Goal: Information Seeking & Learning: Learn about a topic

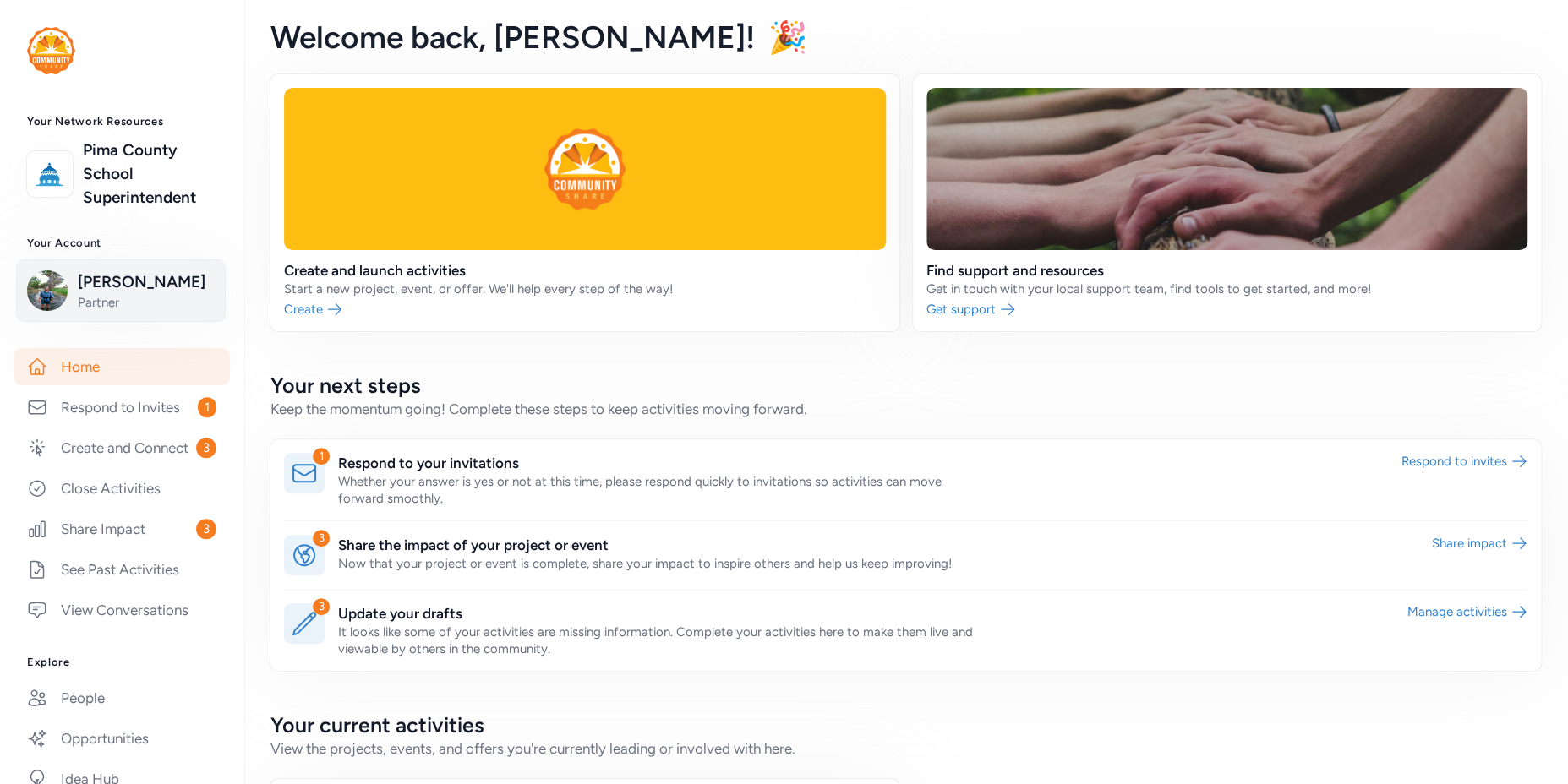
scroll to position [203, 0]
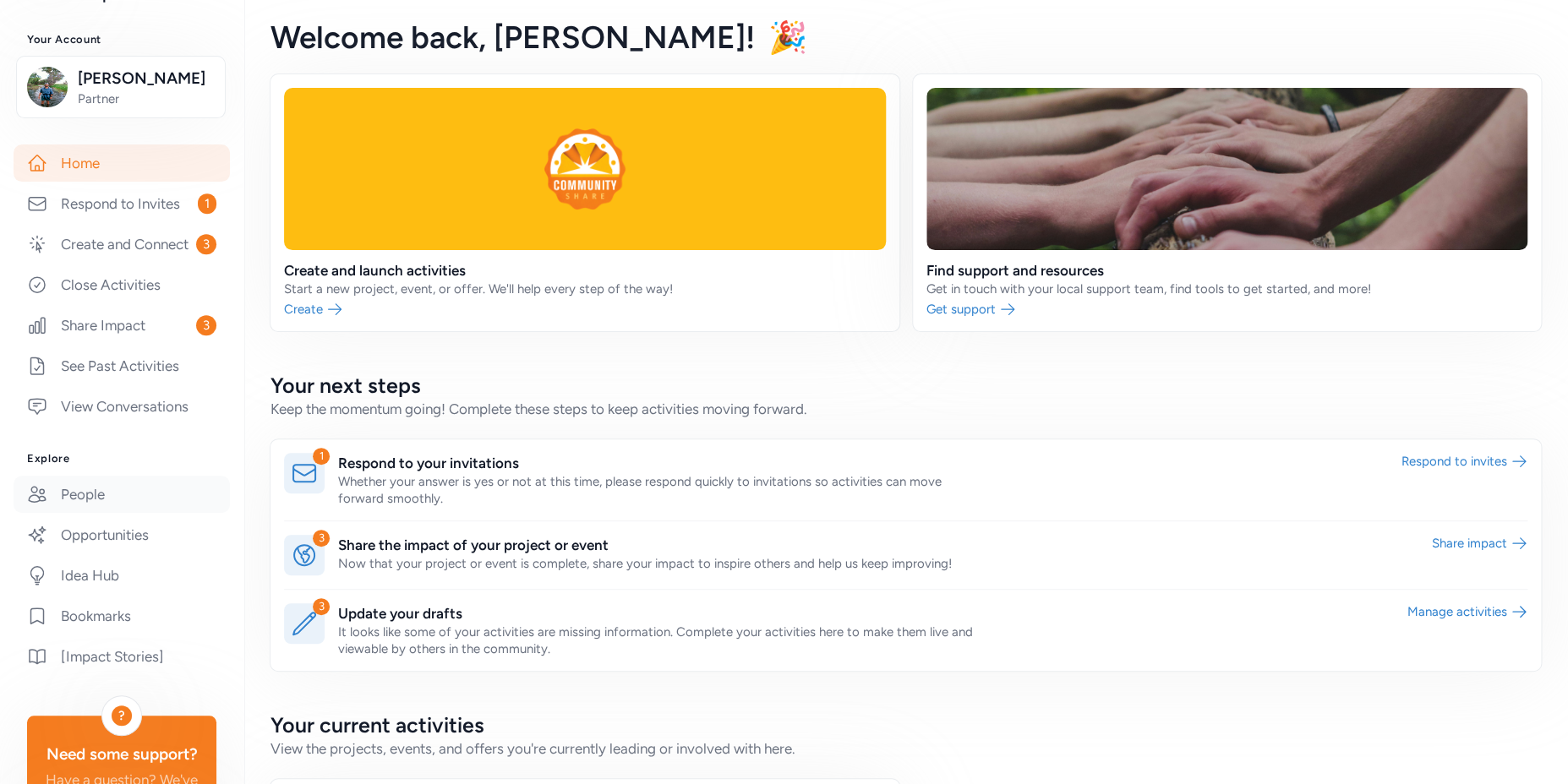
click at [93, 513] on link "People" at bounding box center [121, 494] width 216 height 37
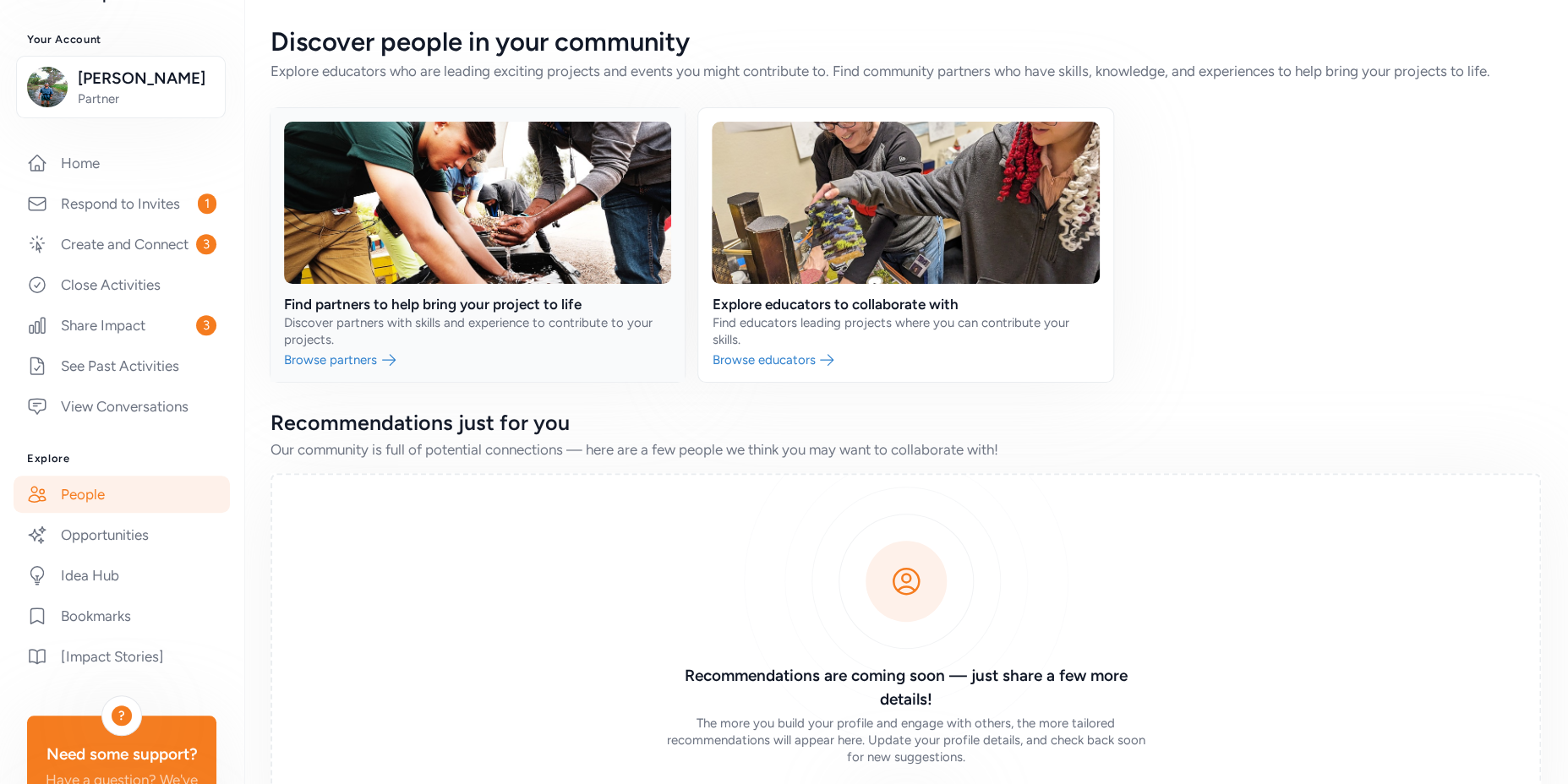
click at [337, 353] on link at bounding box center [478, 245] width 414 height 273
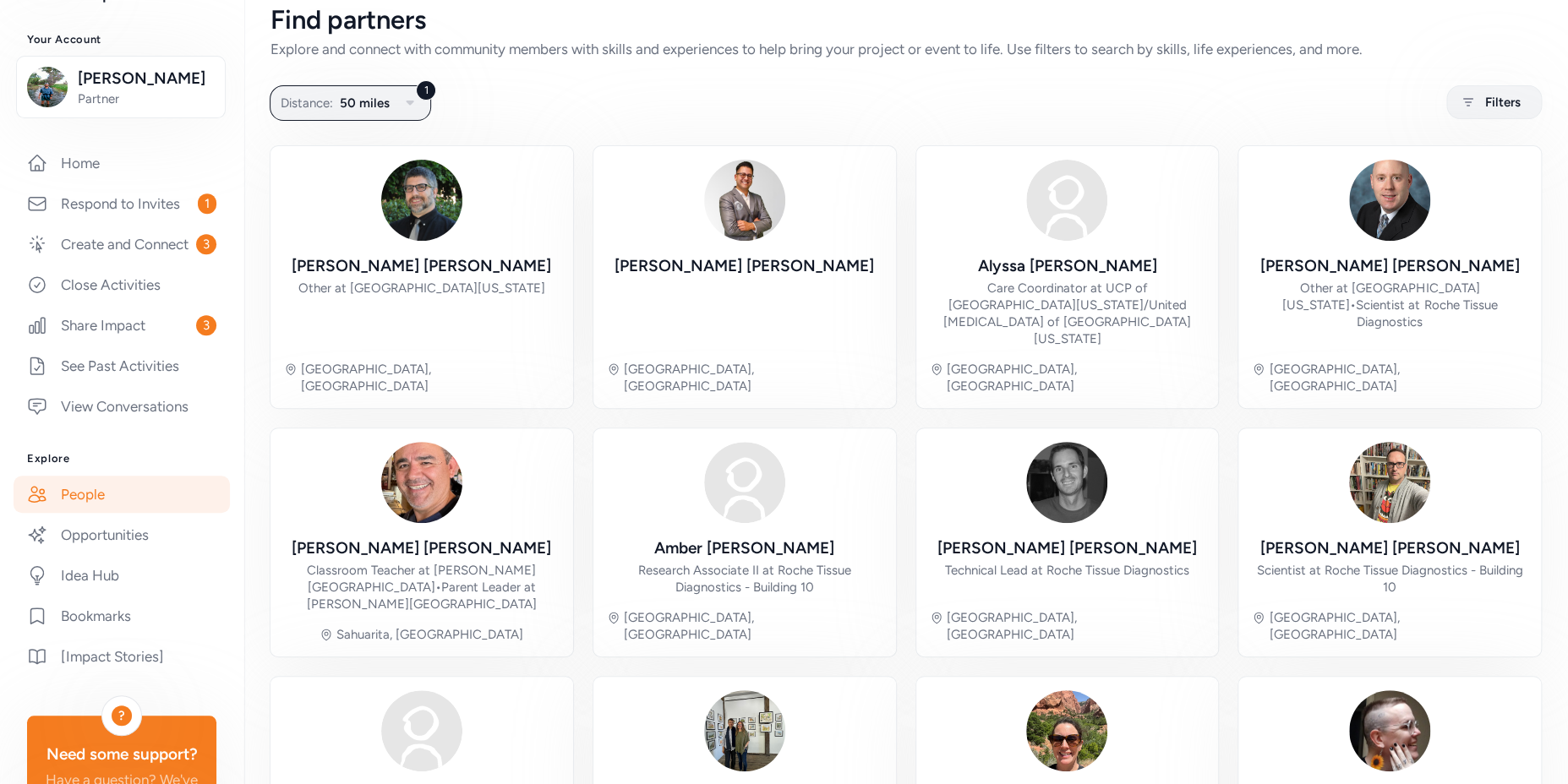
scroll to position [33, 0]
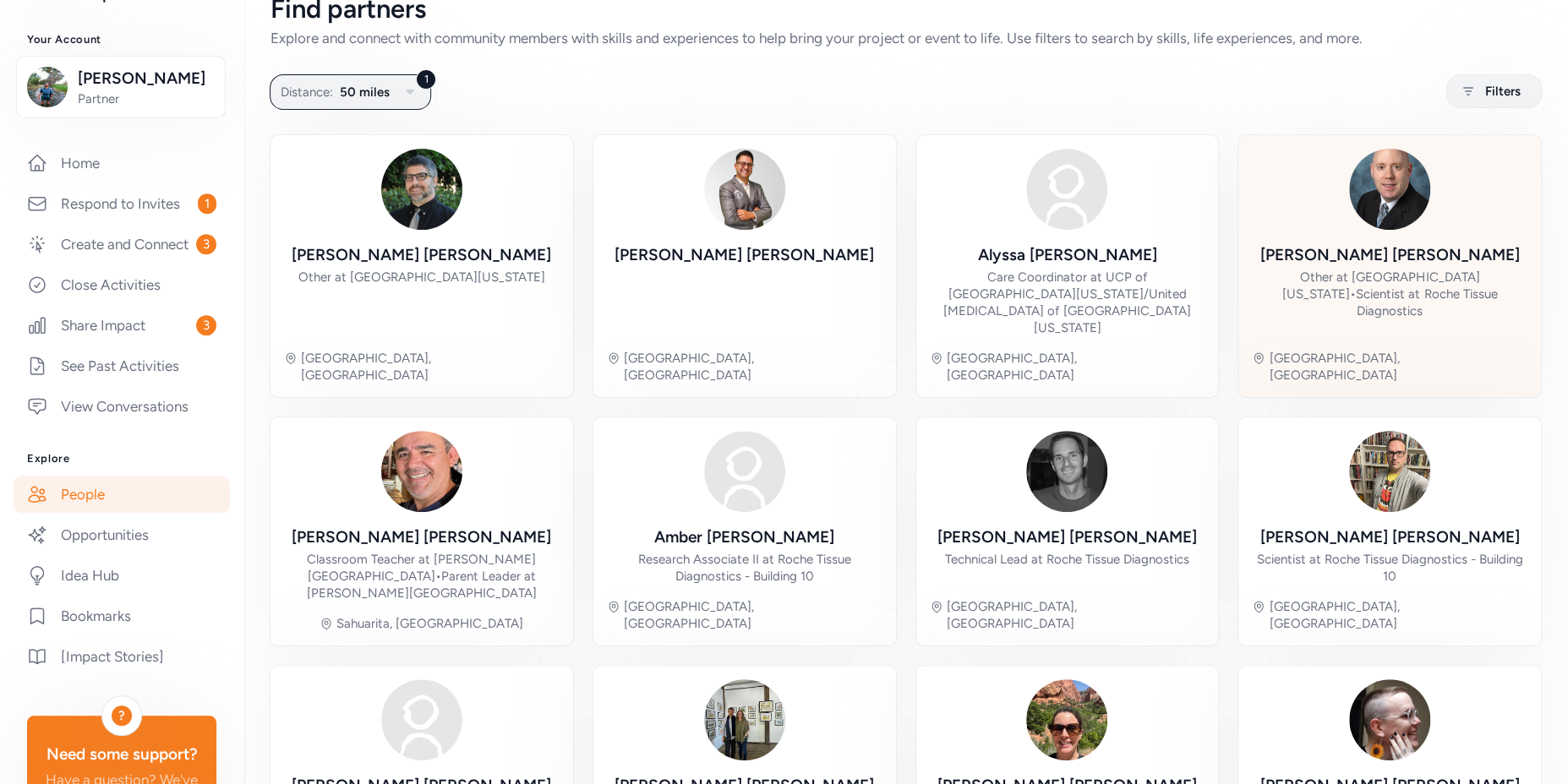
click at [1335, 260] on div "Derek Reichel" at bounding box center [1390, 255] width 260 height 24
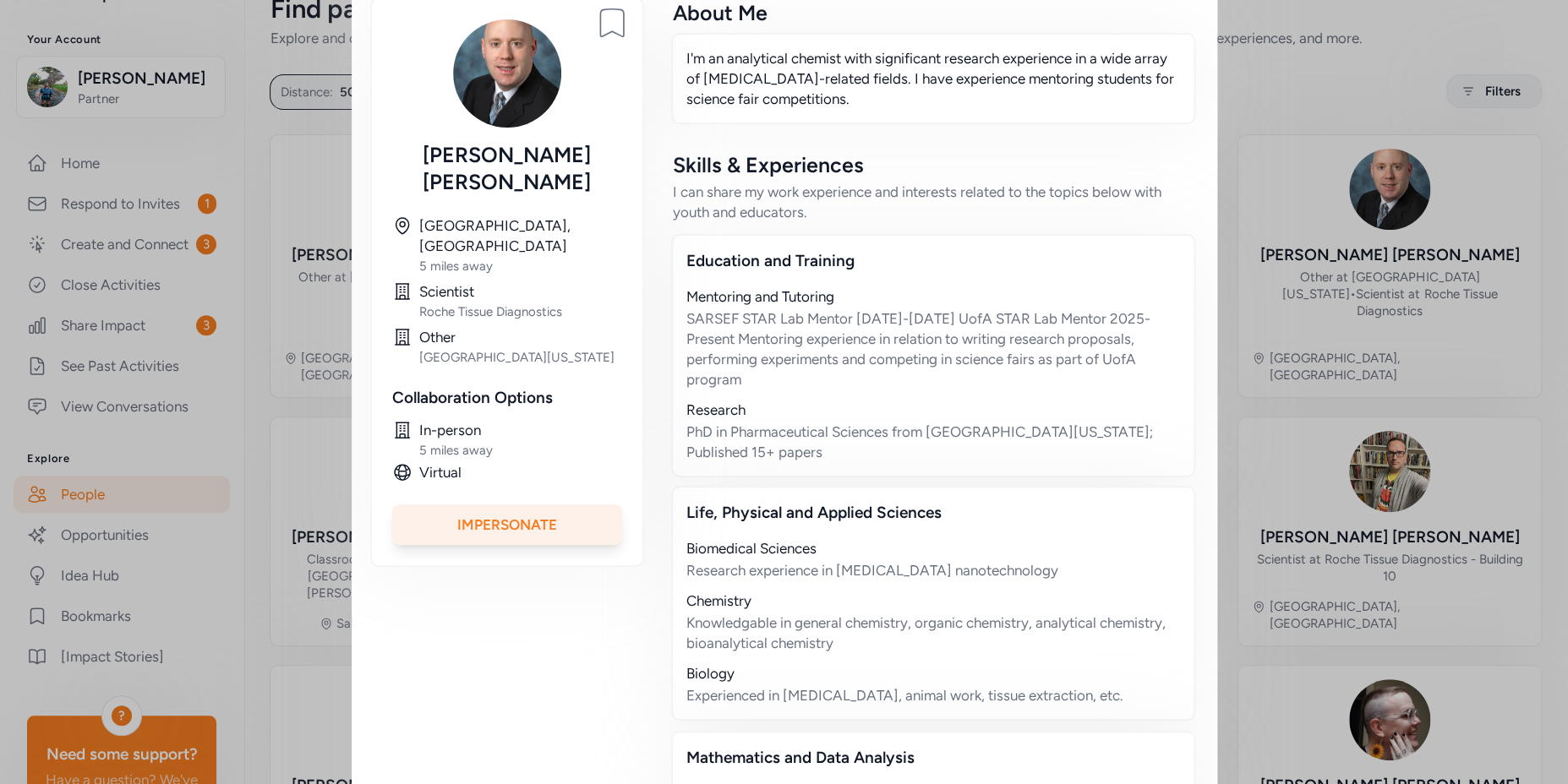
scroll to position [404, 0]
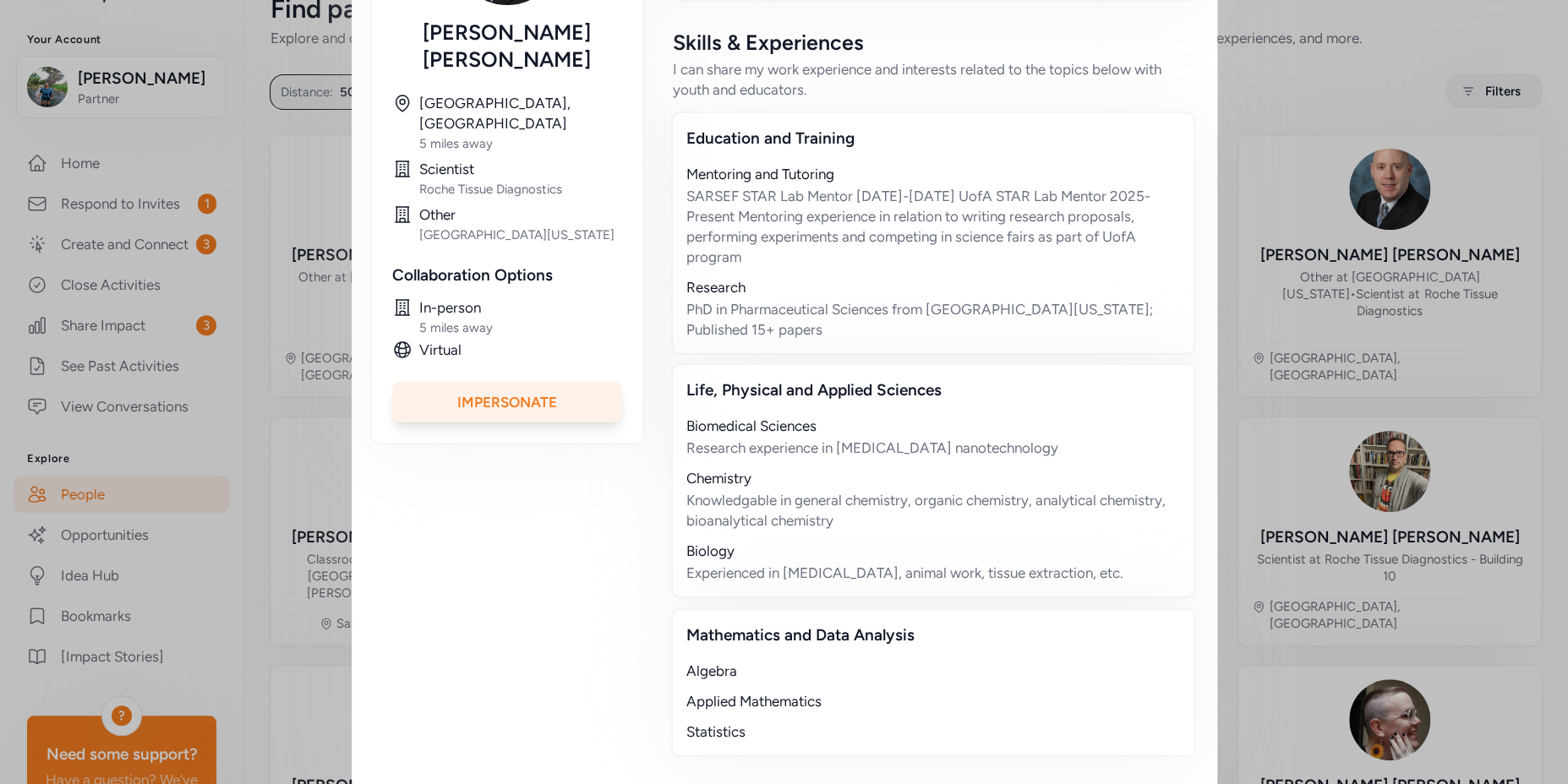
drag, startPoint x: 1127, startPoint y: 559, endPoint x: 675, endPoint y: 397, distance: 480.2
click at [675, 397] on div "Life, Physical and Applied Sciences Biomedical Sciences Research experience in …" at bounding box center [933, 481] width 524 height 235
drag, startPoint x: 739, startPoint y: 708, endPoint x: 685, endPoint y: 634, distance: 91.6
click at [685, 634] on div "Mathematics and Data Analysis Algebra Applied Mathematics Statistics" at bounding box center [933, 682] width 524 height 149
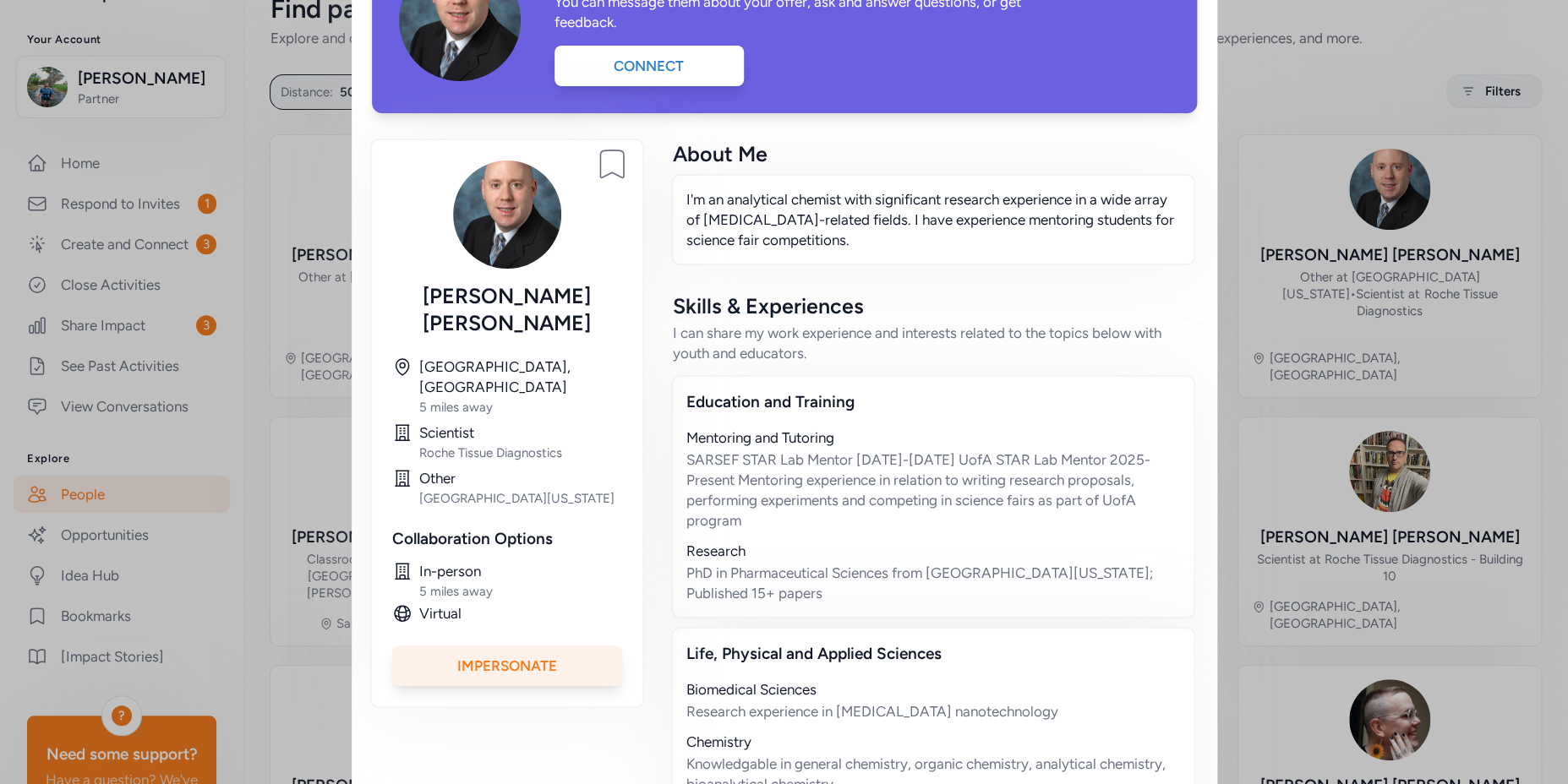
scroll to position [0, 0]
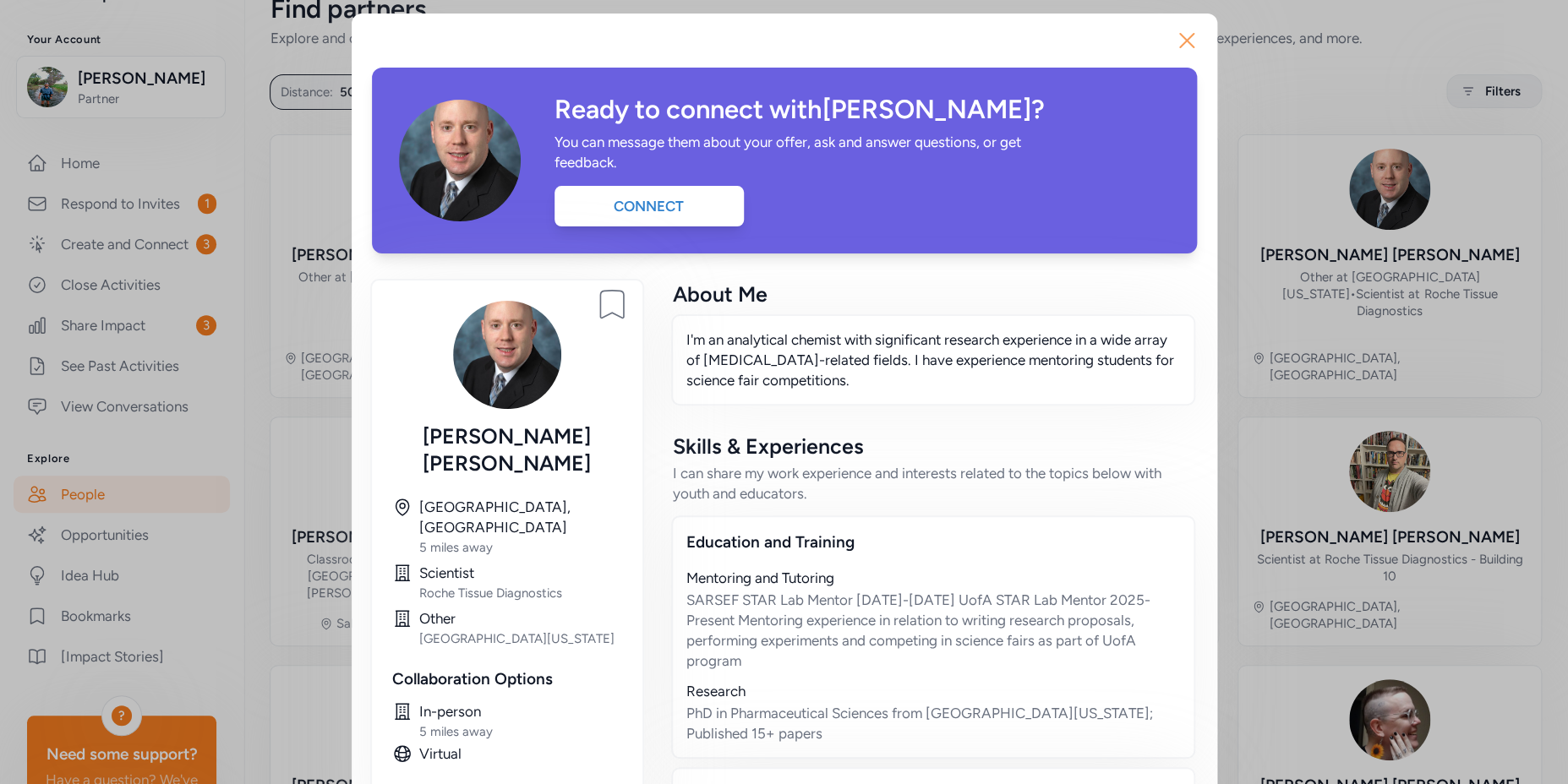
click at [1186, 37] on icon "button" at bounding box center [1188, 41] width 27 height 27
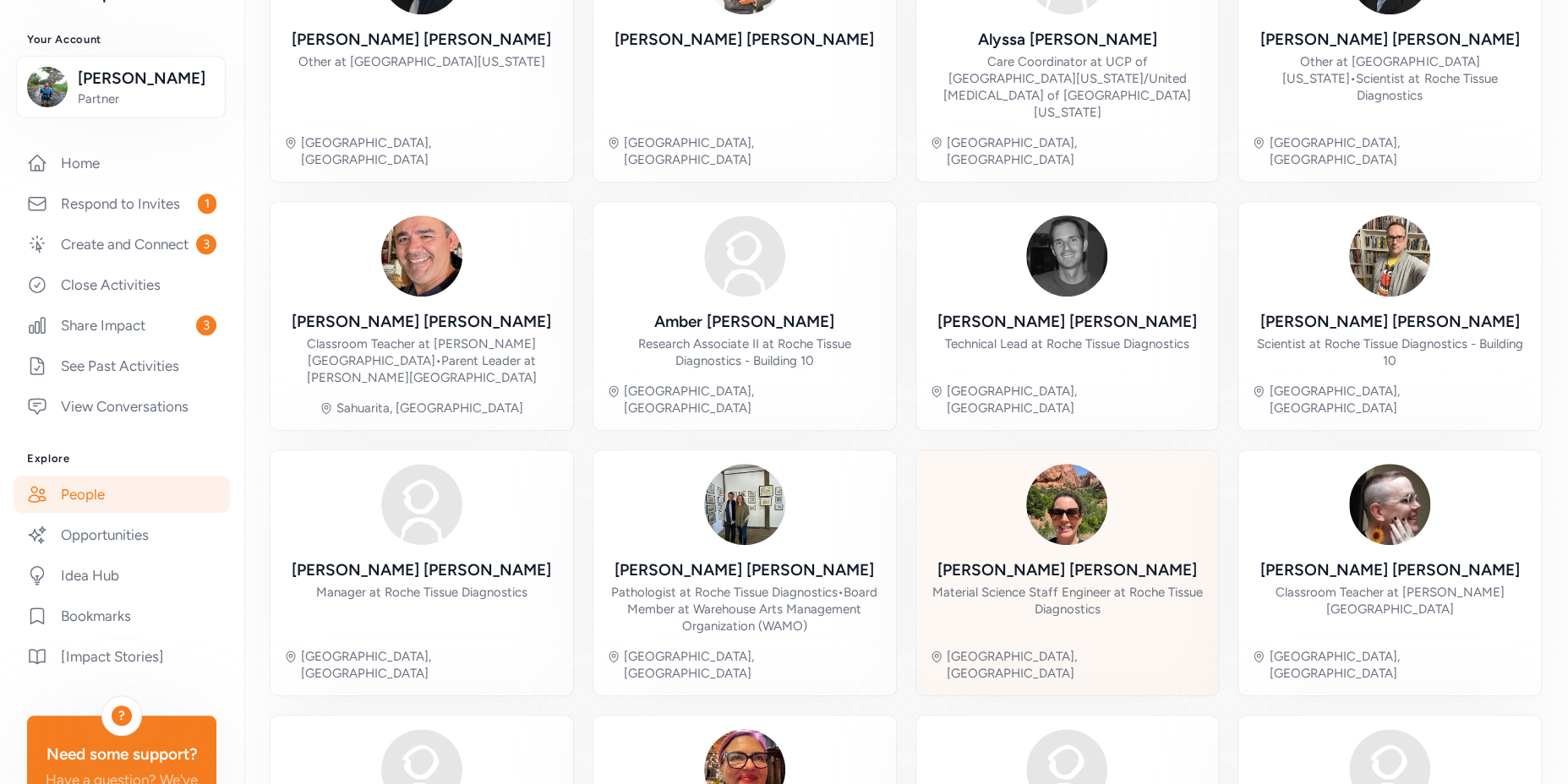
scroll to position [428, 0]
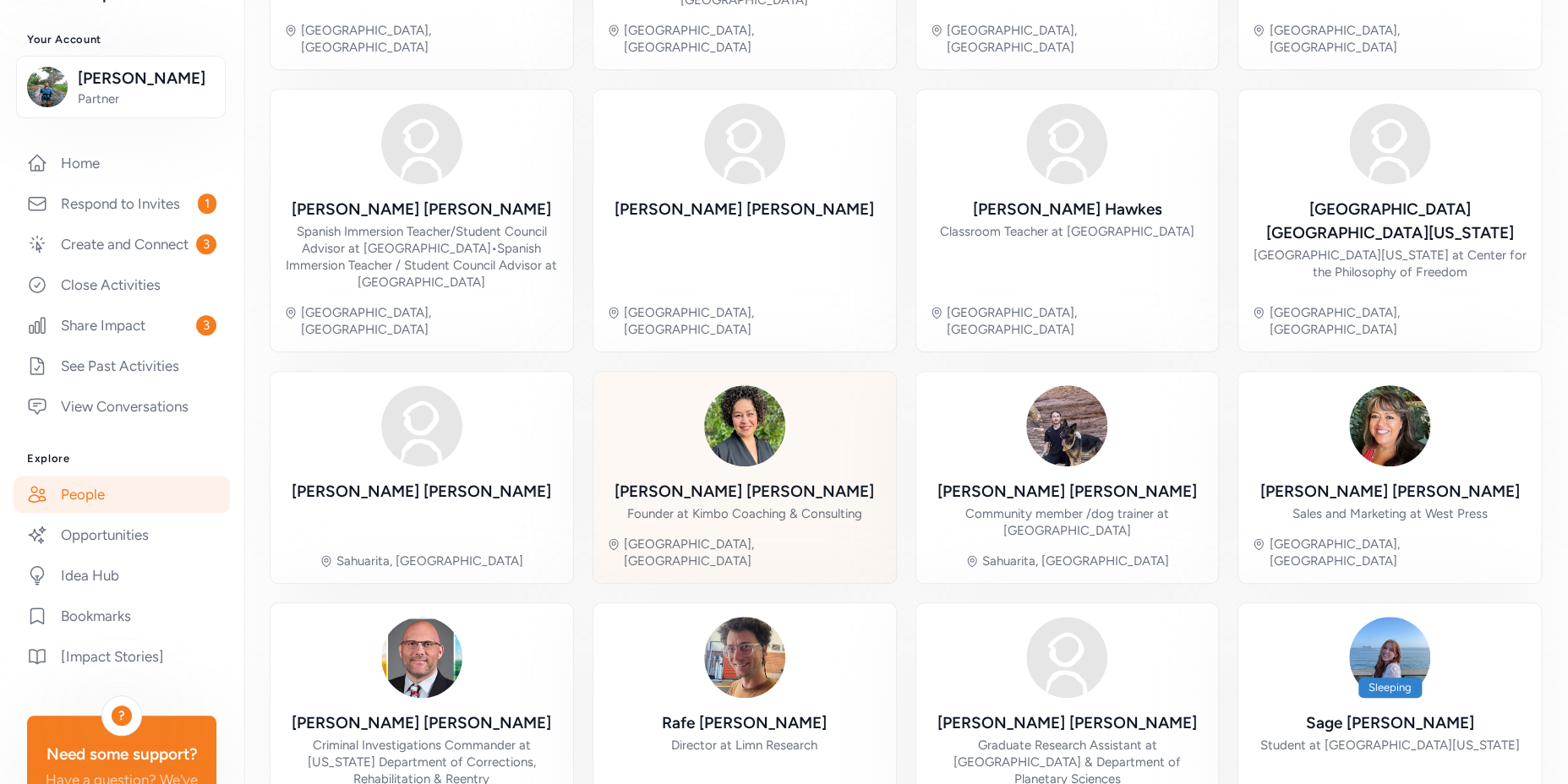
scroll to position [445, 0]
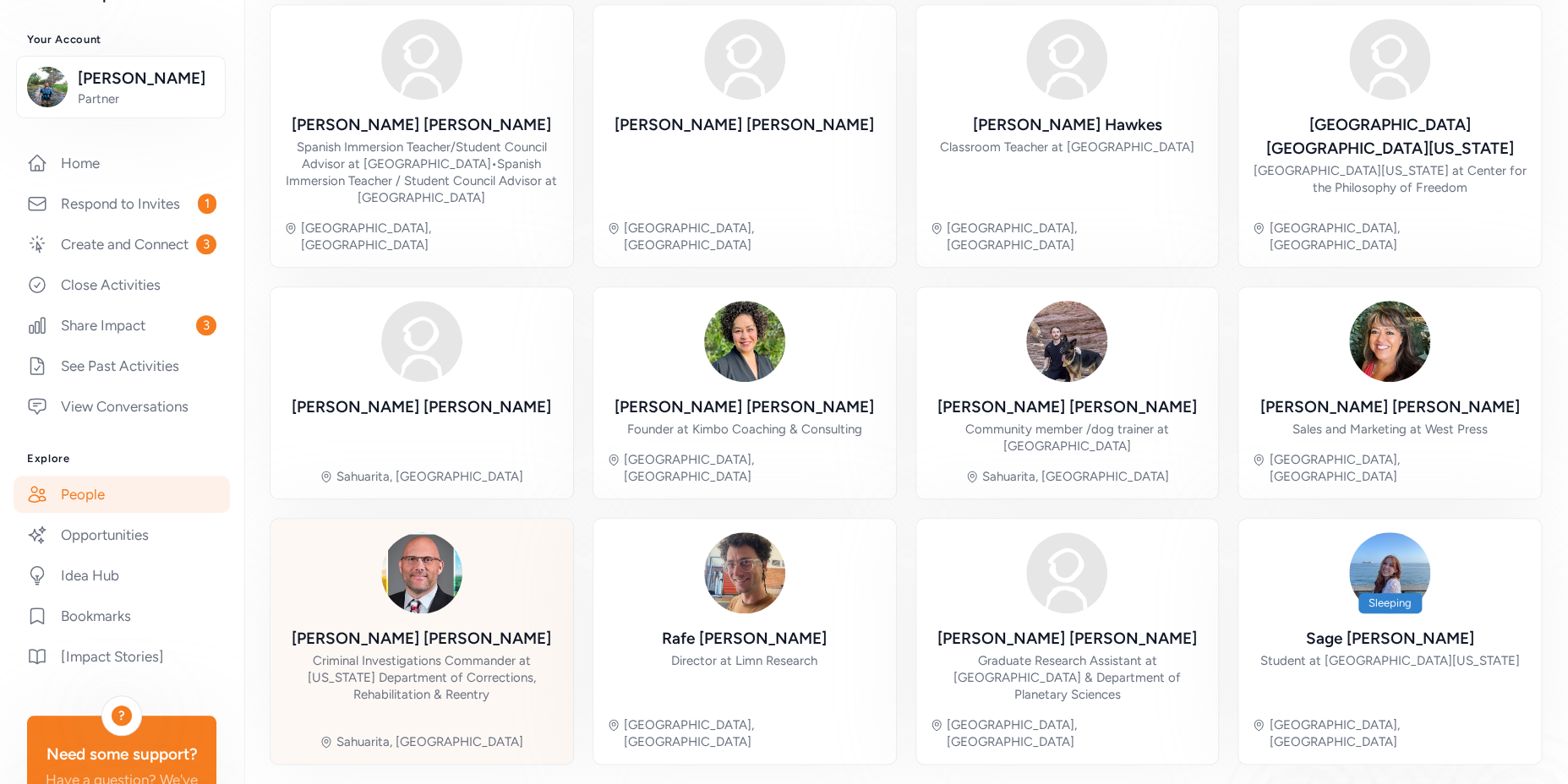
click at [400, 558] on img at bounding box center [421, 573] width 81 height 81
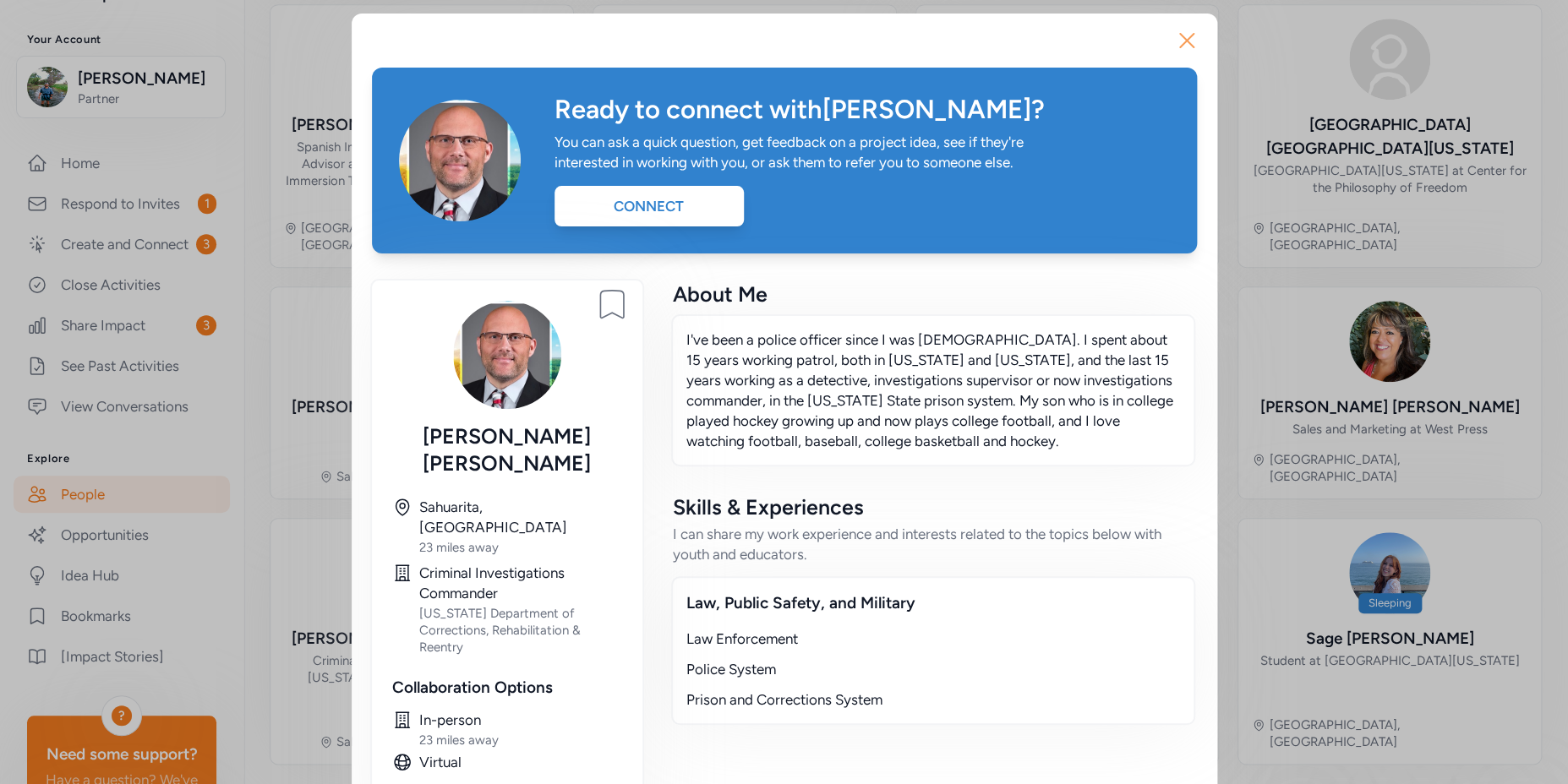
click at [1182, 34] on icon "button" at bounding box center [1188, 41] width 27 height 27
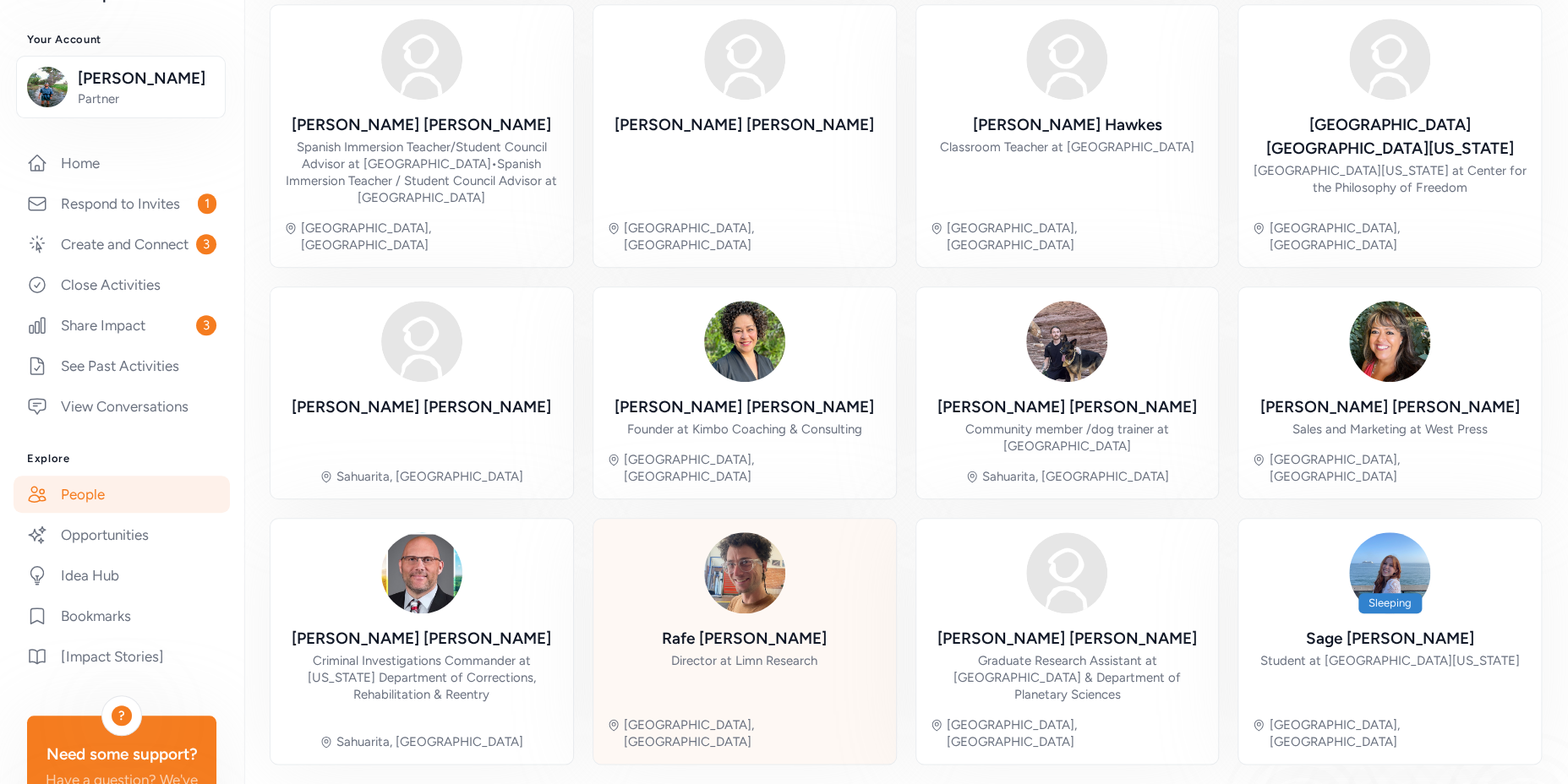
click at [807, 532] on div "Rafe Copeland Director at Limn Research Tucson, AZ" at bounding box center [745, 641] width 275 height 218
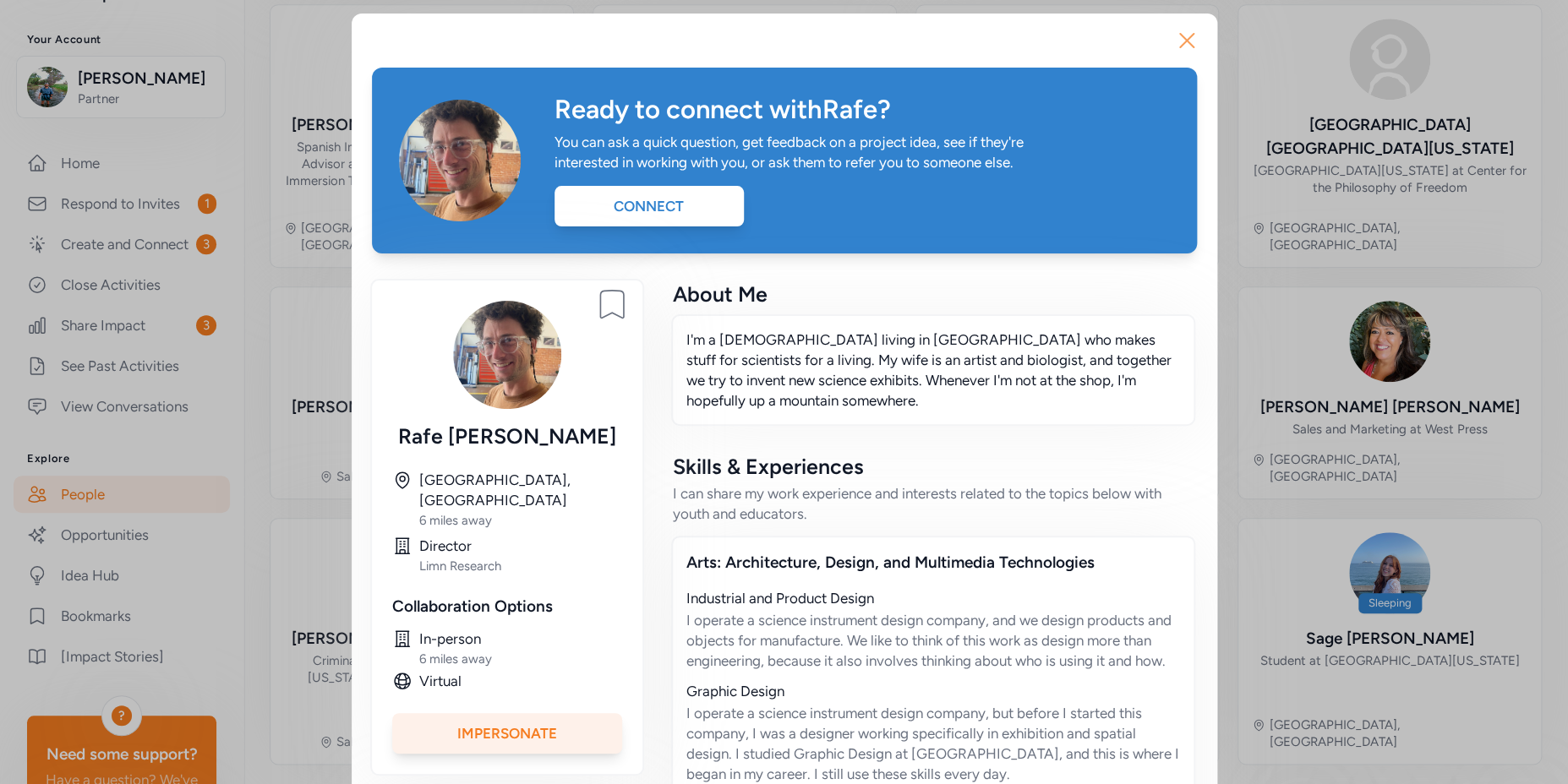
click at [1181, 36] on icon "button" at bounding box center [1188, 41] width 27 height 27
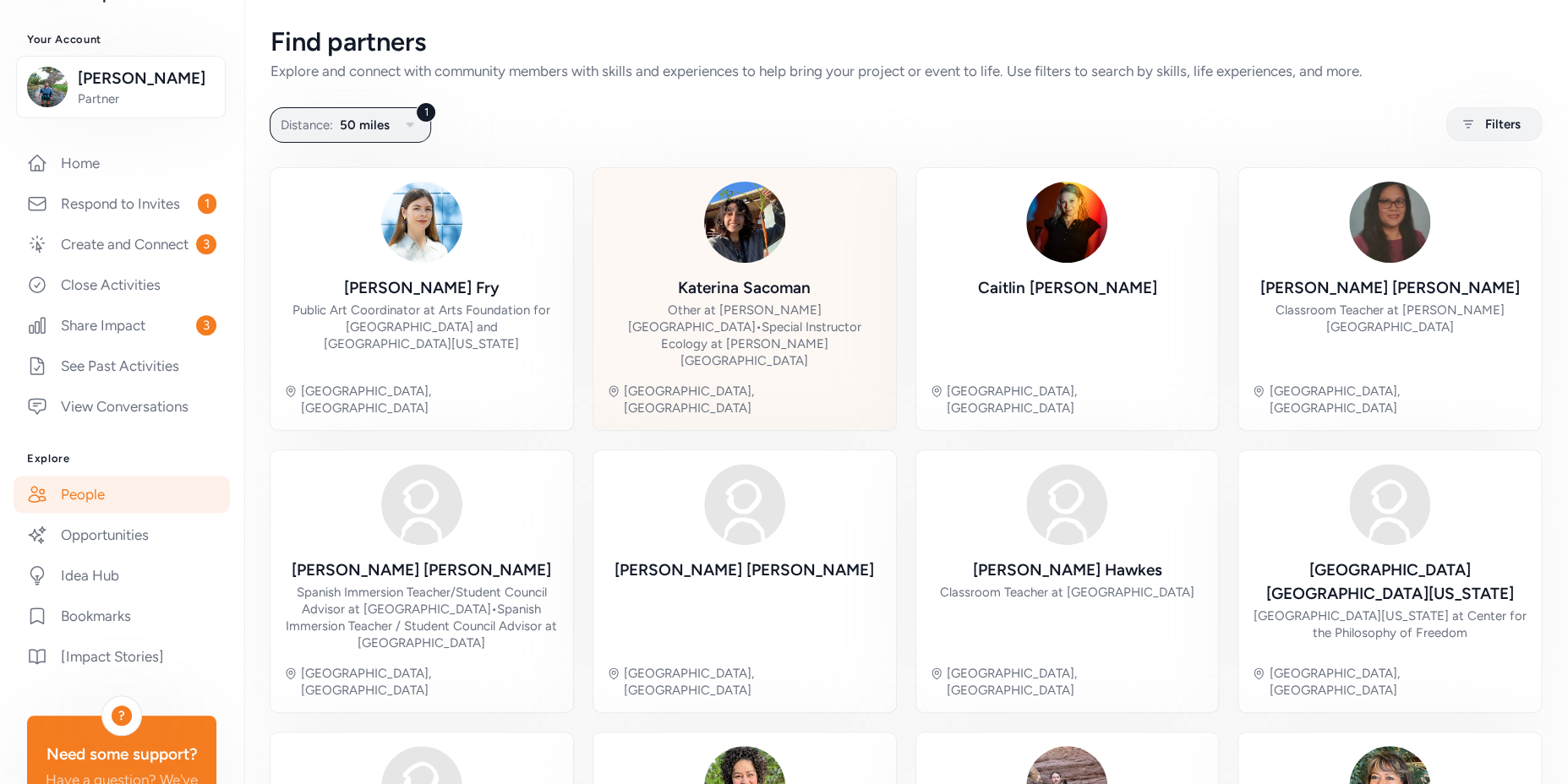
click at [769, 302] on div "Other at Manzo Elementary School • Special Instructor Ecology at Ricardo Manzo …" at bounding box center [745, 335] width 275 height 67
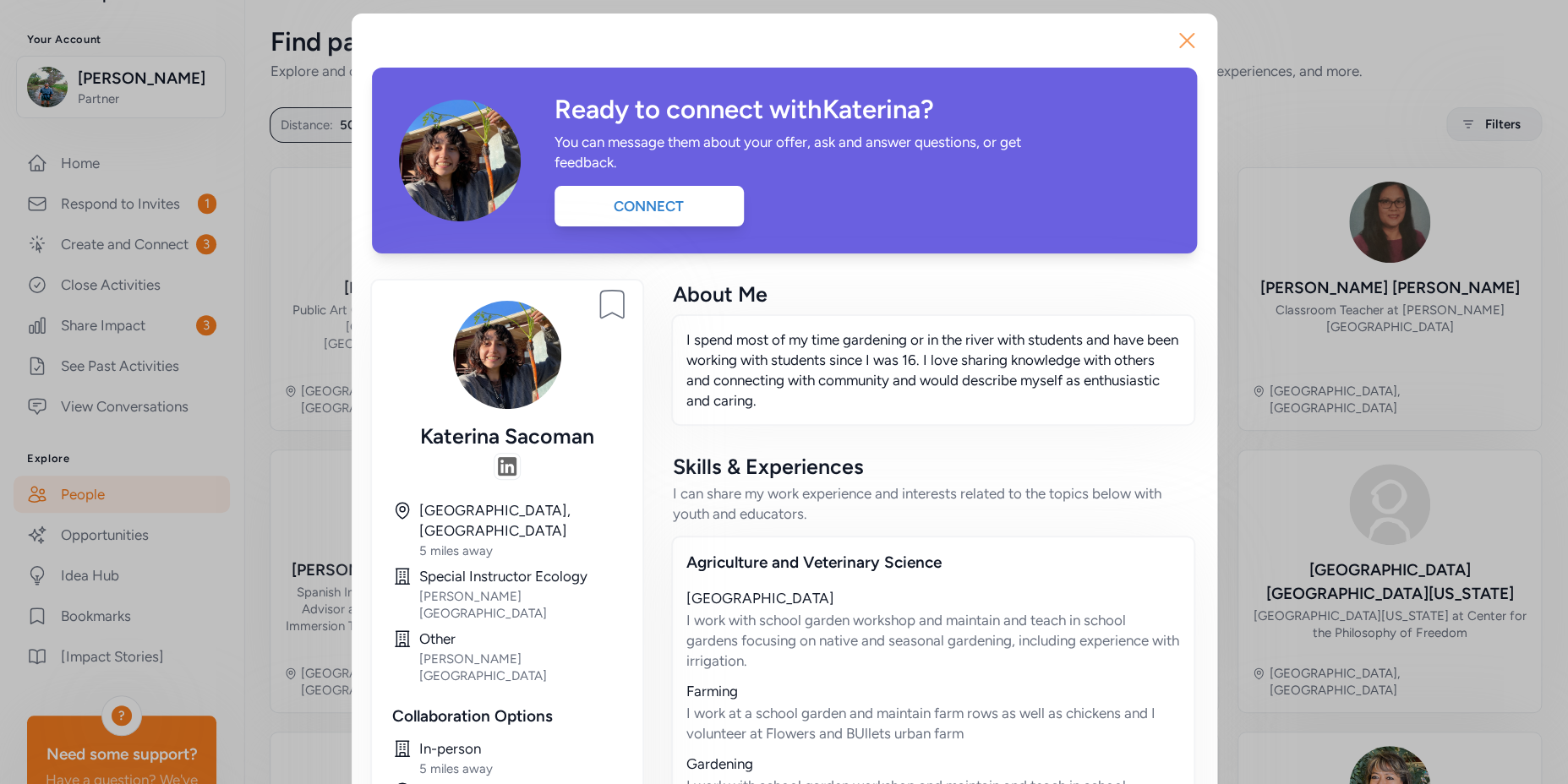
click at [1186, 40] on icon "button" at bounding box center [1188, 41] width 27 height 27
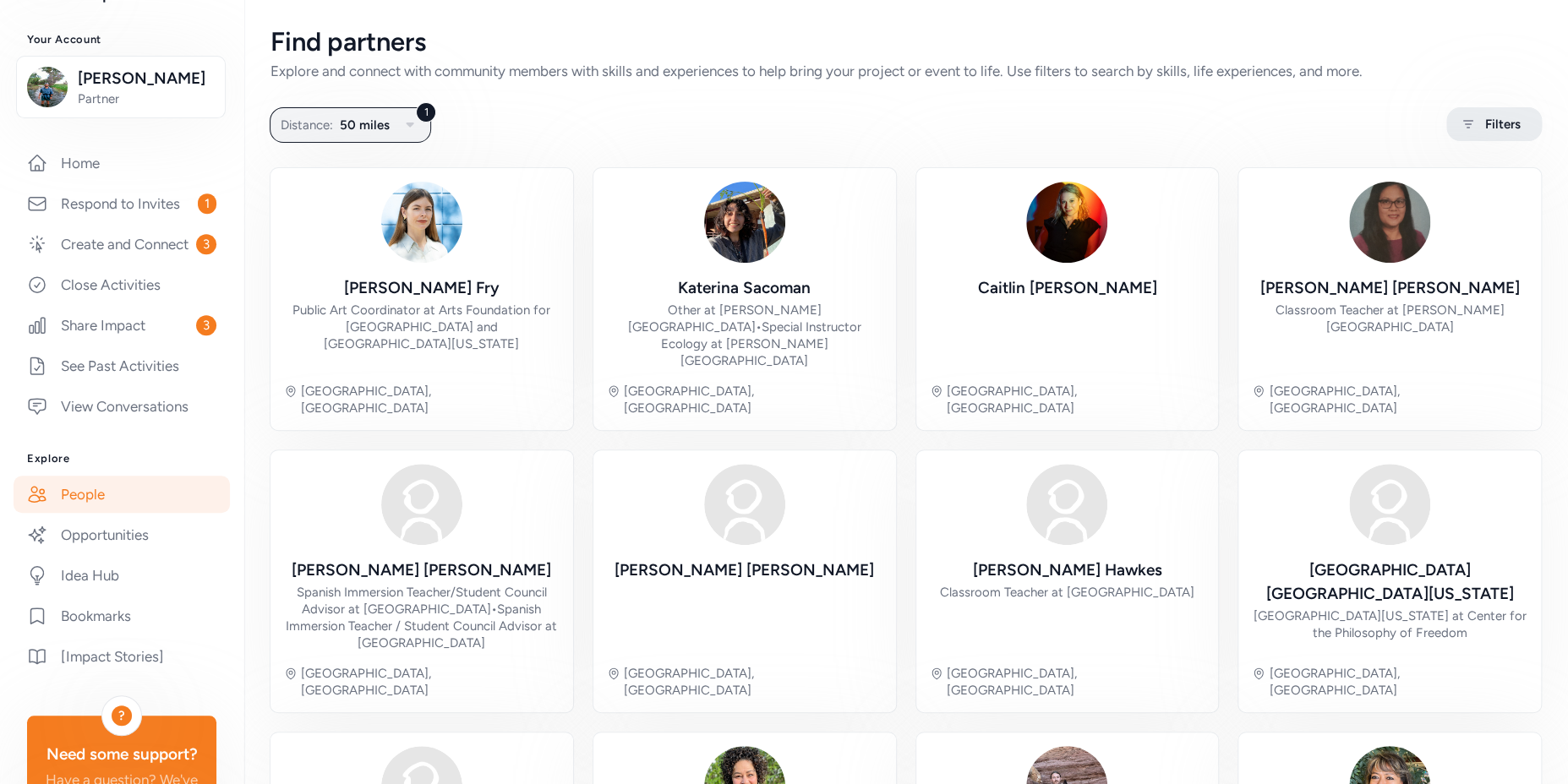
click at [1486, 124] on span "Filters" at bounding box center [1503, 124] width 36 height 20
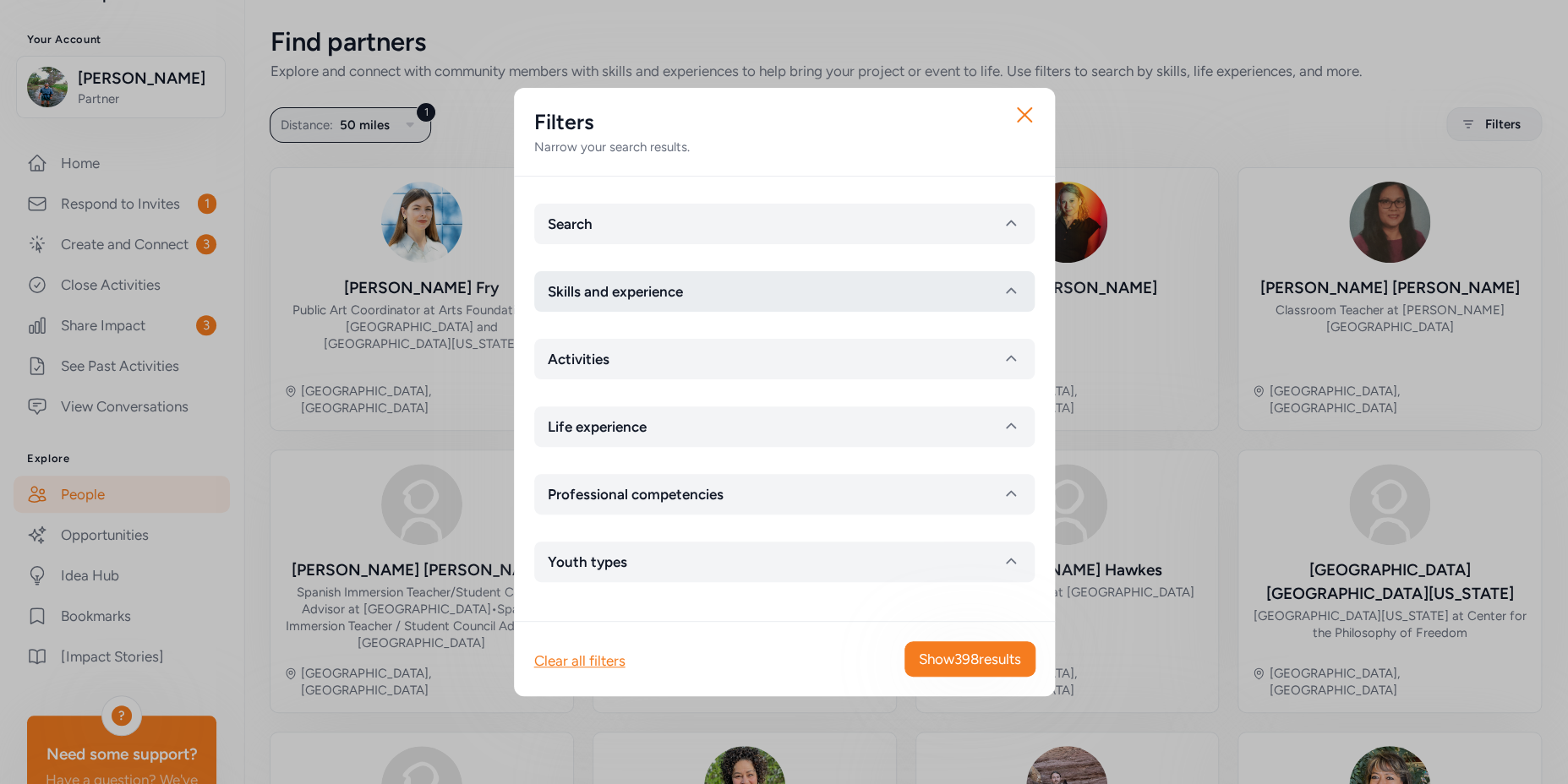
click at [661, 286] on span "Skills and experience" at bounding box center [616, 292] width 135 height 20
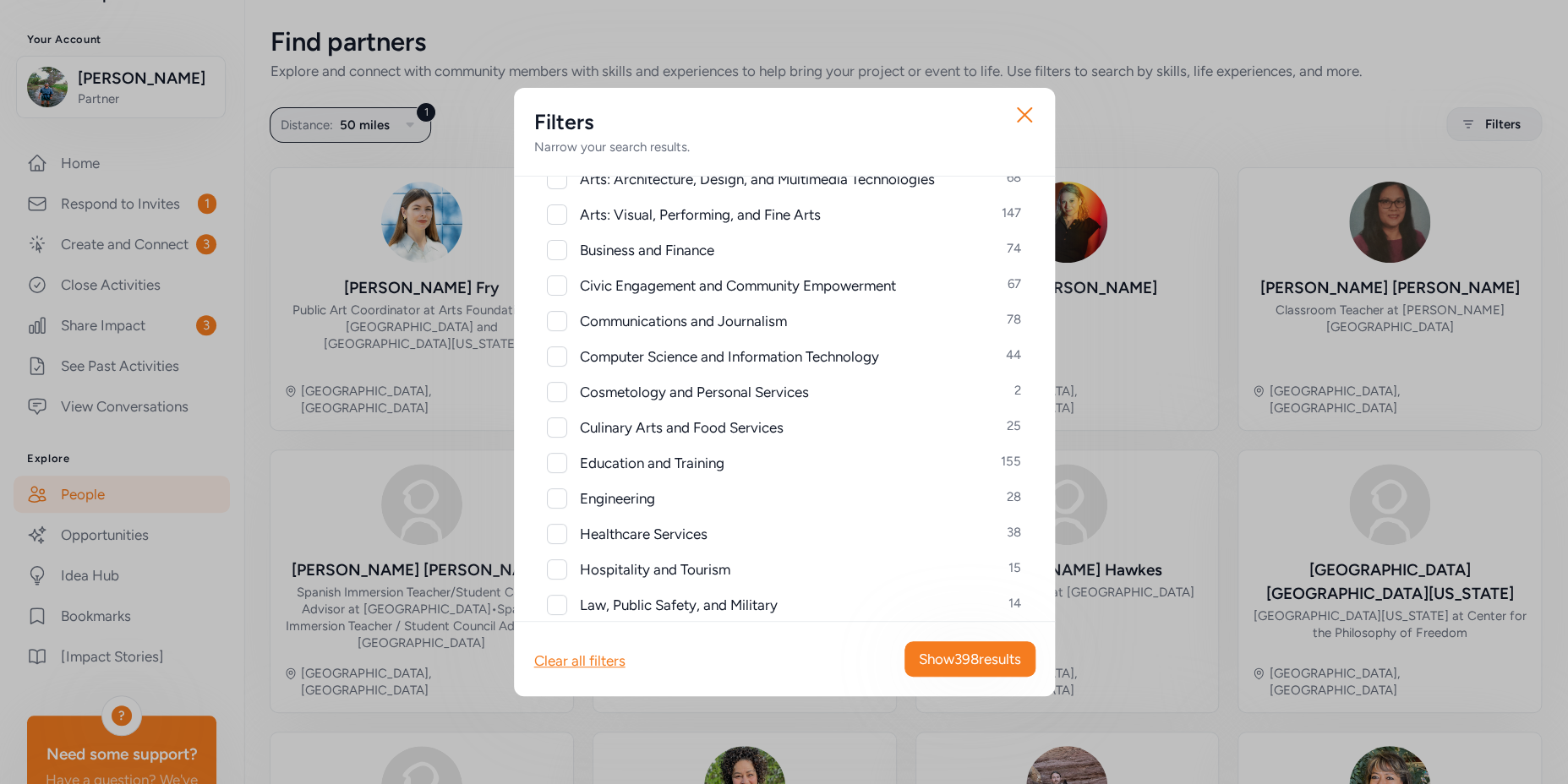
scroll to position [260, 0]
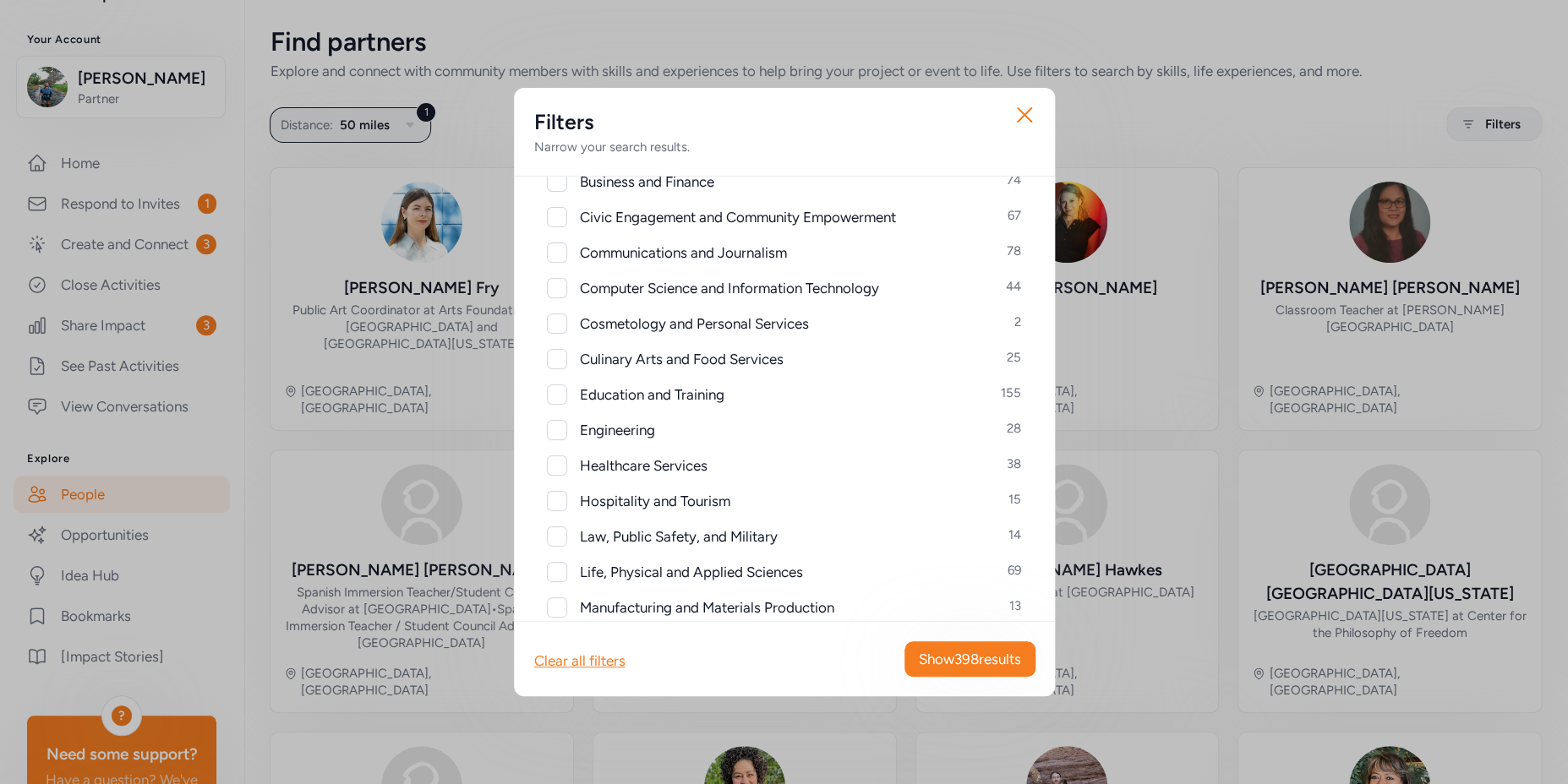
click at [550, 289] on div at bounding box center [557, 288] width 20 height 20
click at [558, 288] on icon at bounding box center [556, 287] width 11 height 8
checkbox input "false"
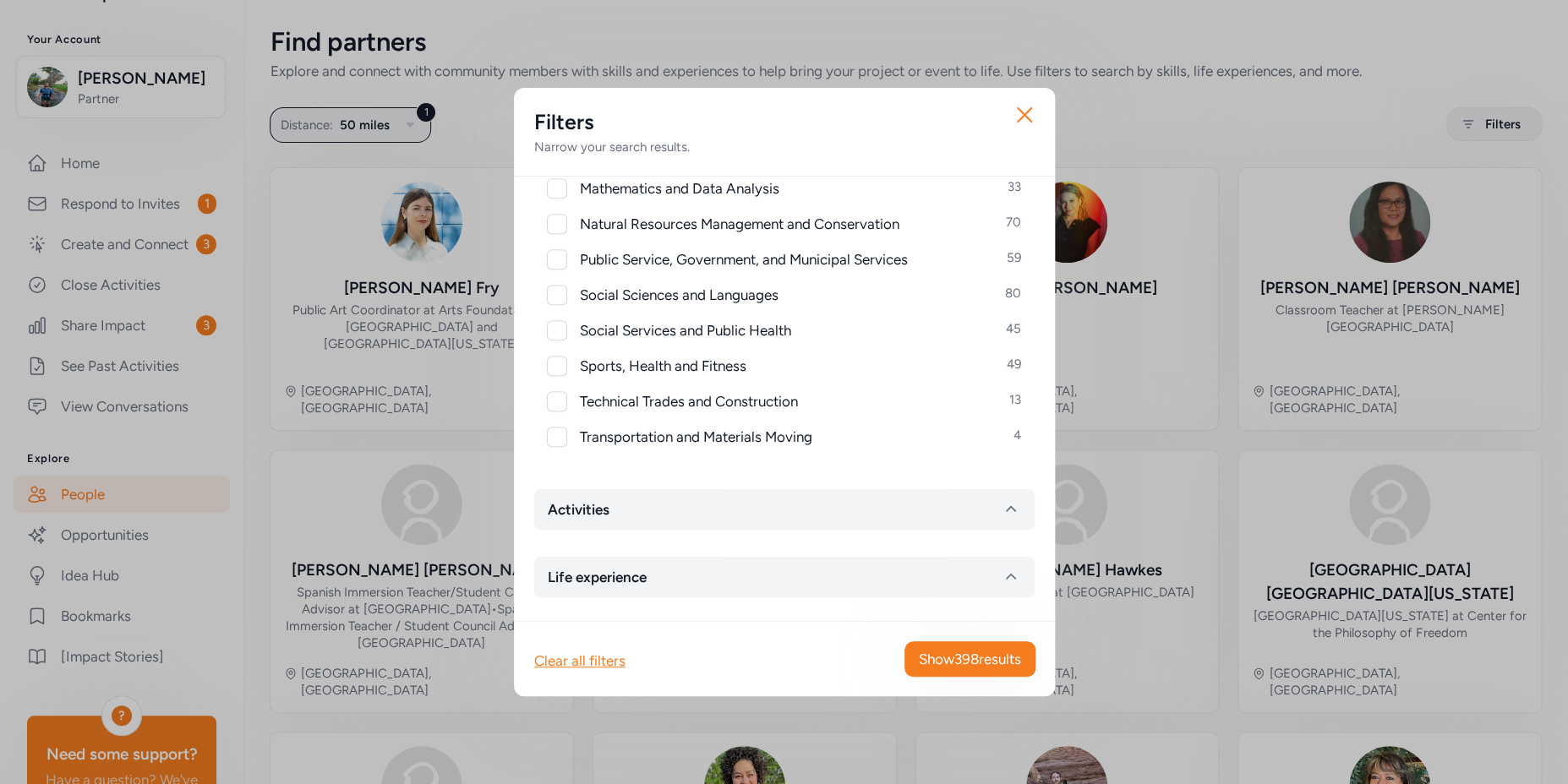
scroll to position [889, 0]
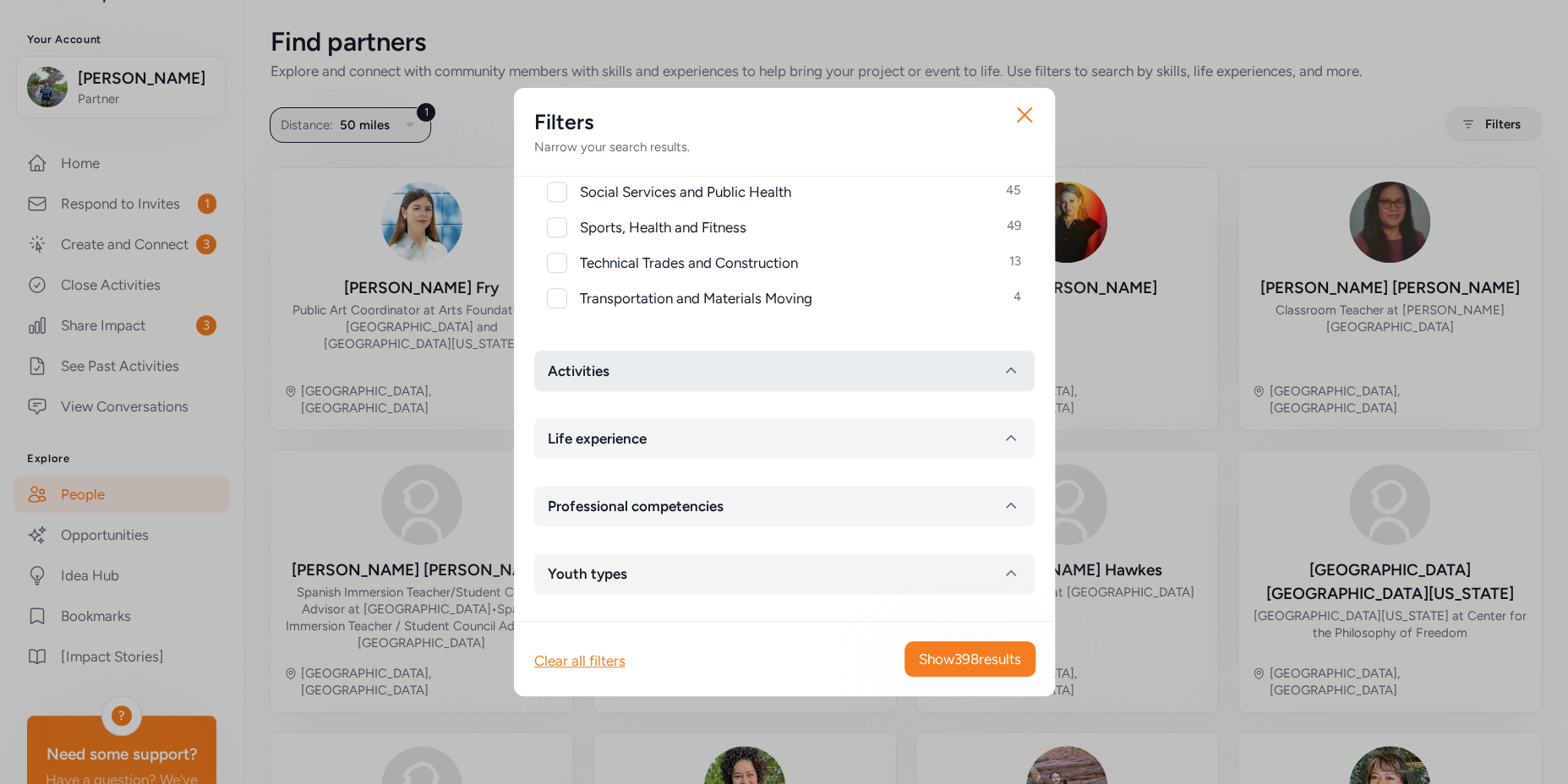
click at [734, 376] on button "Activities" at bounding box center [784, 371] width 501 height 40
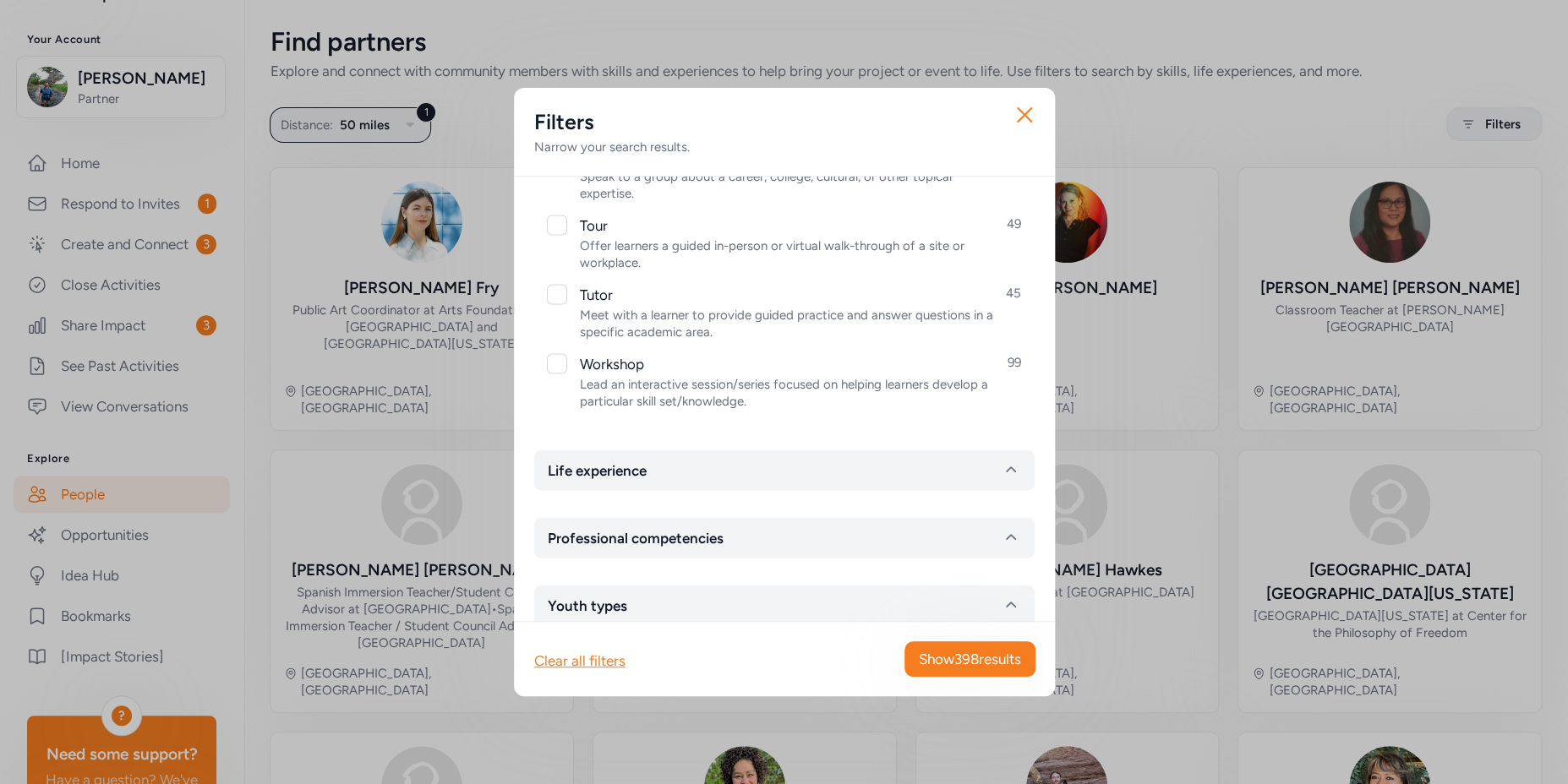
scroll to position [1890, 0]
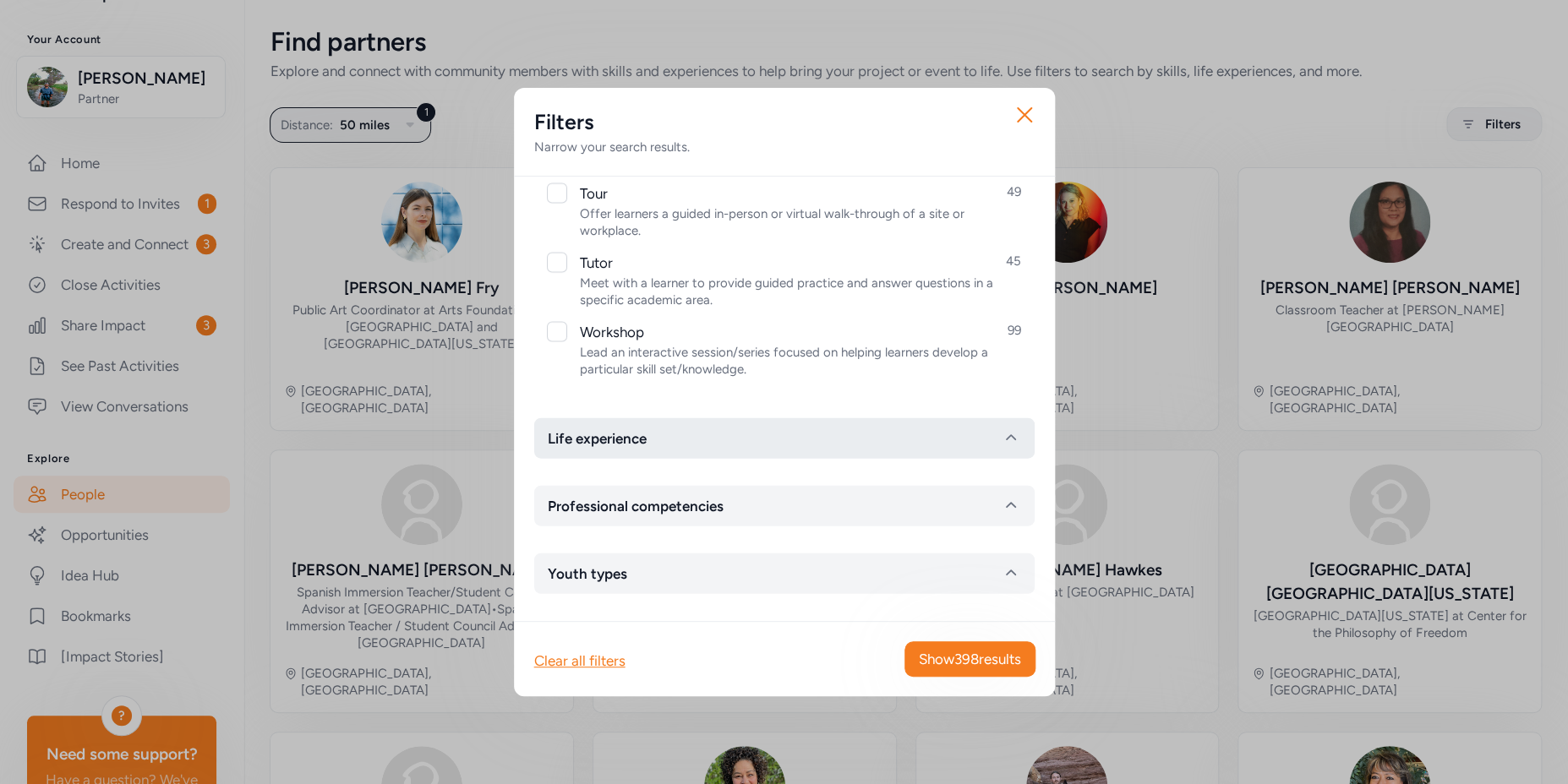
click at [821, 445] on button "Life experience" at bounding box center [784, 438] width 501 height 40
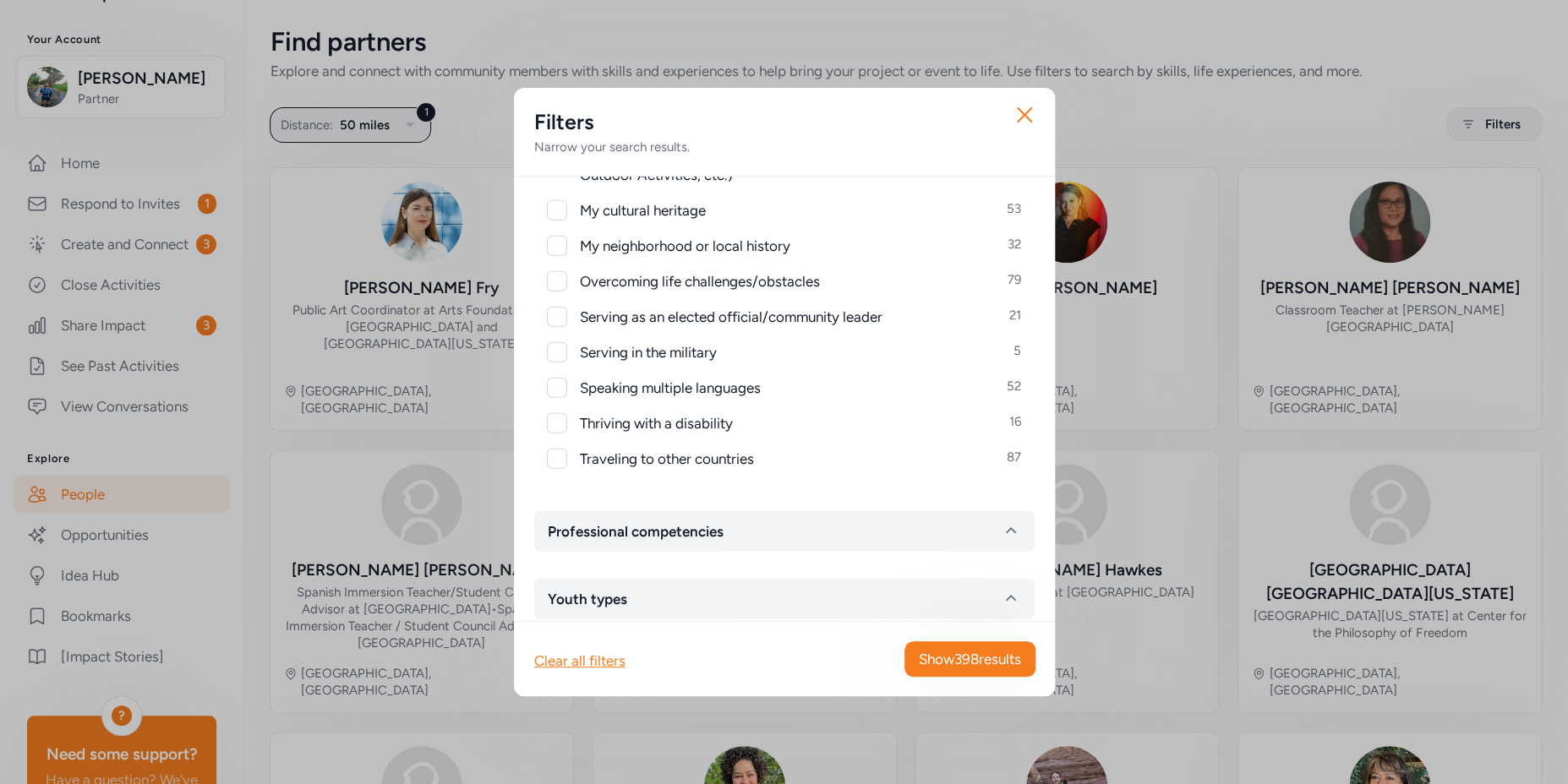
scroll to position [2278, 0]
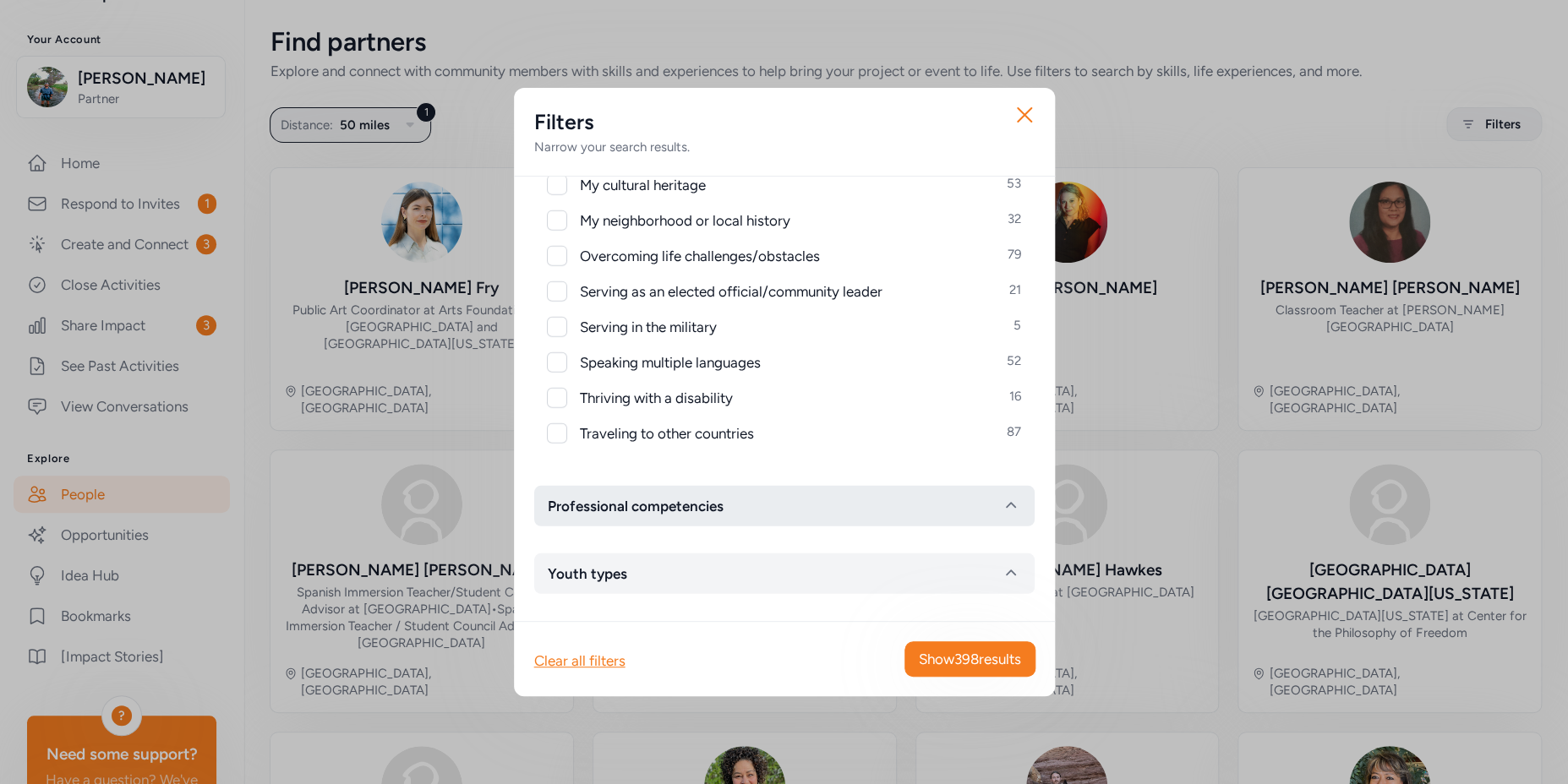
click at [803, 509] on button "Professional competencies" at bounding box center [784, 506] width 501 height 40
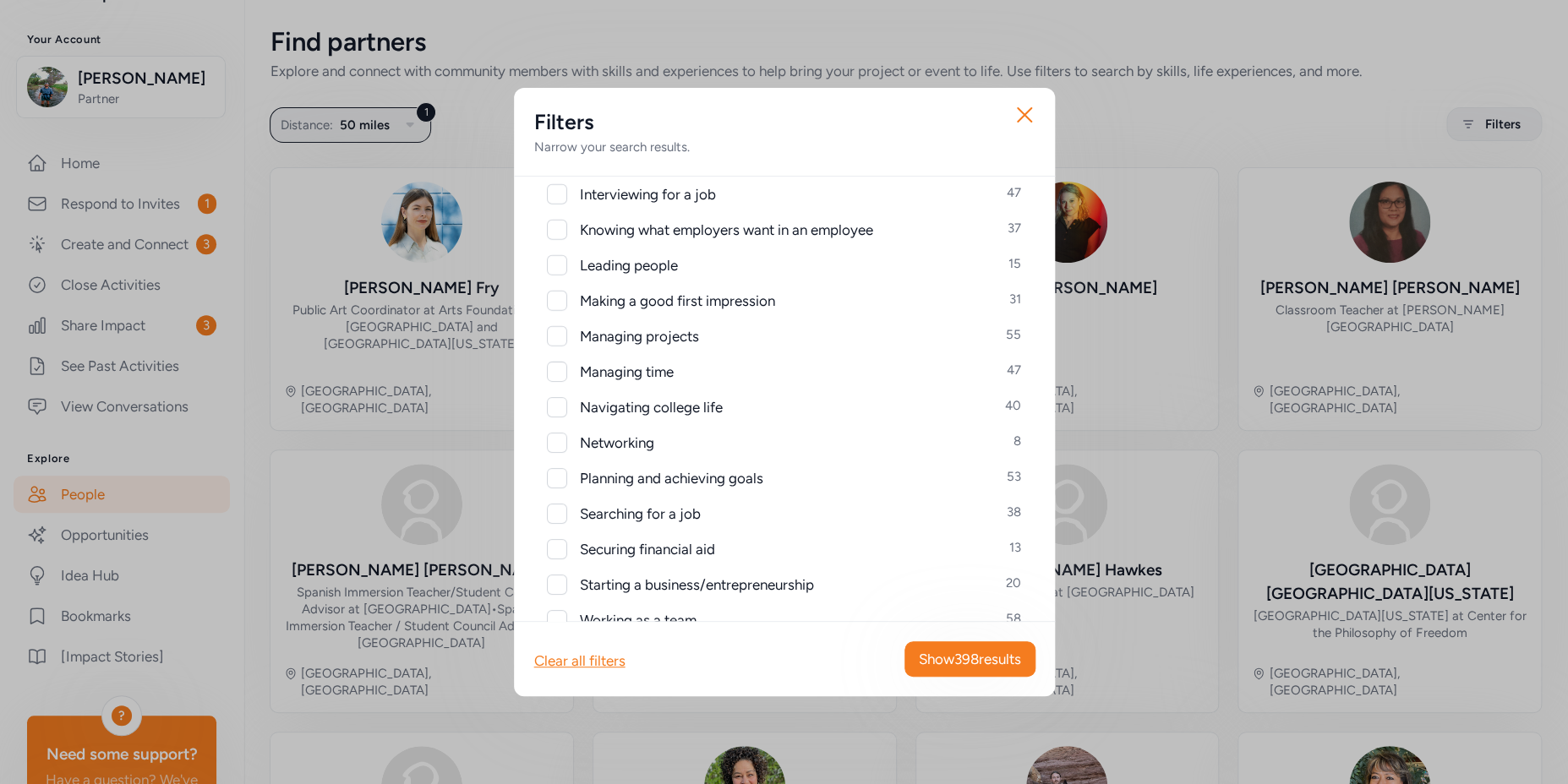
scroll to position [3037, 0]
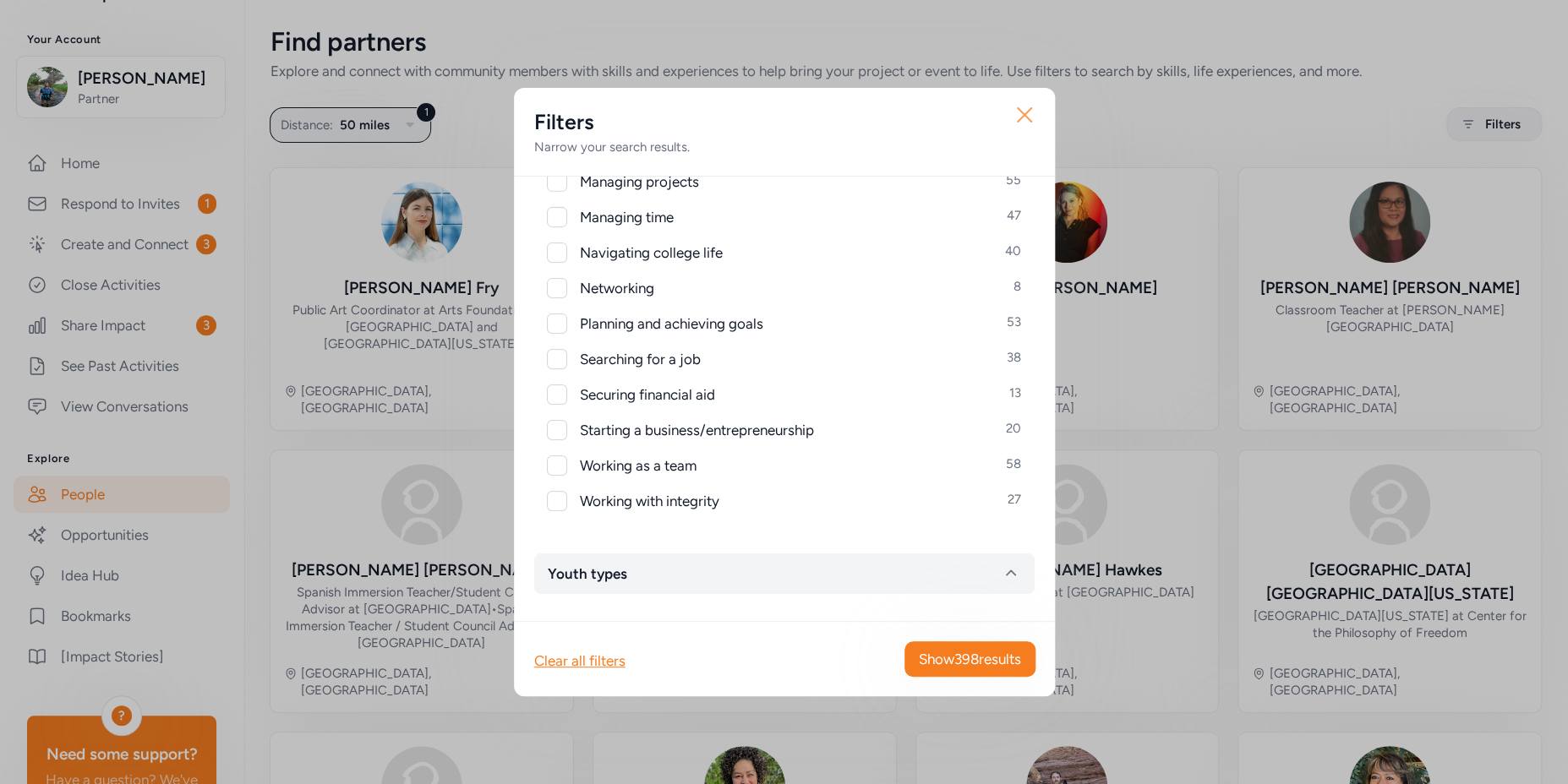
click at [1023, 114] on icon "button" at bounding box center [1024, 115] width 14 height 14
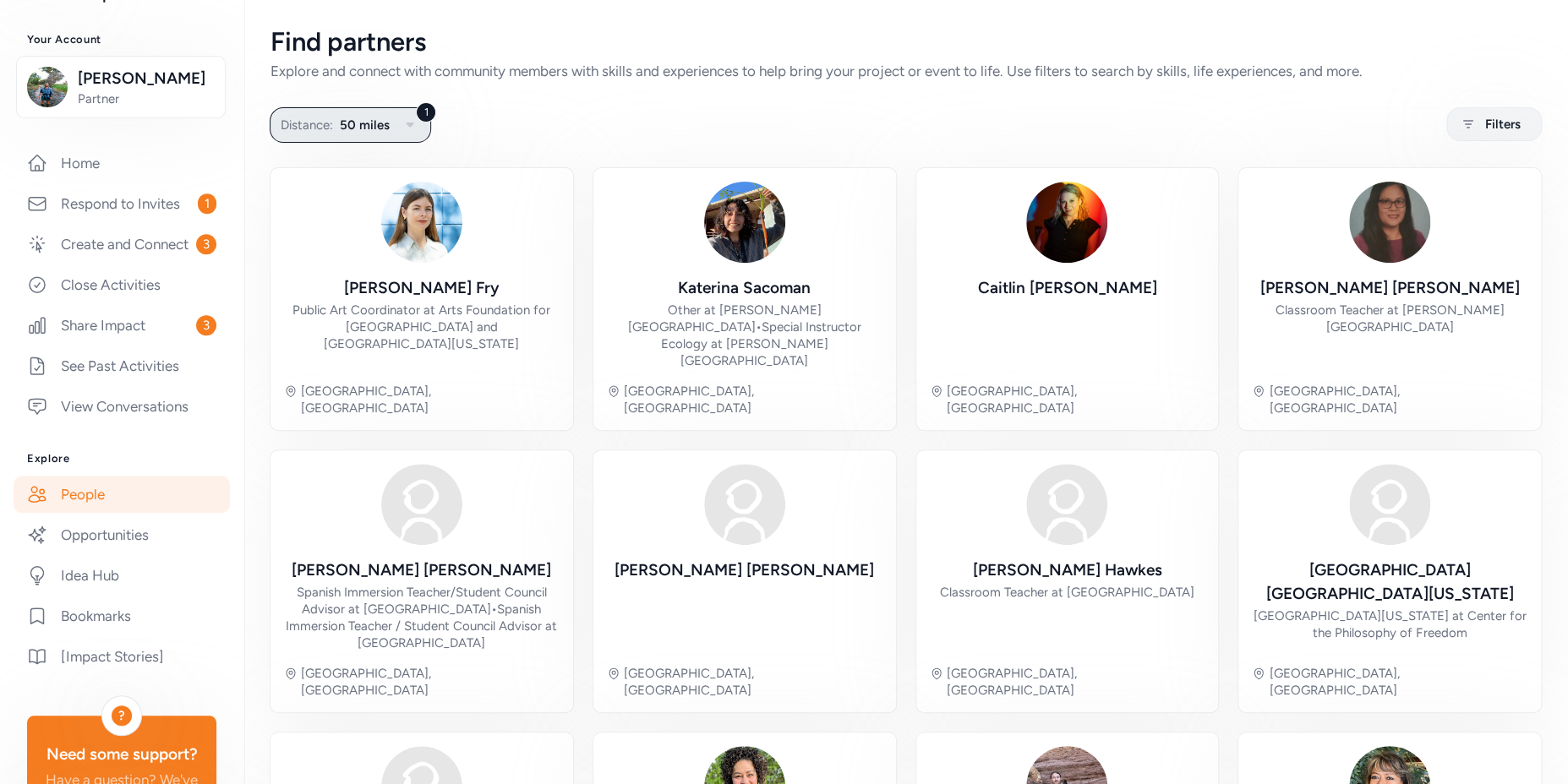
click at [386, 124] on span "50 miles" at bounding box center [365, 125] width 50 height 20
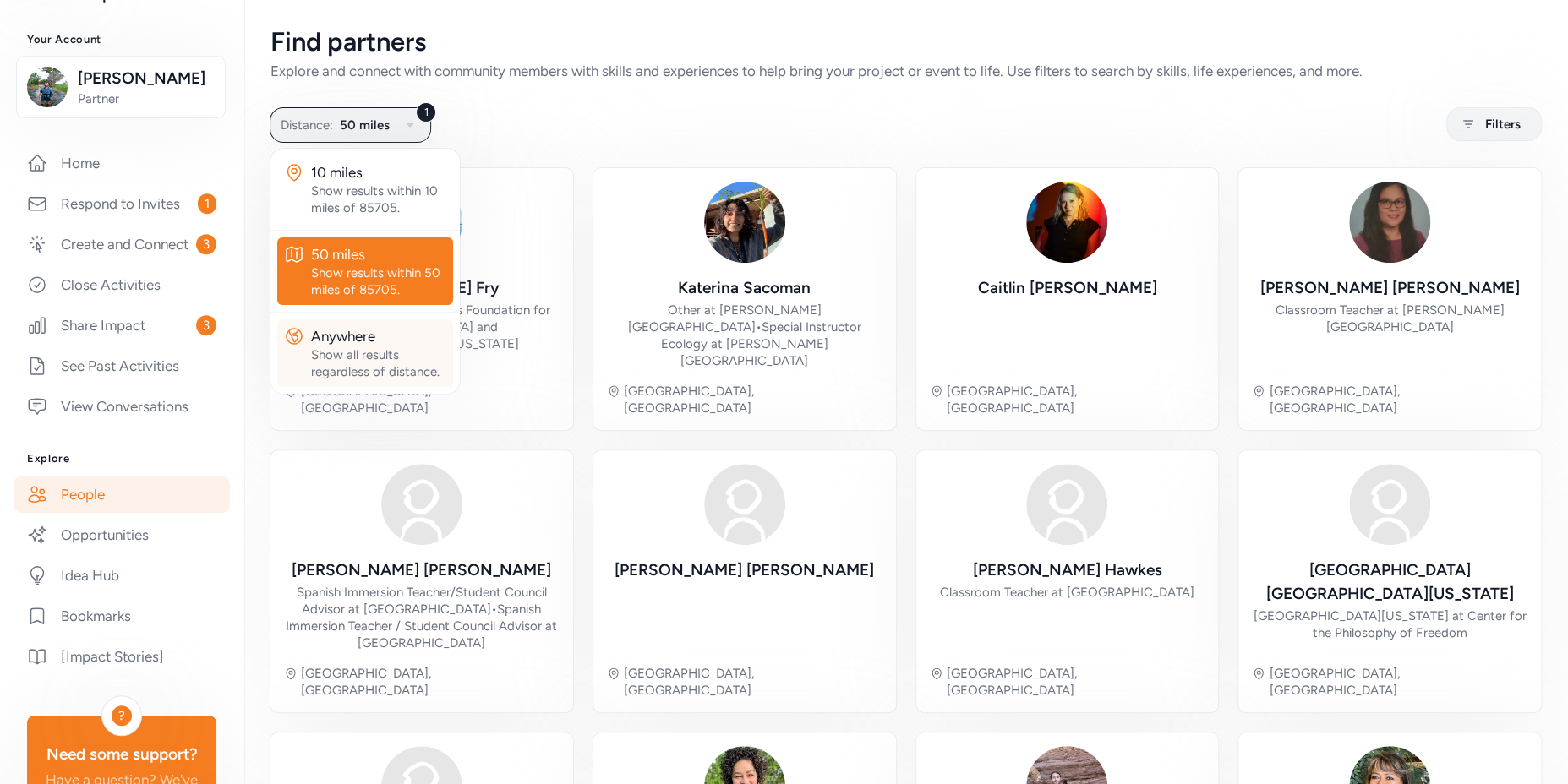
click at [372, 341] on div "Anywhere" at bounding box center [379, 336] width 135 height 20
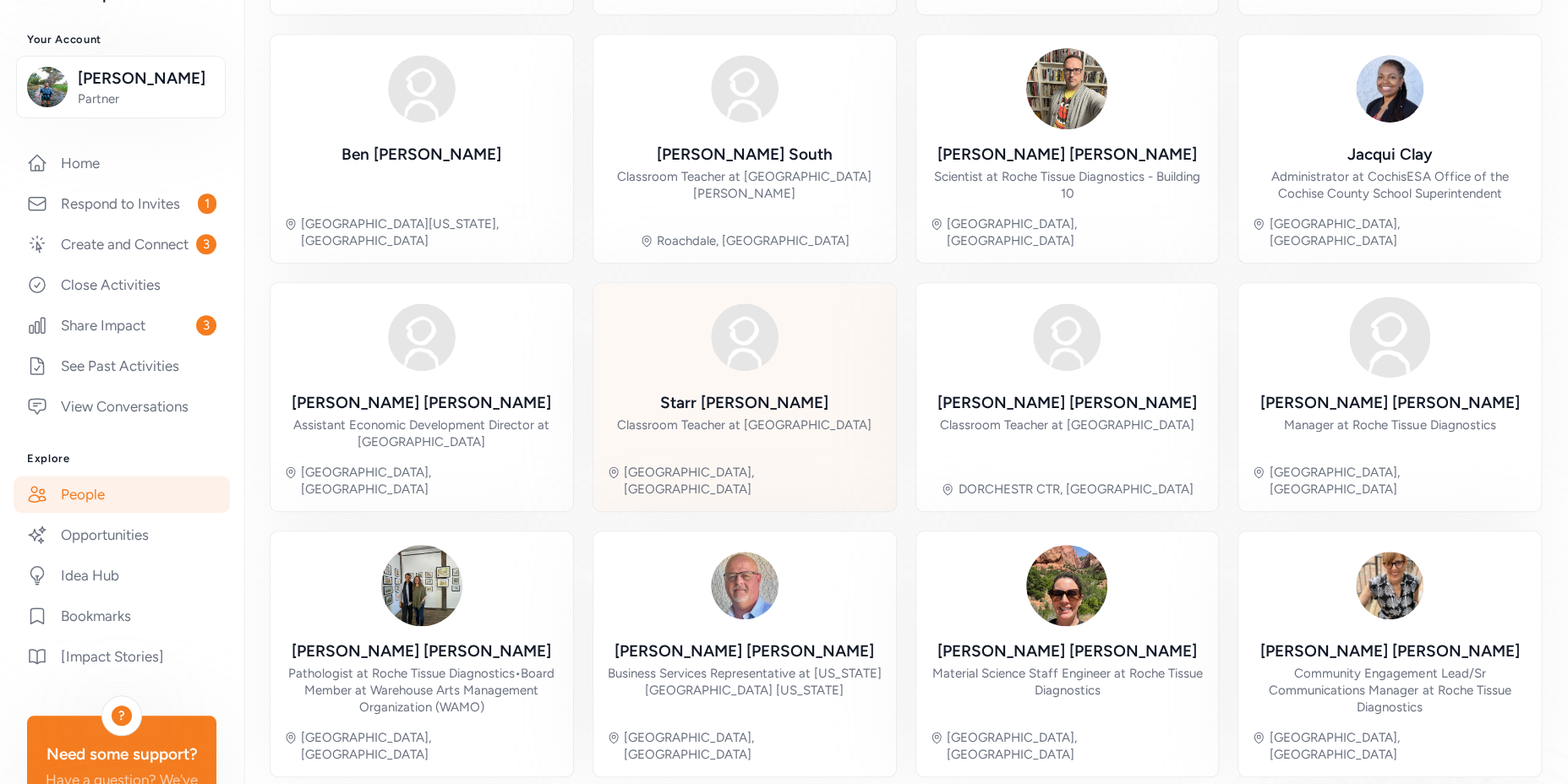
scroll to position [411, 0]
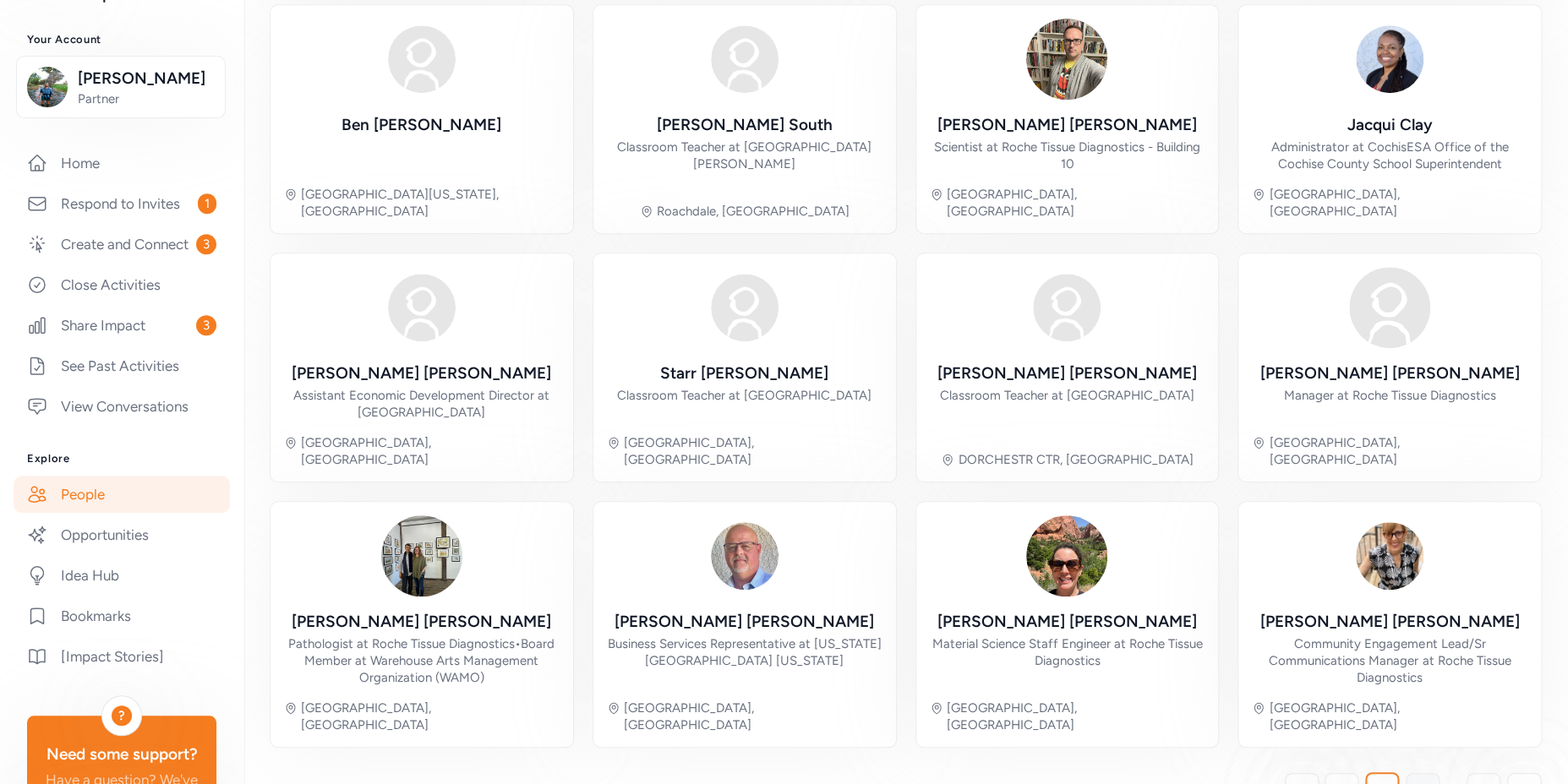
click at [1406, 773] on link "3" at bounding box center [1422, 789] width 34 height 34
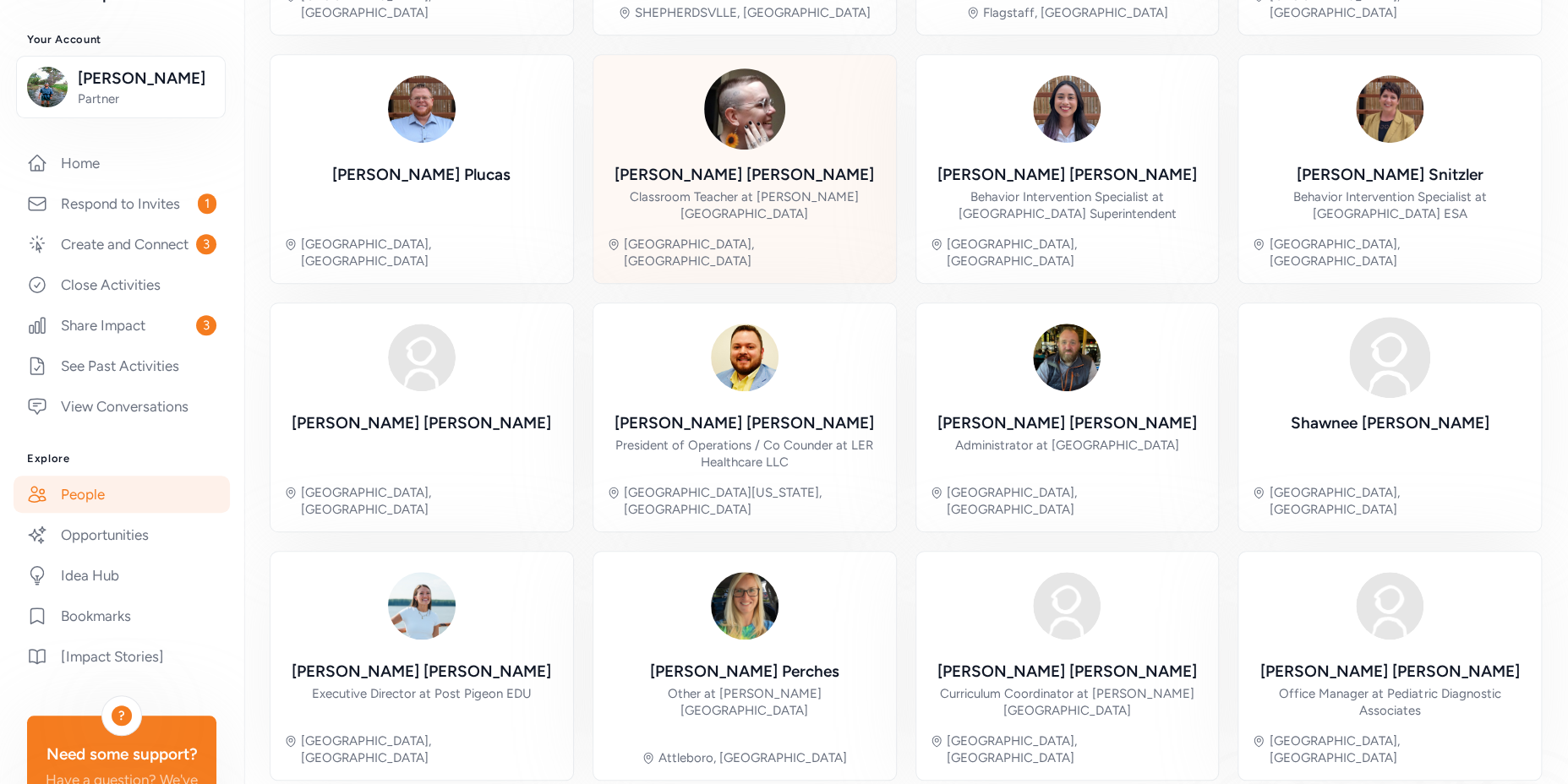
scroll to position [377, 0]
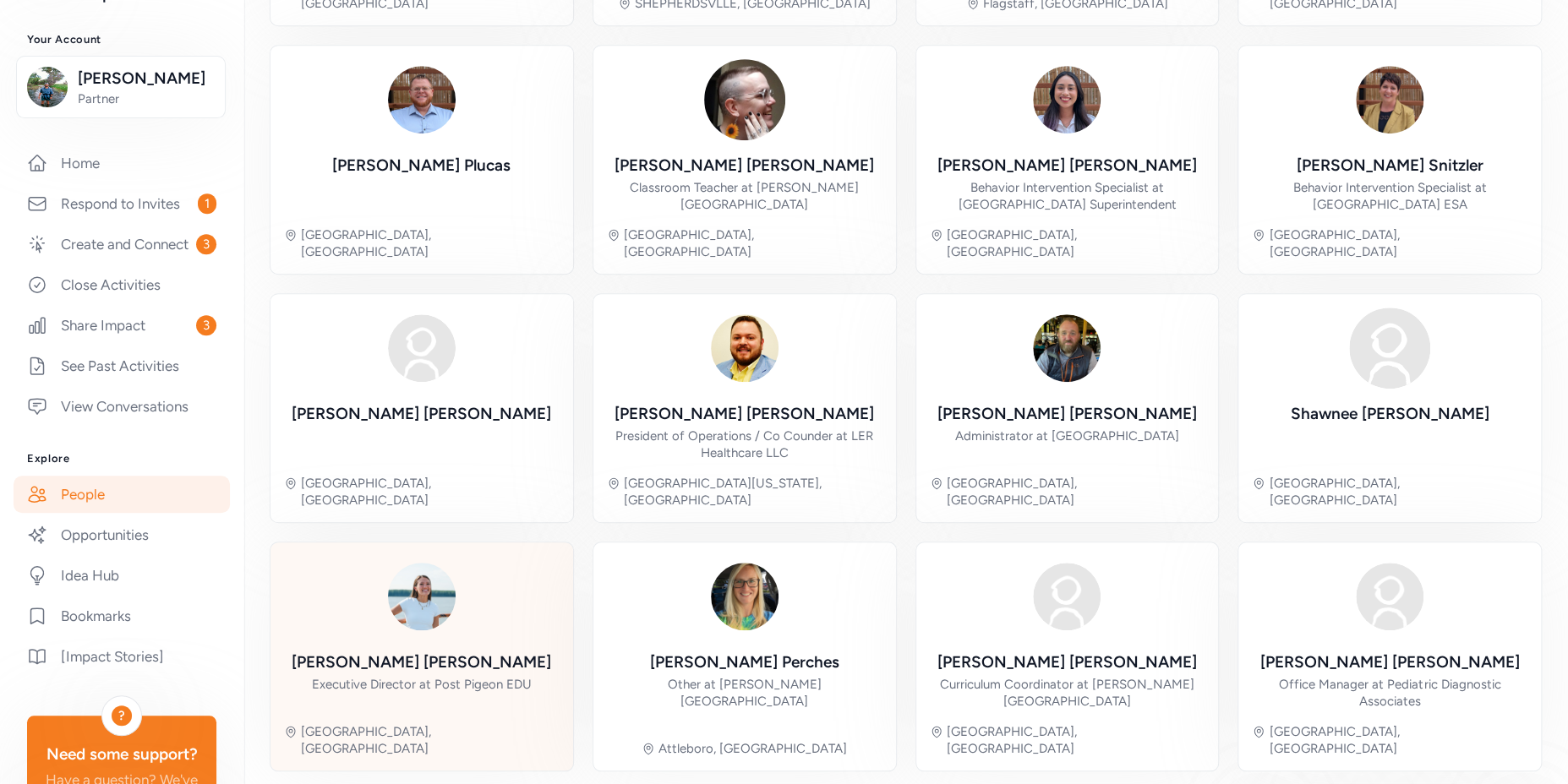
click at [513, 651] on div "Valerie Quirk Executive Director at Post Pigeon EDU" at bounding box center [421, 680] width 260 height 59
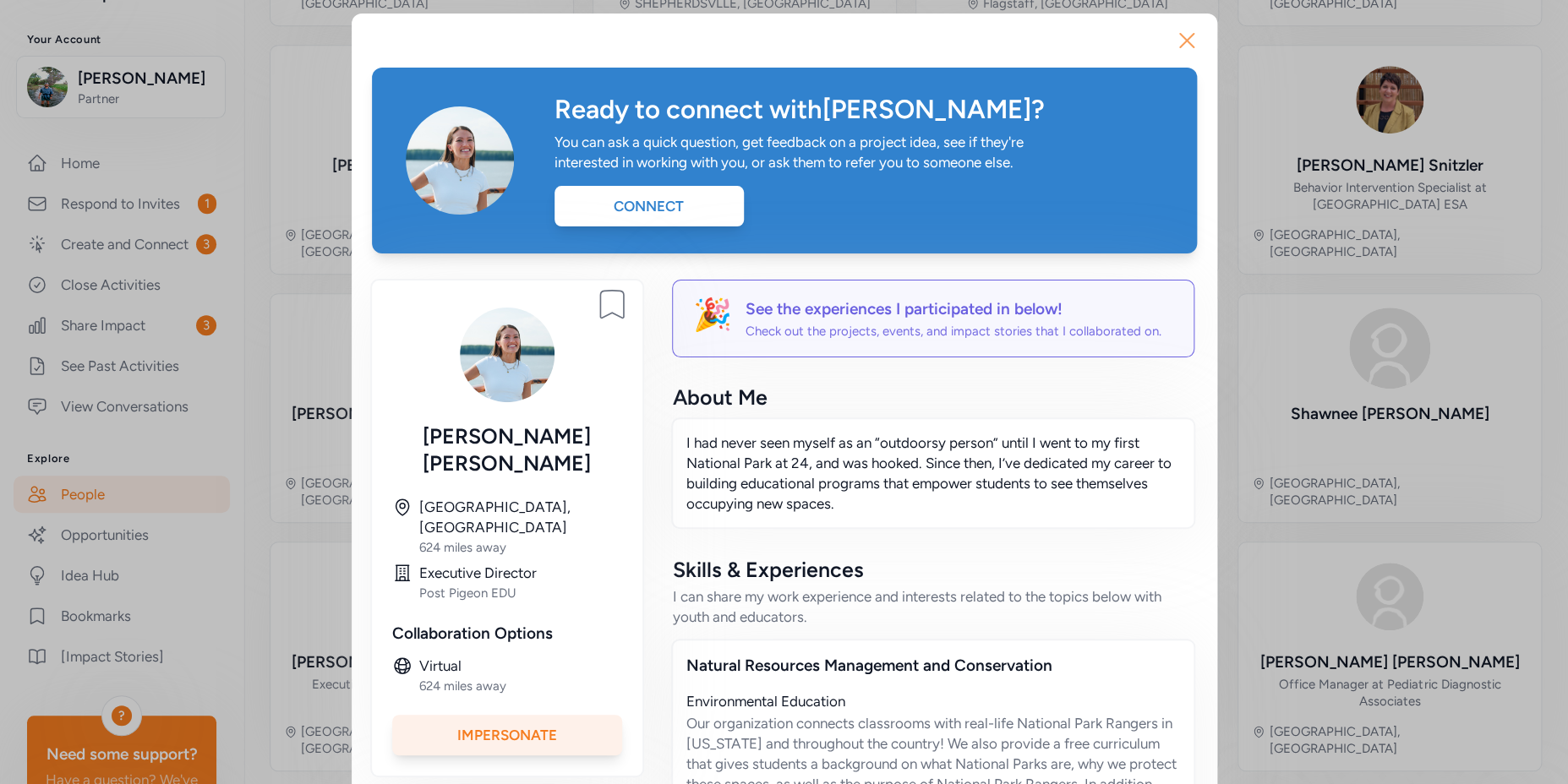
click at [1186, 36] on icon "button" at bounding box center [1188, 41] width 27 height 27
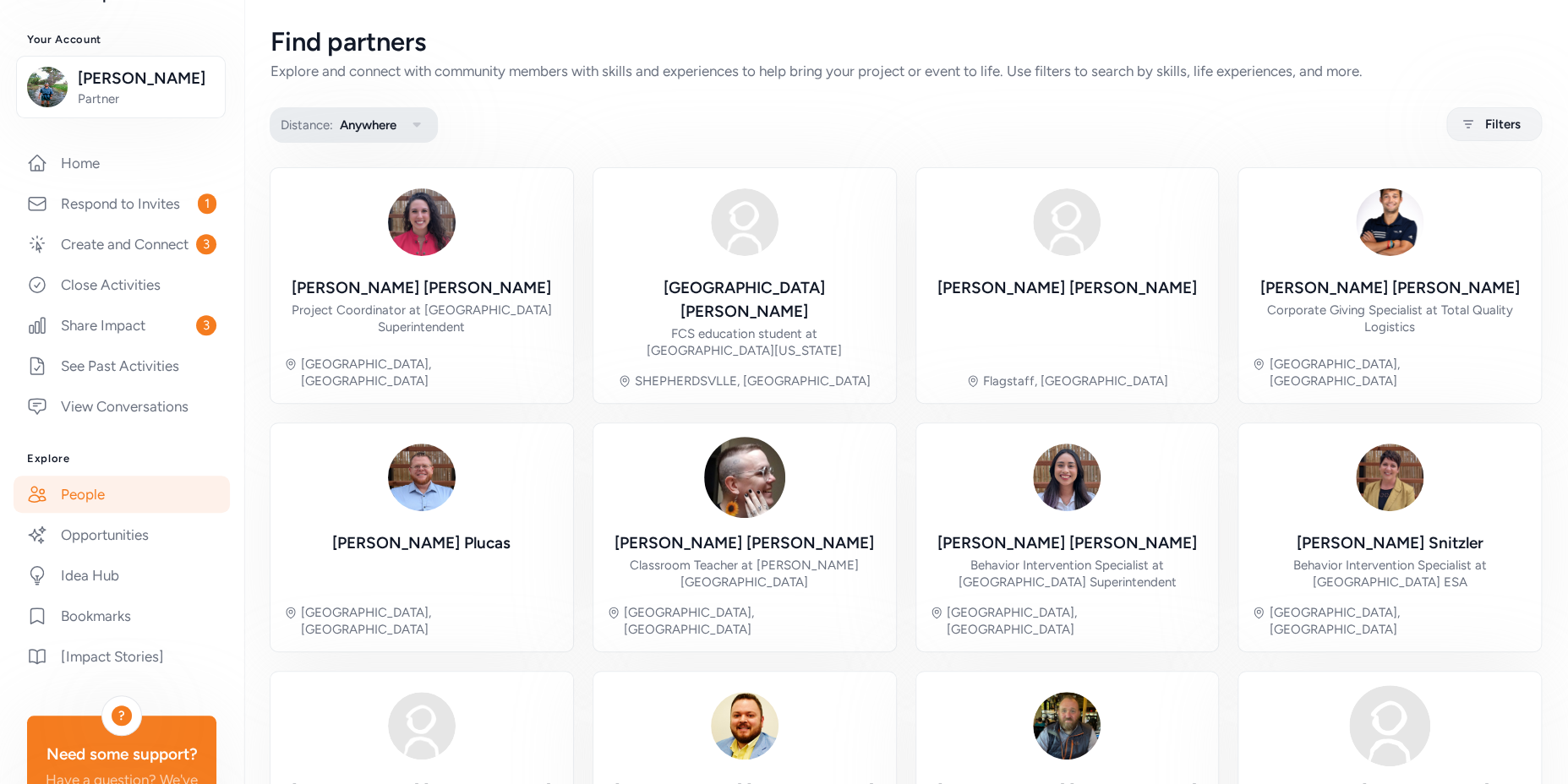
click at [383, 135] on button "Distance: Anywhere" at bounding box center [354, 125] width 168 height 36
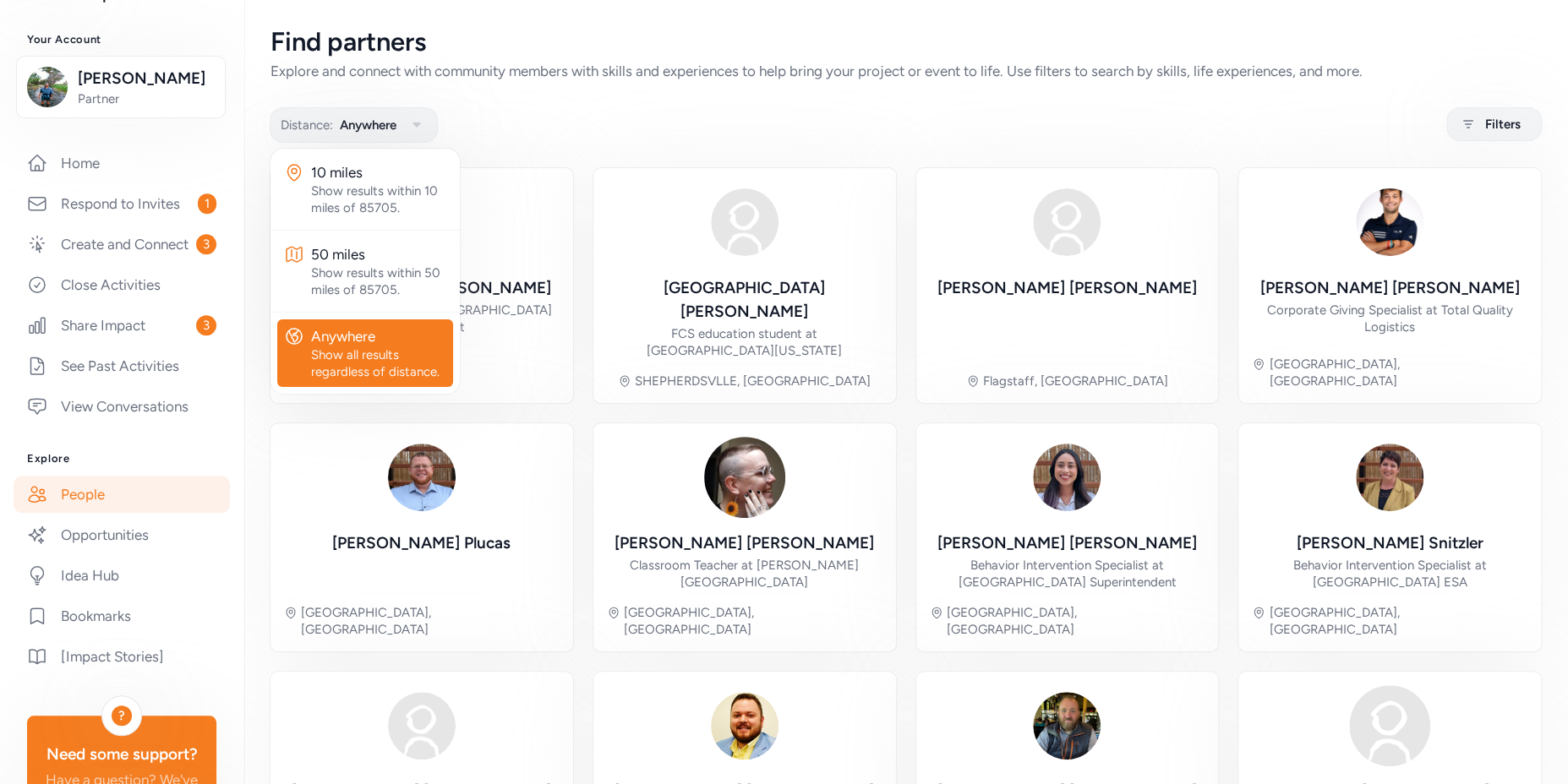
click at [573, 117] on div "Distance: Anywhere 10 miles Show results within 10 miles of 85705. 50 miles Sho…" at bounding box center [906, 125] width 1271 height 33
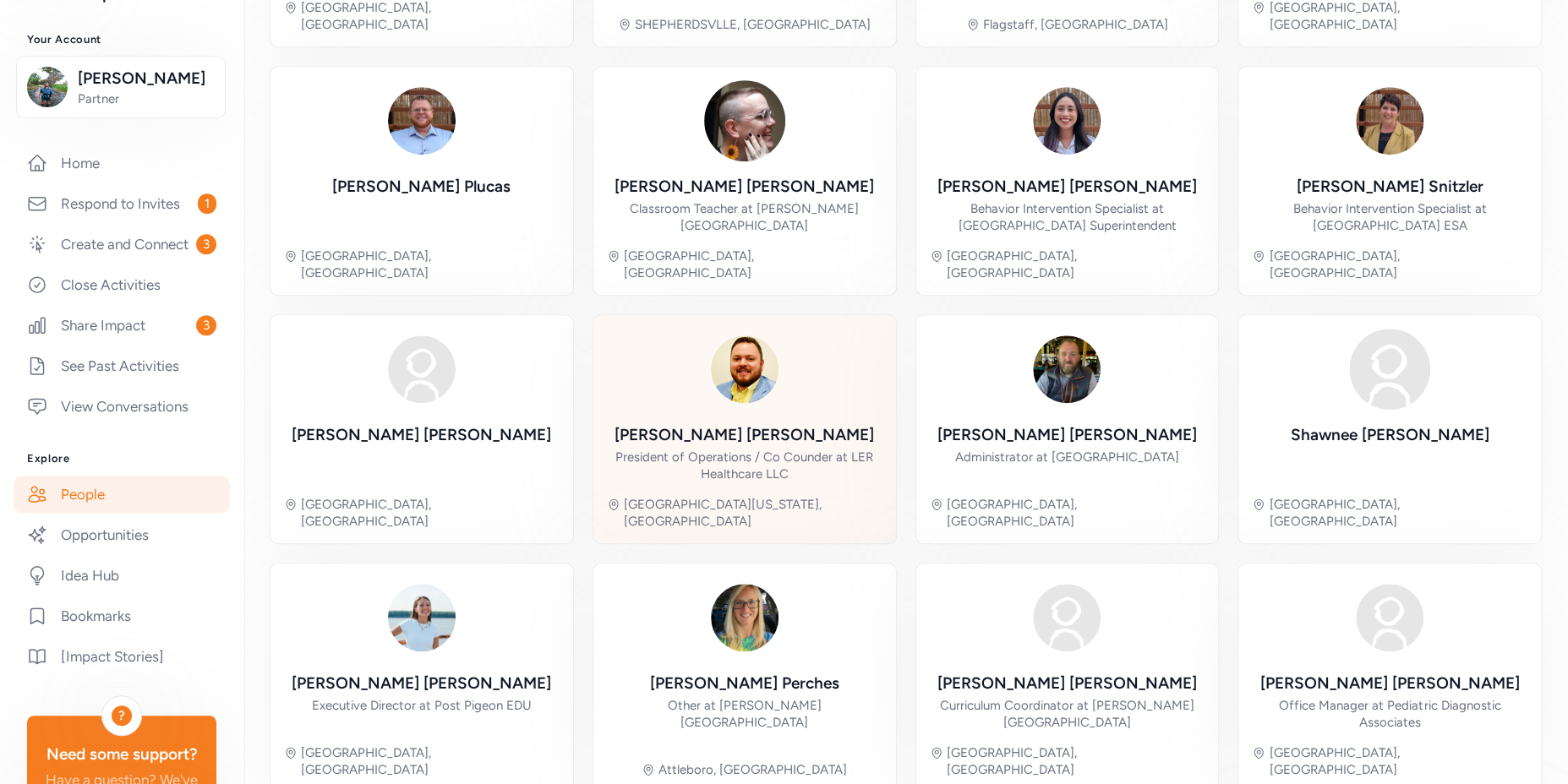
scroll to position [377, 0]
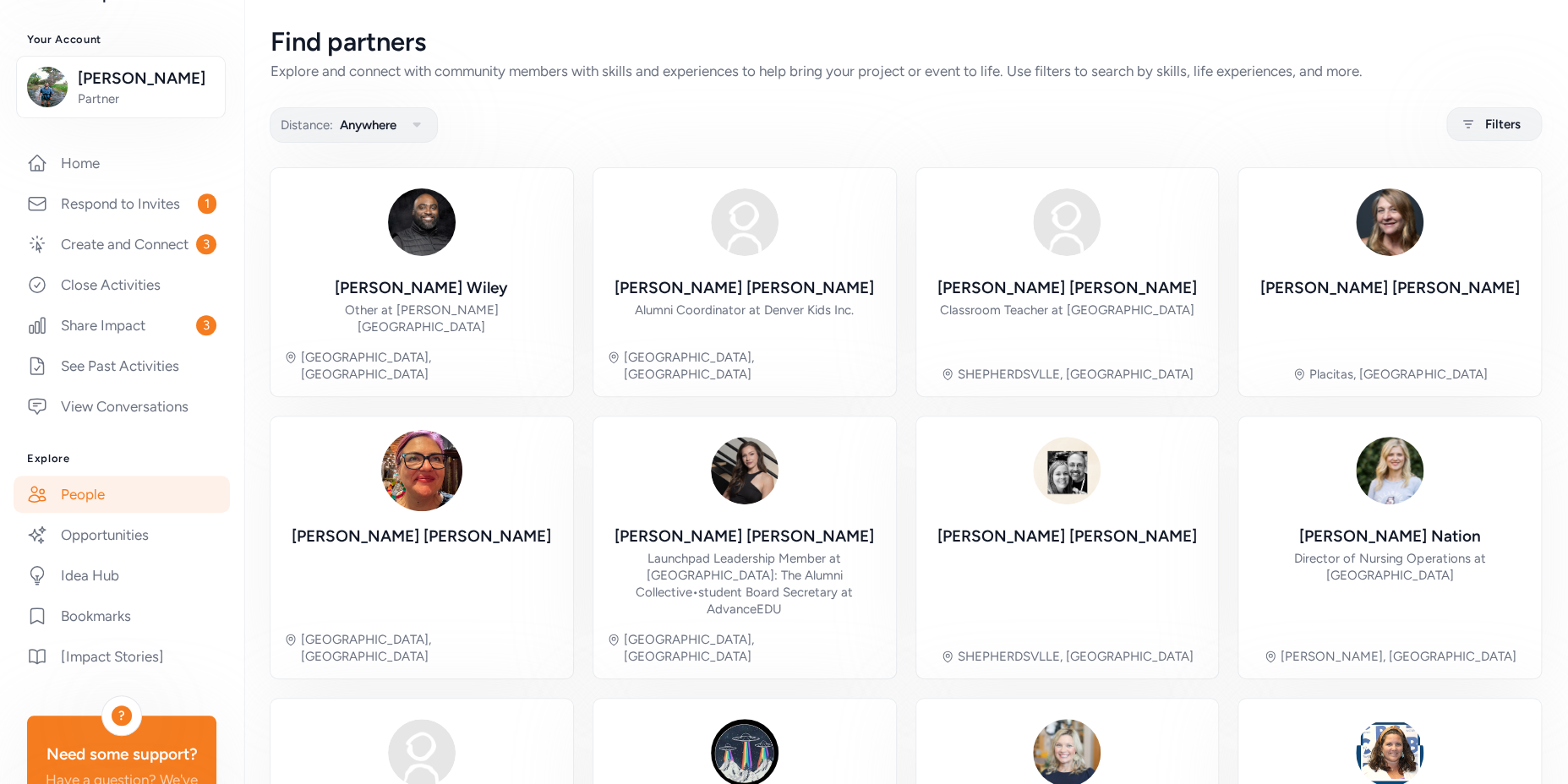
click at [109, 513] on link "People" at bounding box center [121, 494] width 216 height 37
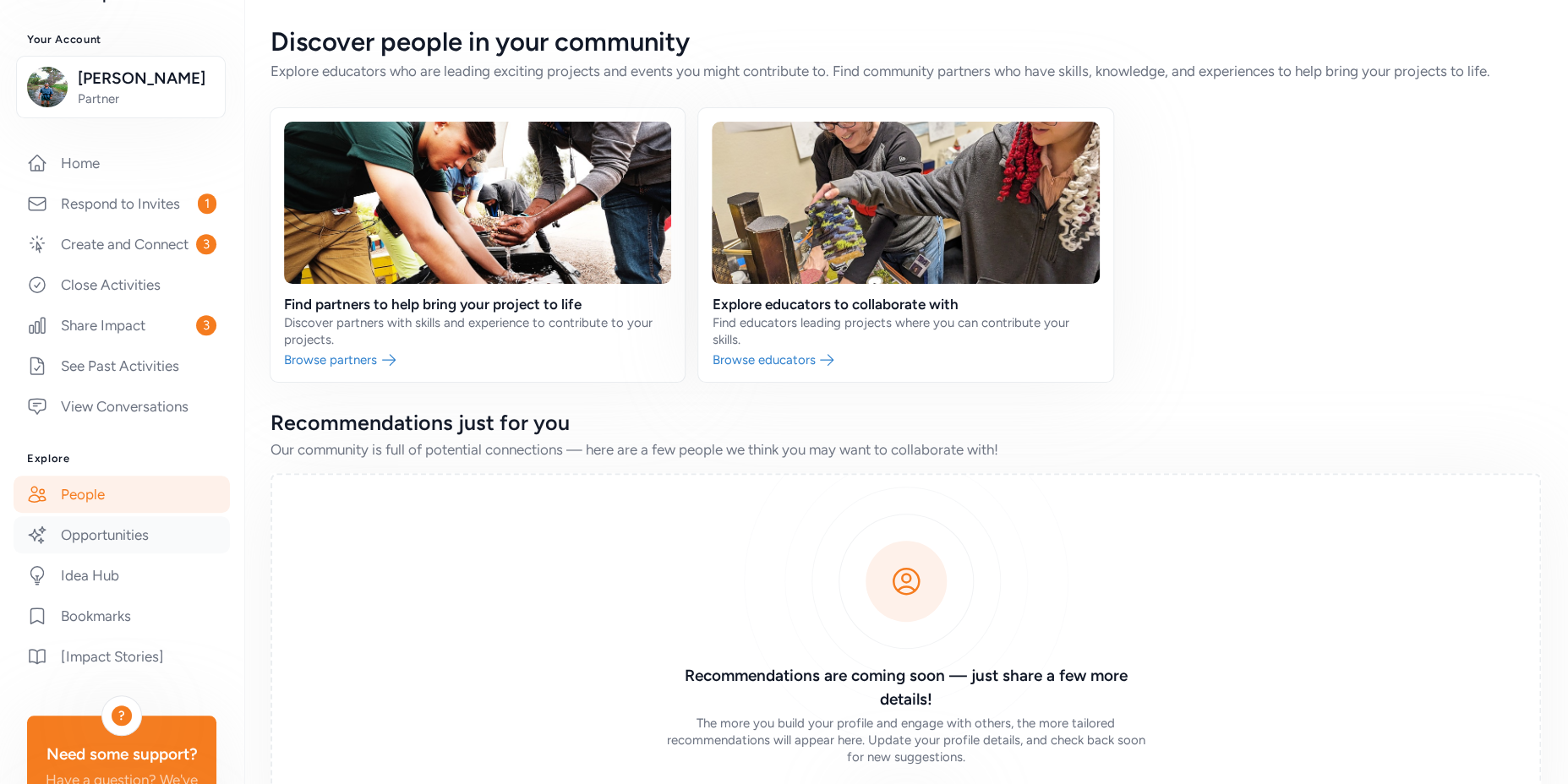
click at [119, 553] on link "Opportunities" at bounding box center [121, 534] width 216 height 37
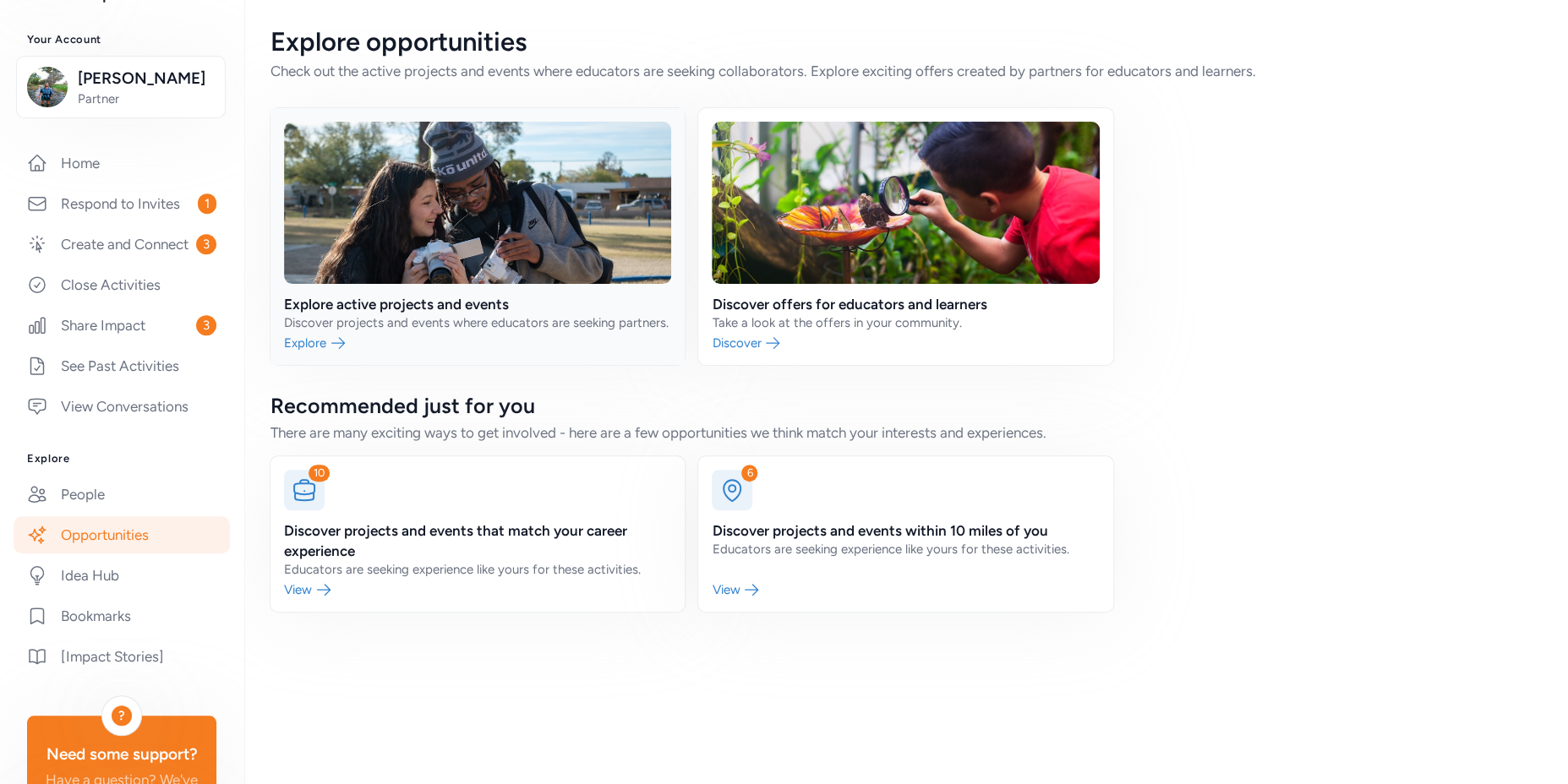
click at [354, 318] on link at bounding box center [478, 237] width 414 height 257
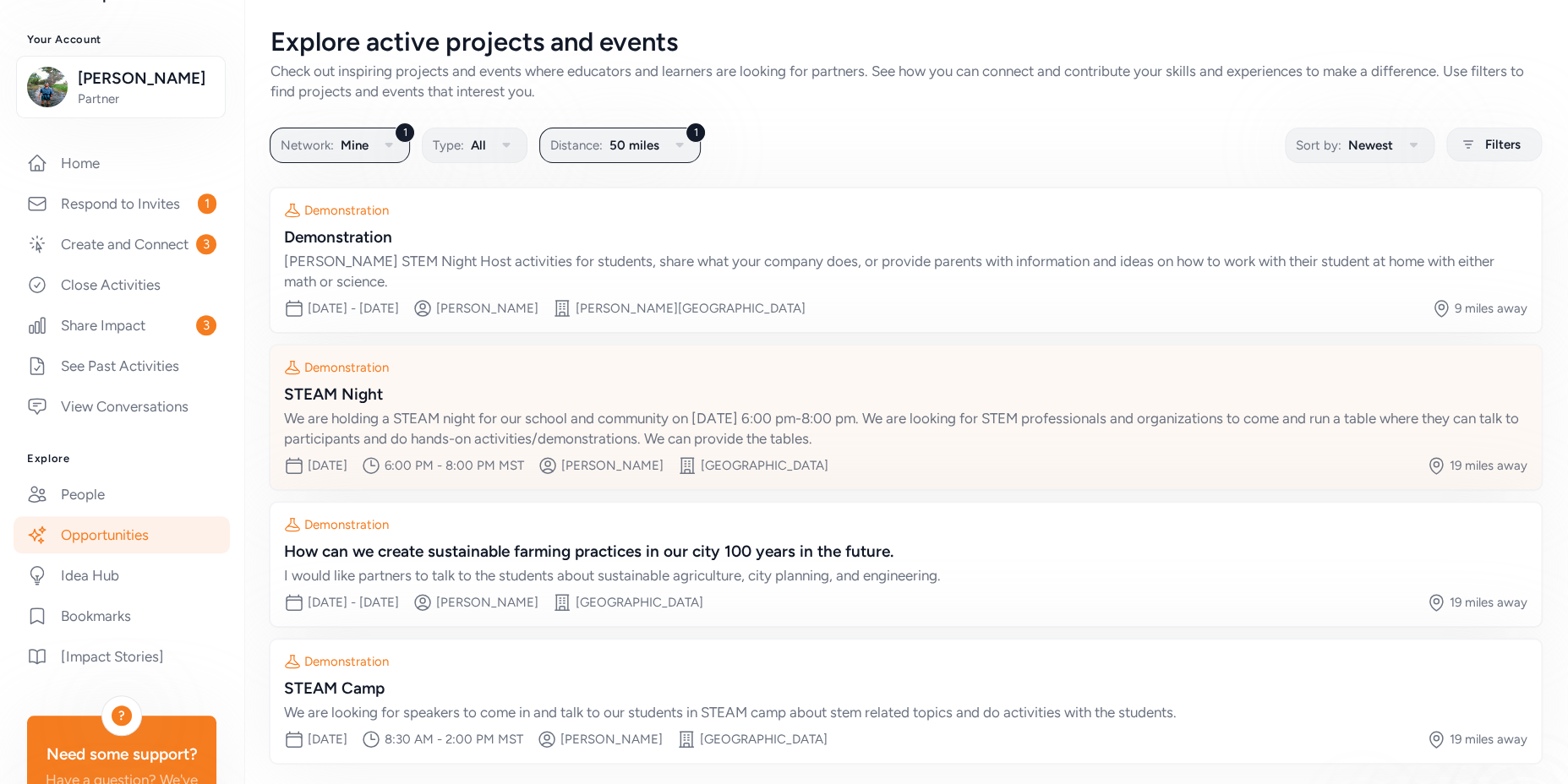
scroll to position [65, 0]
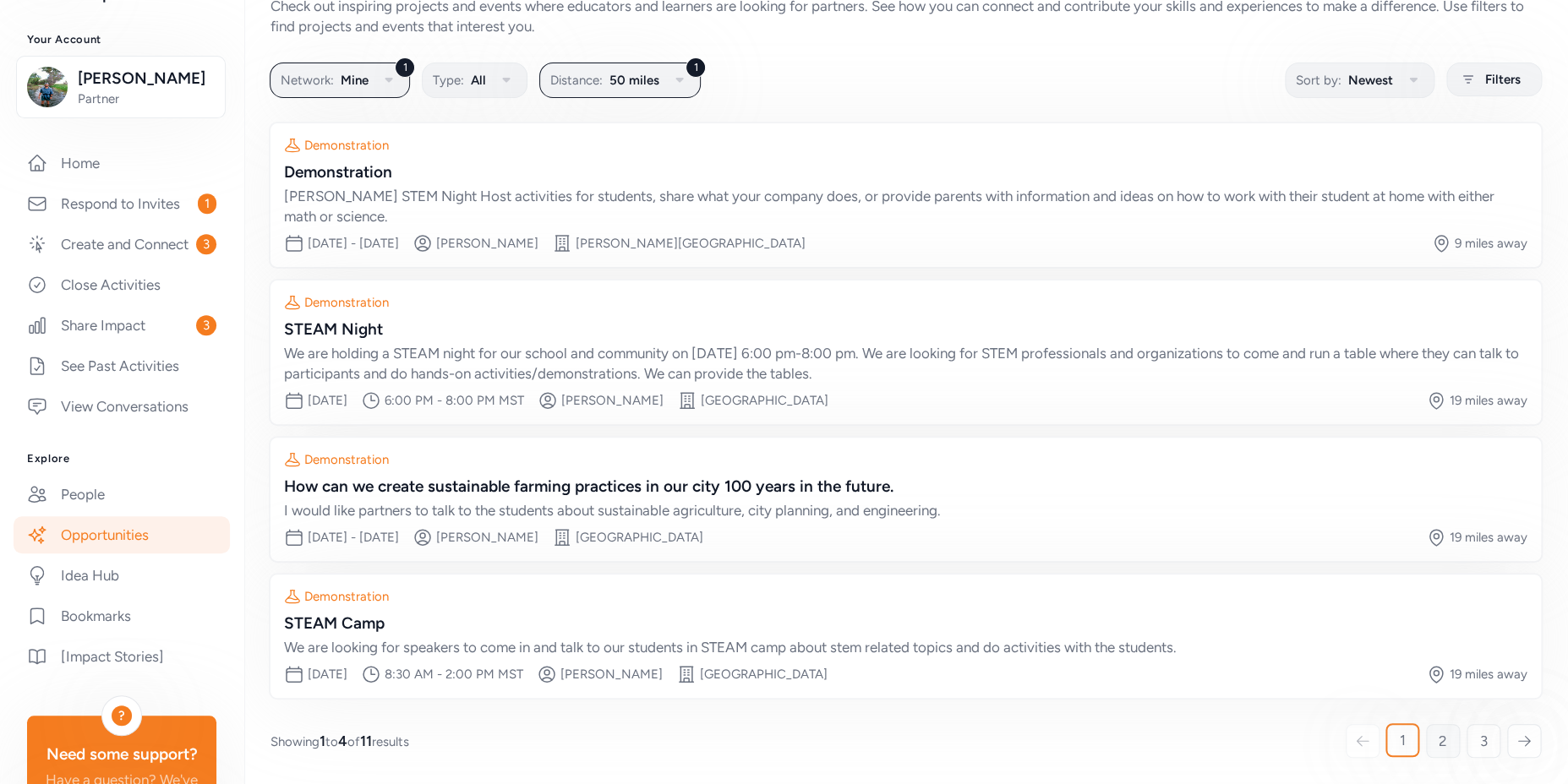
click at [1427, 743] on link "2" at bounding box center [1443, 740] width 34 height 34
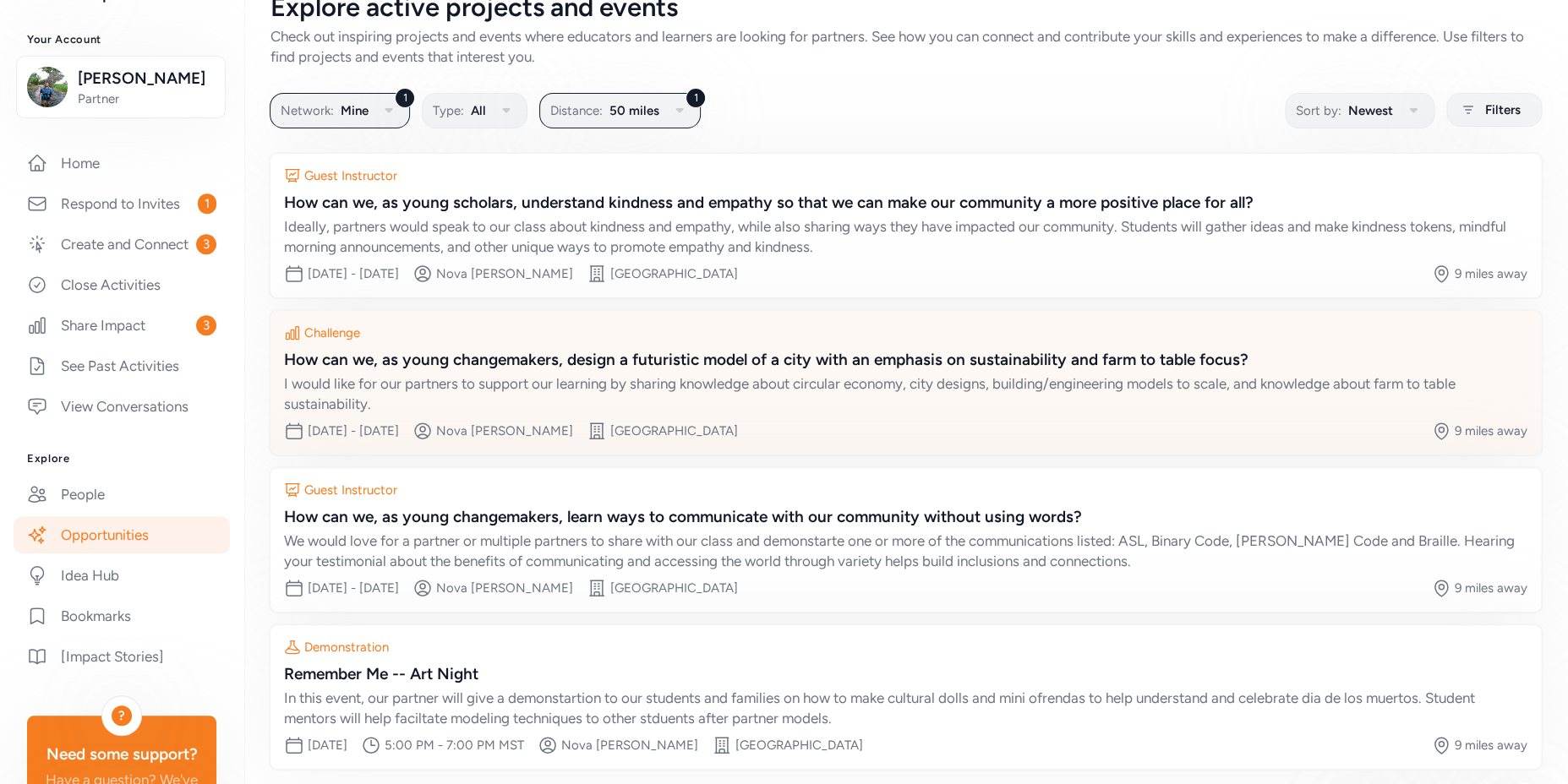
scroll to position [106, 0]
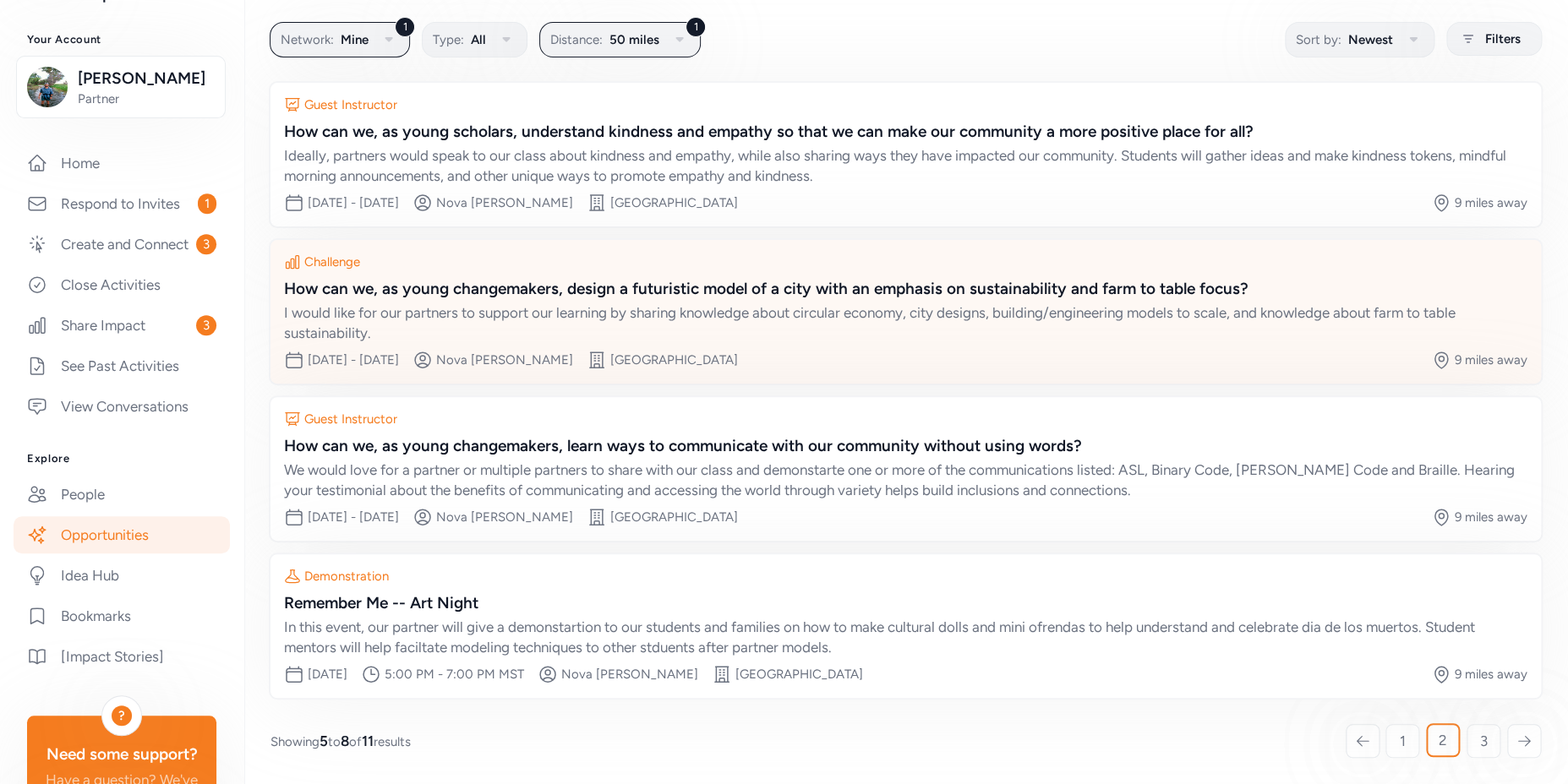
click at [784, 293] on div "How can we, as young changemakers, design a futuristic model of a city with an …" at bounding box center [905, 289] width 1243 height 24
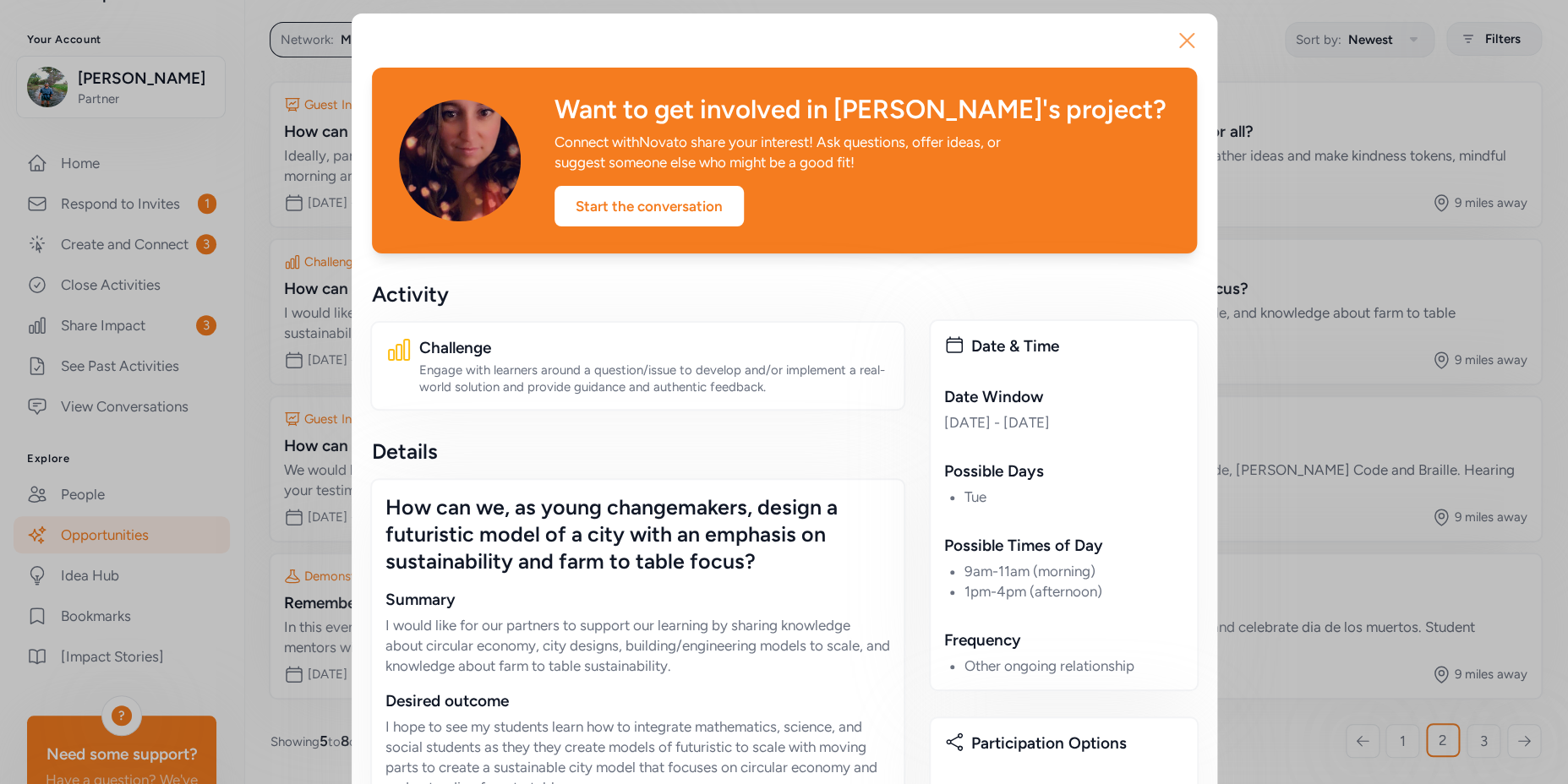
click at [1177, 41] on icon "button" at bounding box center [1188, 41] width 27 height 27
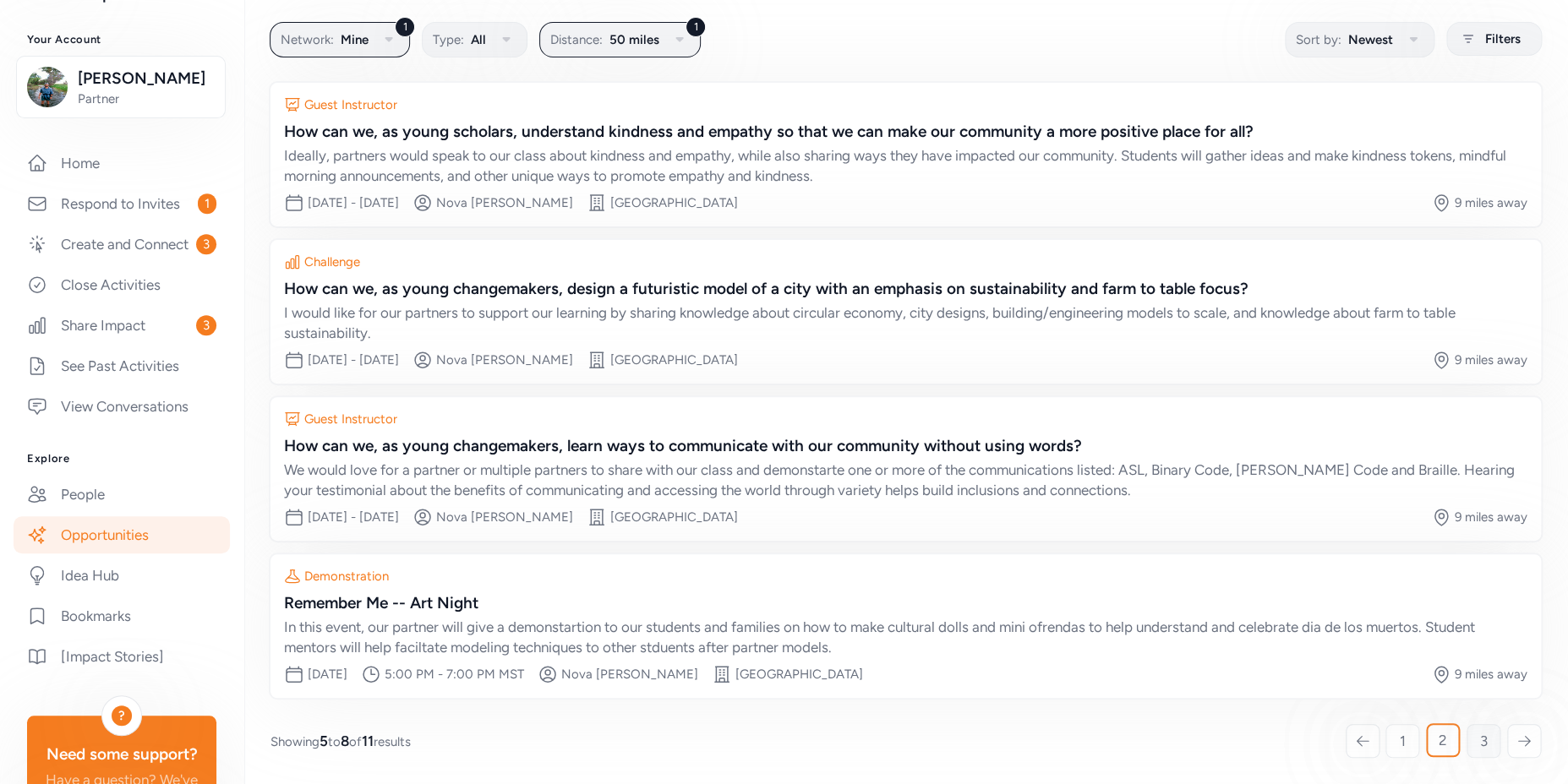
click at [1467, 738] on link "3" at bounding box center [1483, 740] width 34 height 34
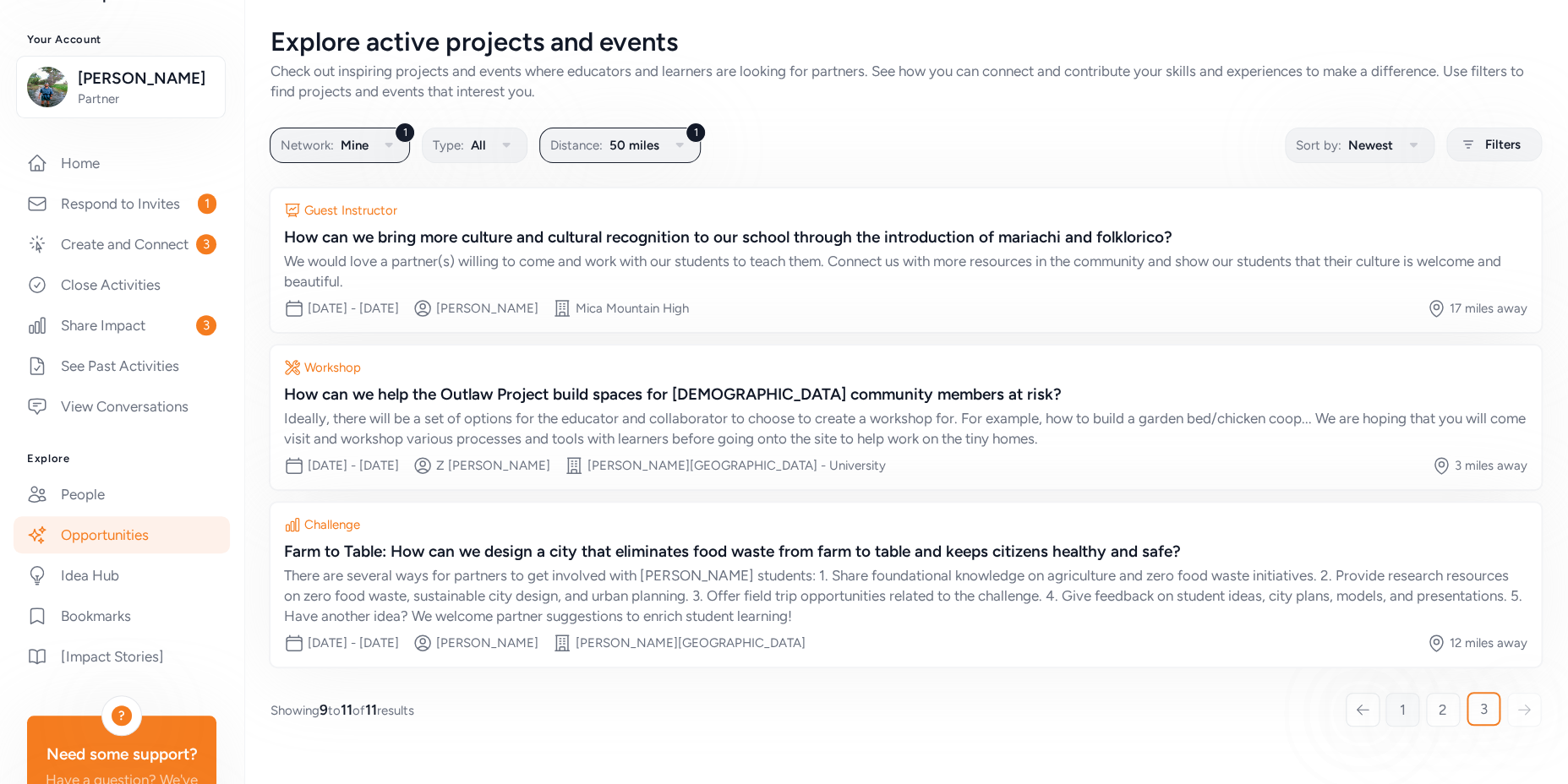
click at [1402, 710] on span "1" at bounding box center [1403, 709] width 5 height 20
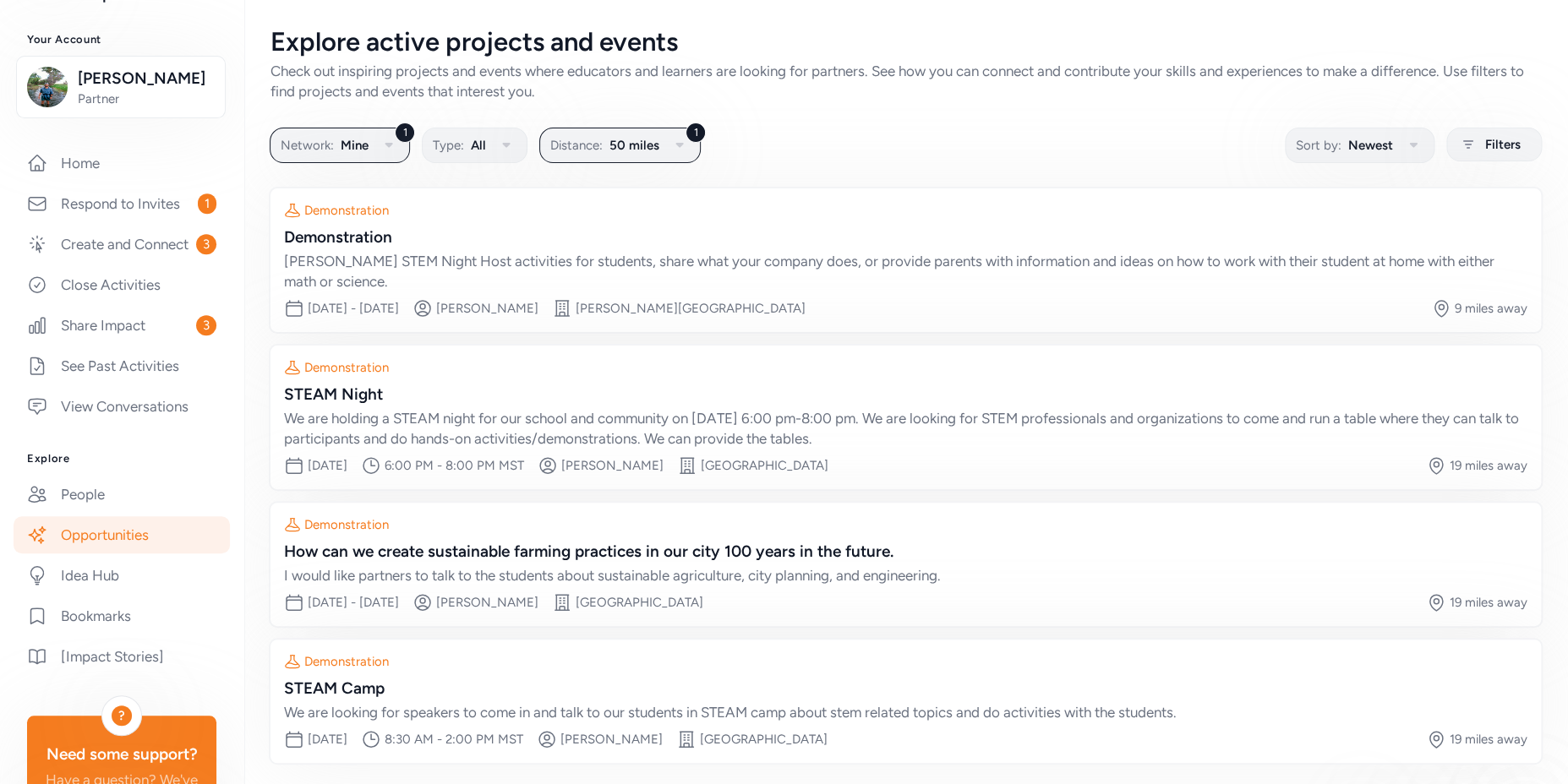
click at [120, 553] on link "Opportunities" at bounding box center [121, 534] width 216 height 37
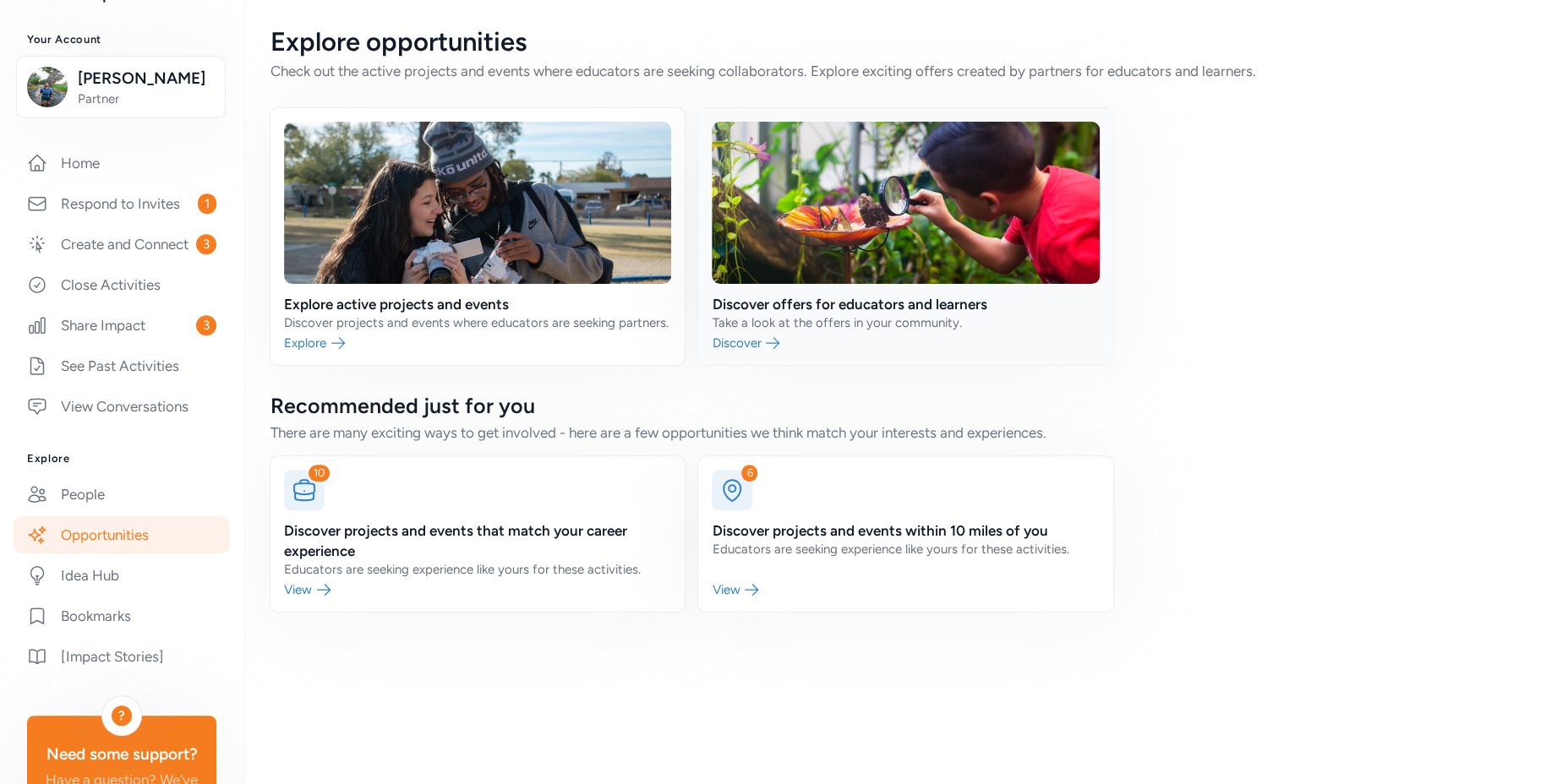
click at [801, 301] on link at bounding box center [906, 237] width 414 height 257
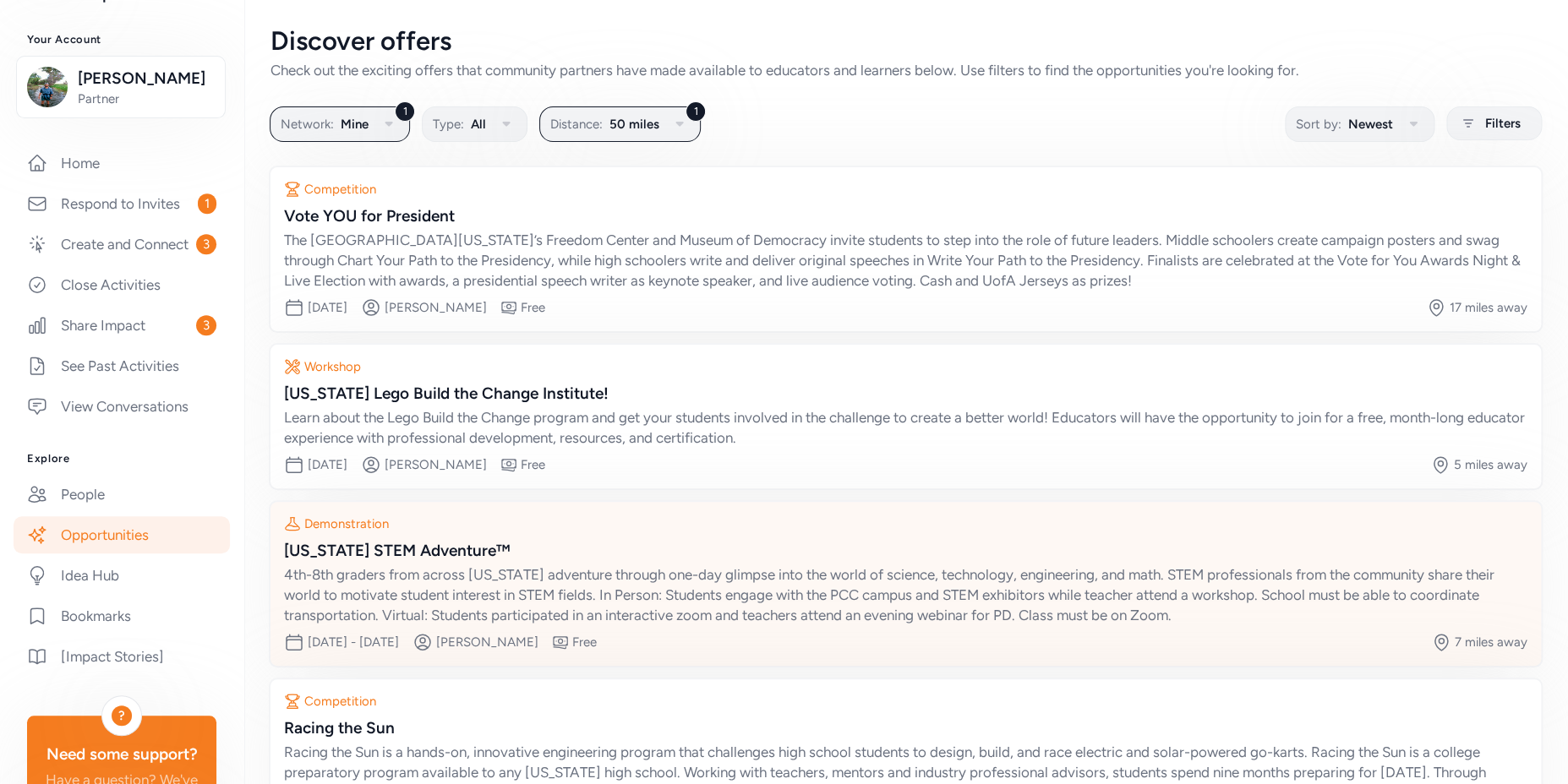
scroll to position [146, 0]
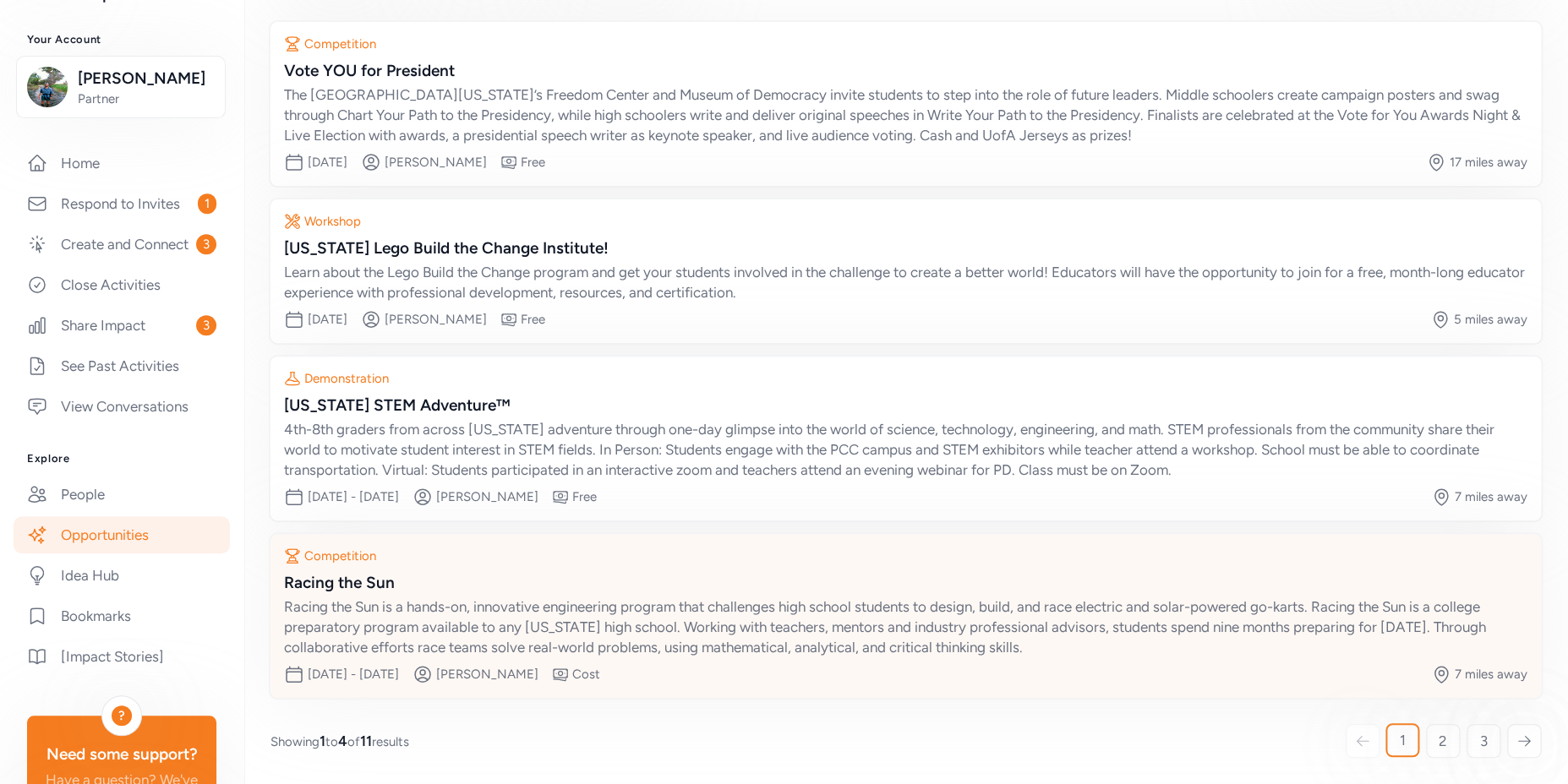
click at [357, 583] on div "Racing the Sun" at bounding box center [905, 583] width 1243 height 24
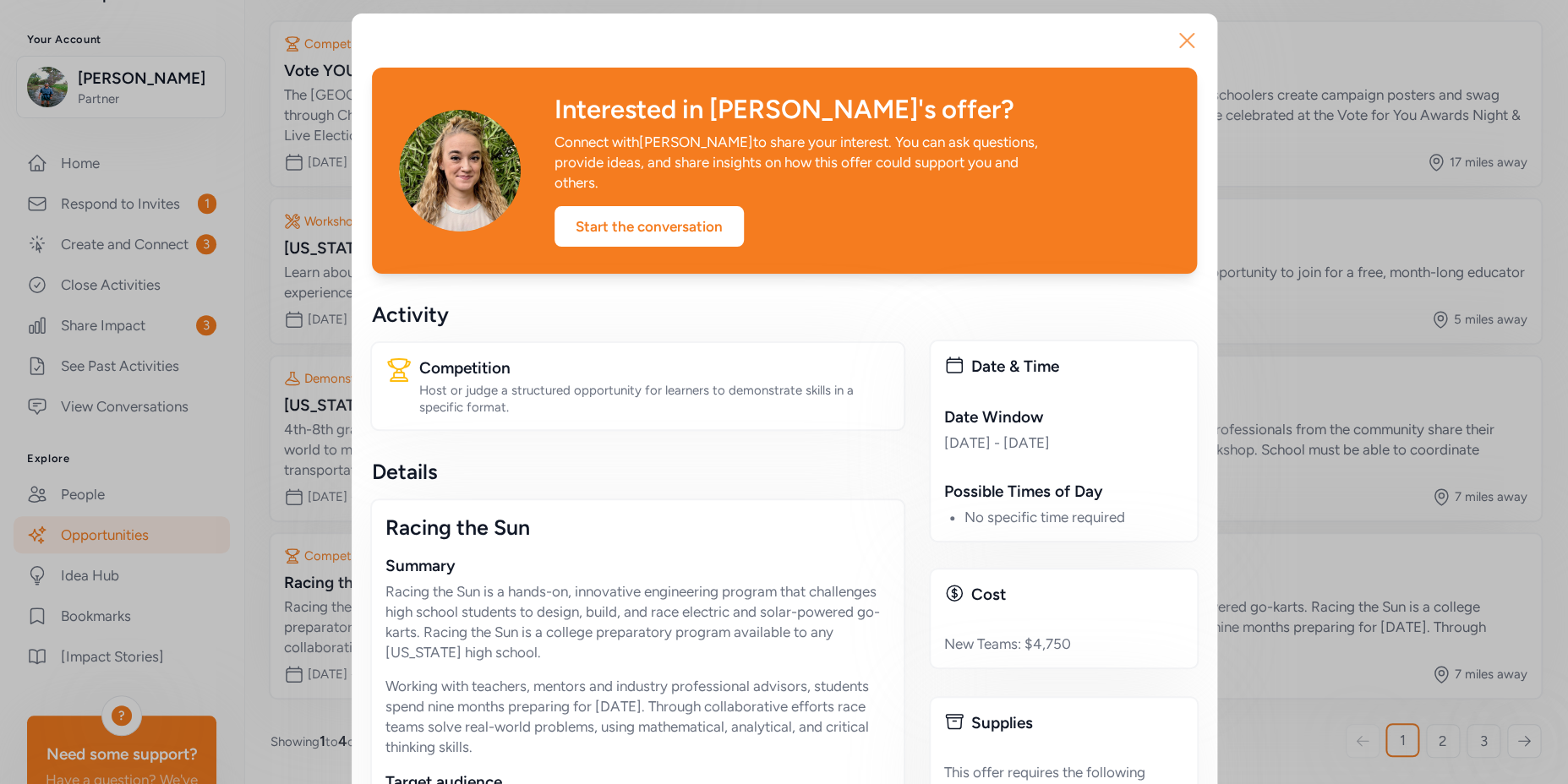
click at [1180, 38] on icon "button" at bounding box center [1187, 40] width 14 height 14
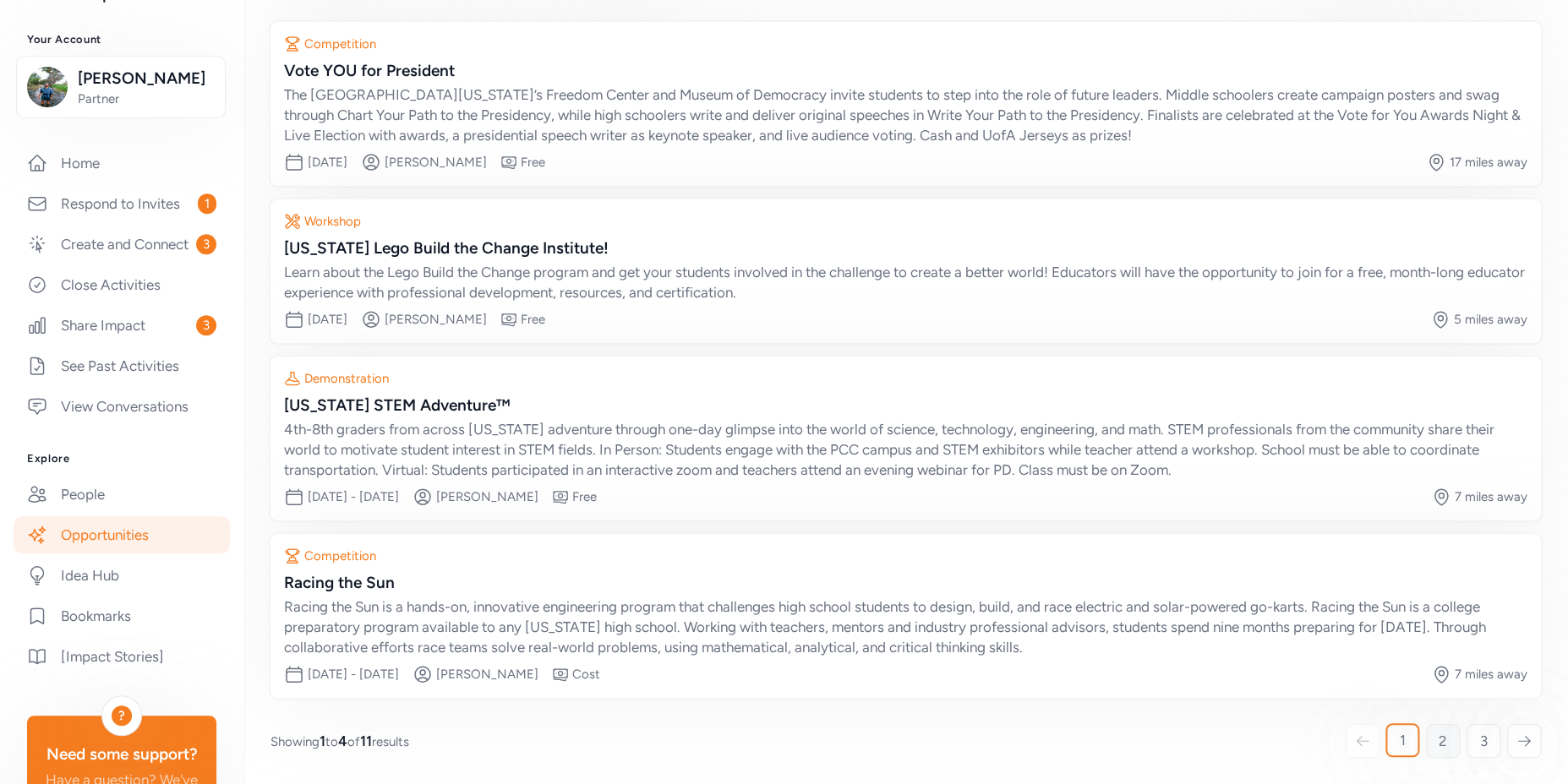
click at [1439, 744] on span "2" at bounding box center [1443, 741] width 8 height 20
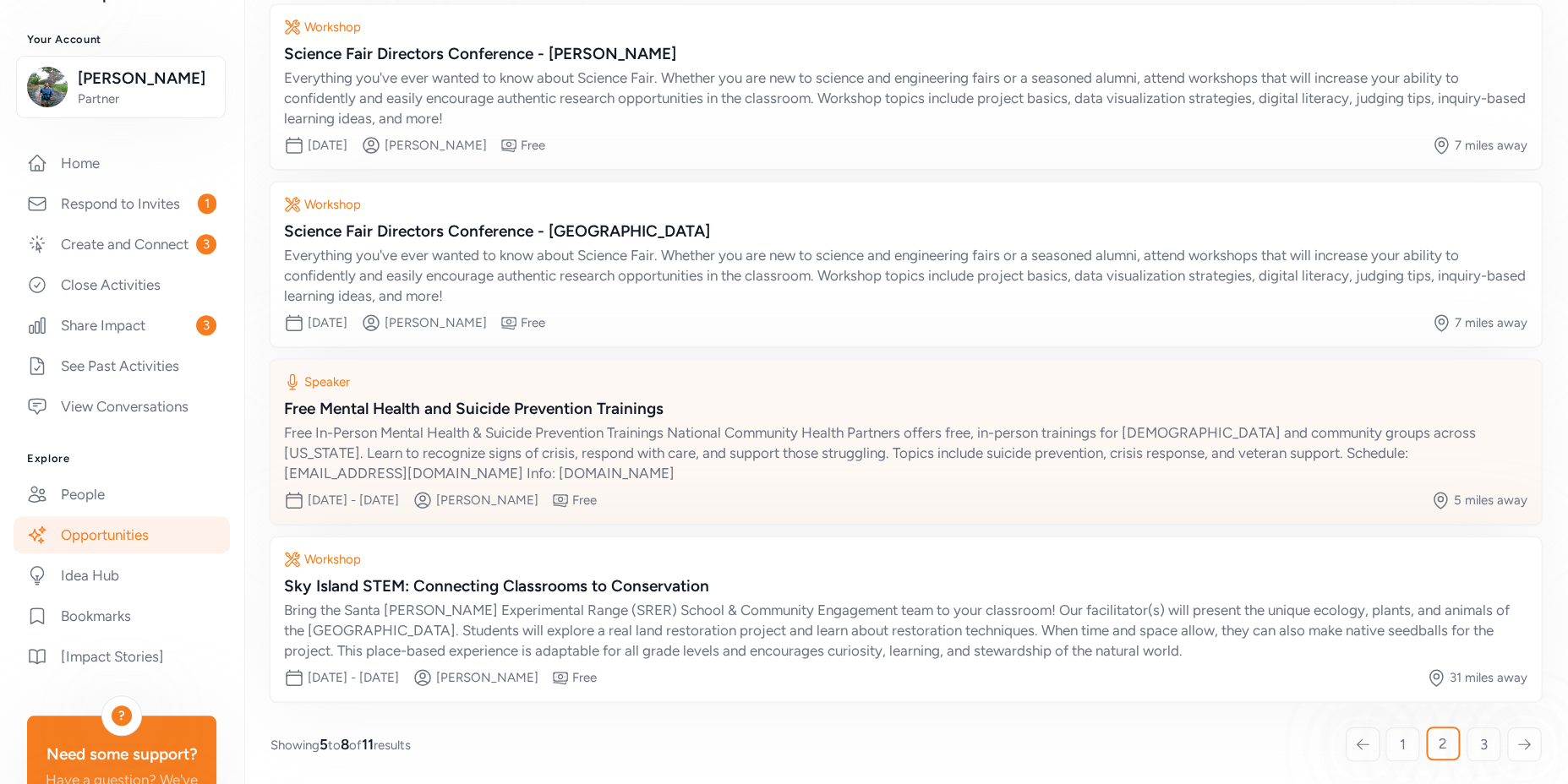
scroll to position [167, 0]
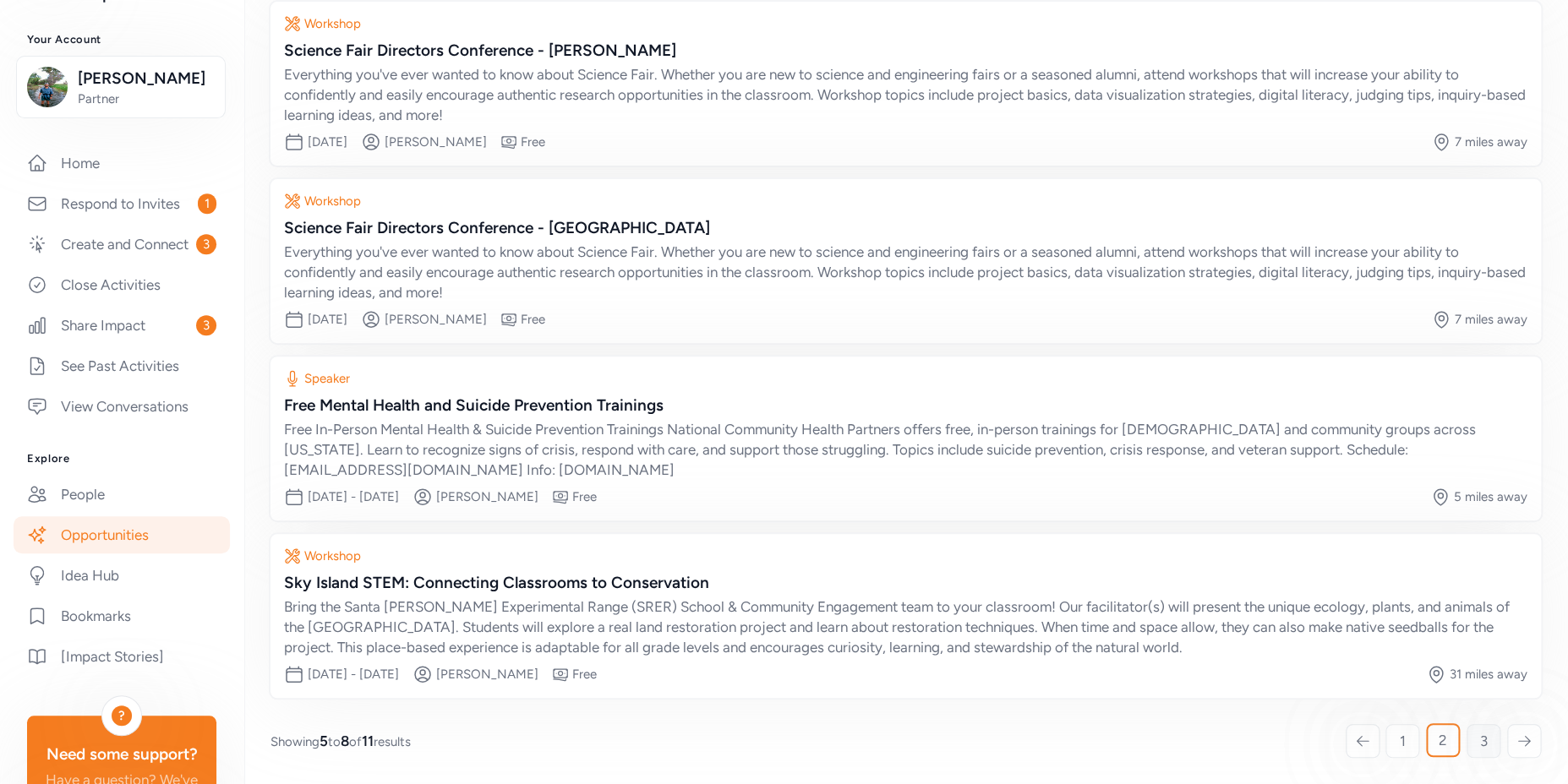
click at [1480, 738] on span "3" at bounding box center [1484, 741] width 7 height 20
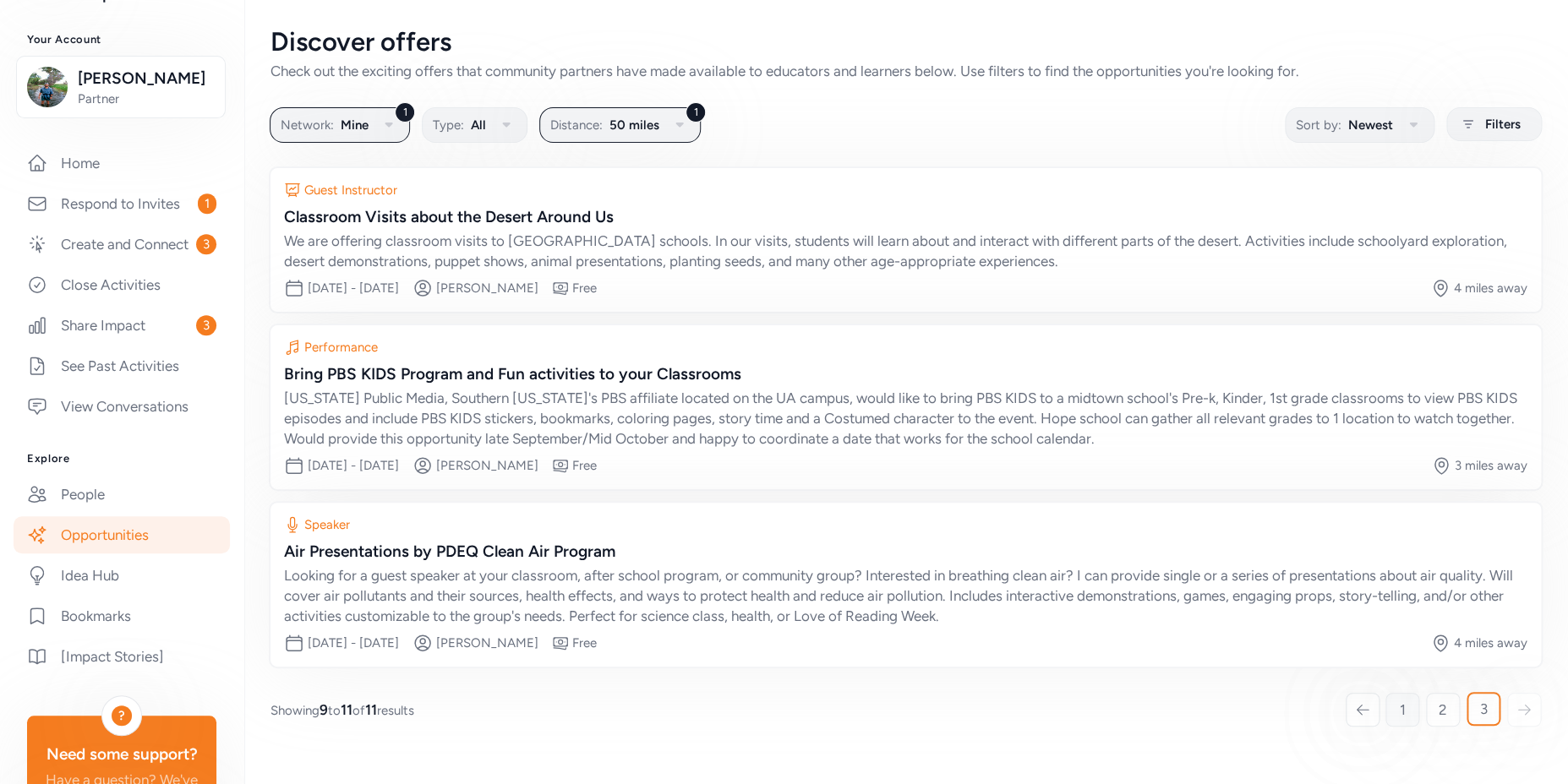
click at [1400, 708] on span "1" at bounding box center [1403, 709] width 5 height 20
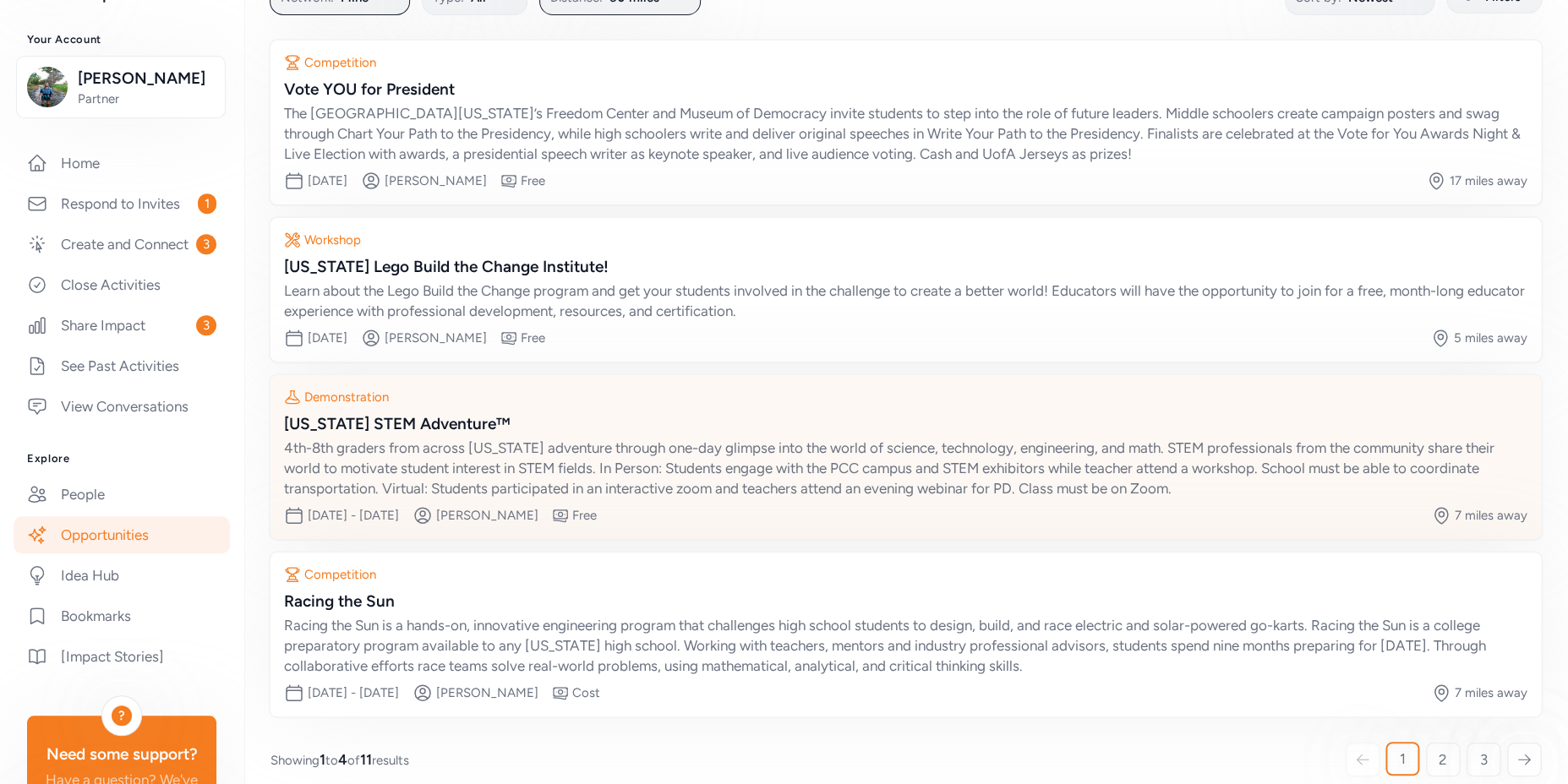
scroll to position [146, 0]
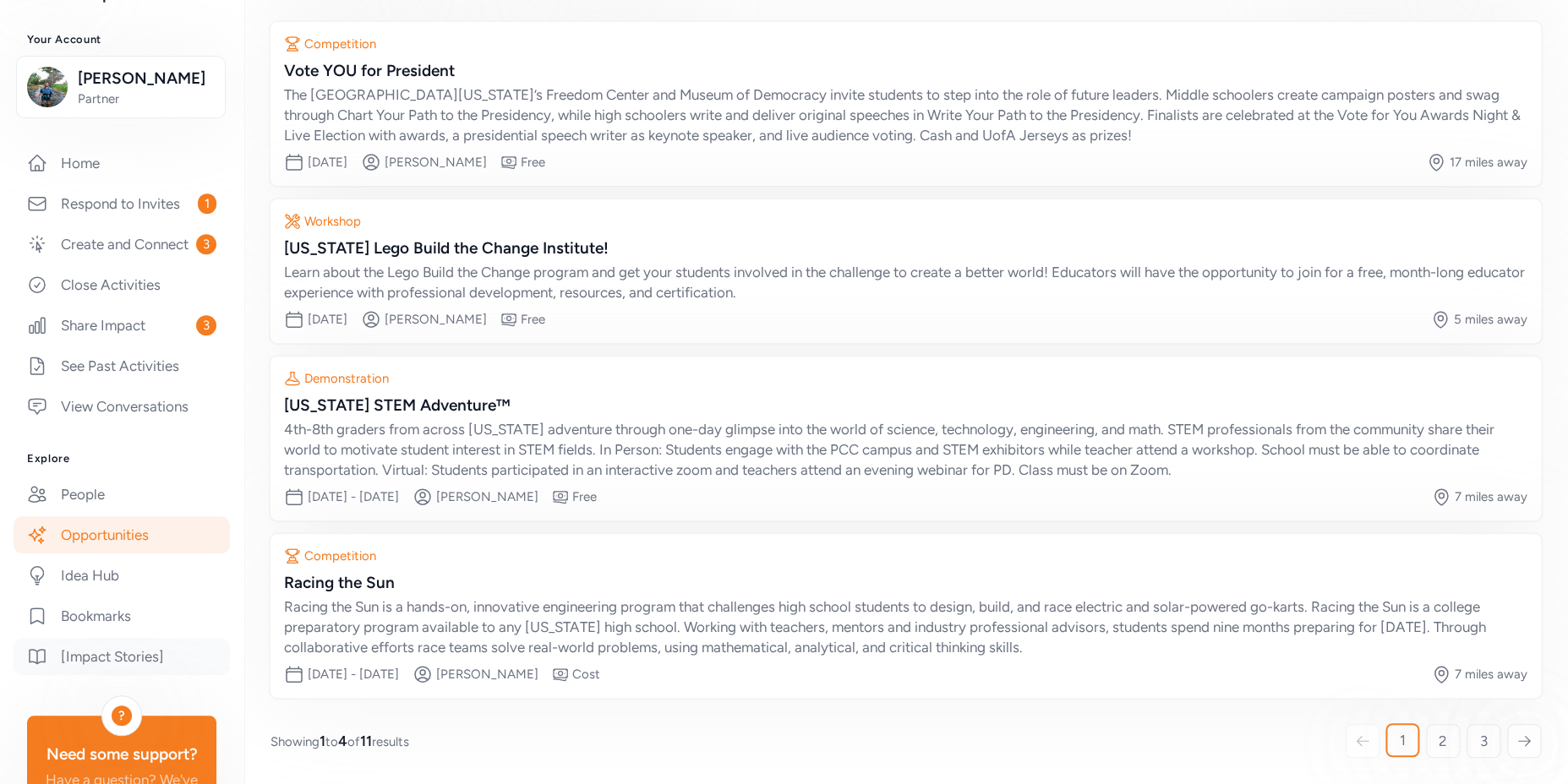
click at [143, 676] on link "[Impact Stories]" at bounding box center [121, 656] width 216 height 37
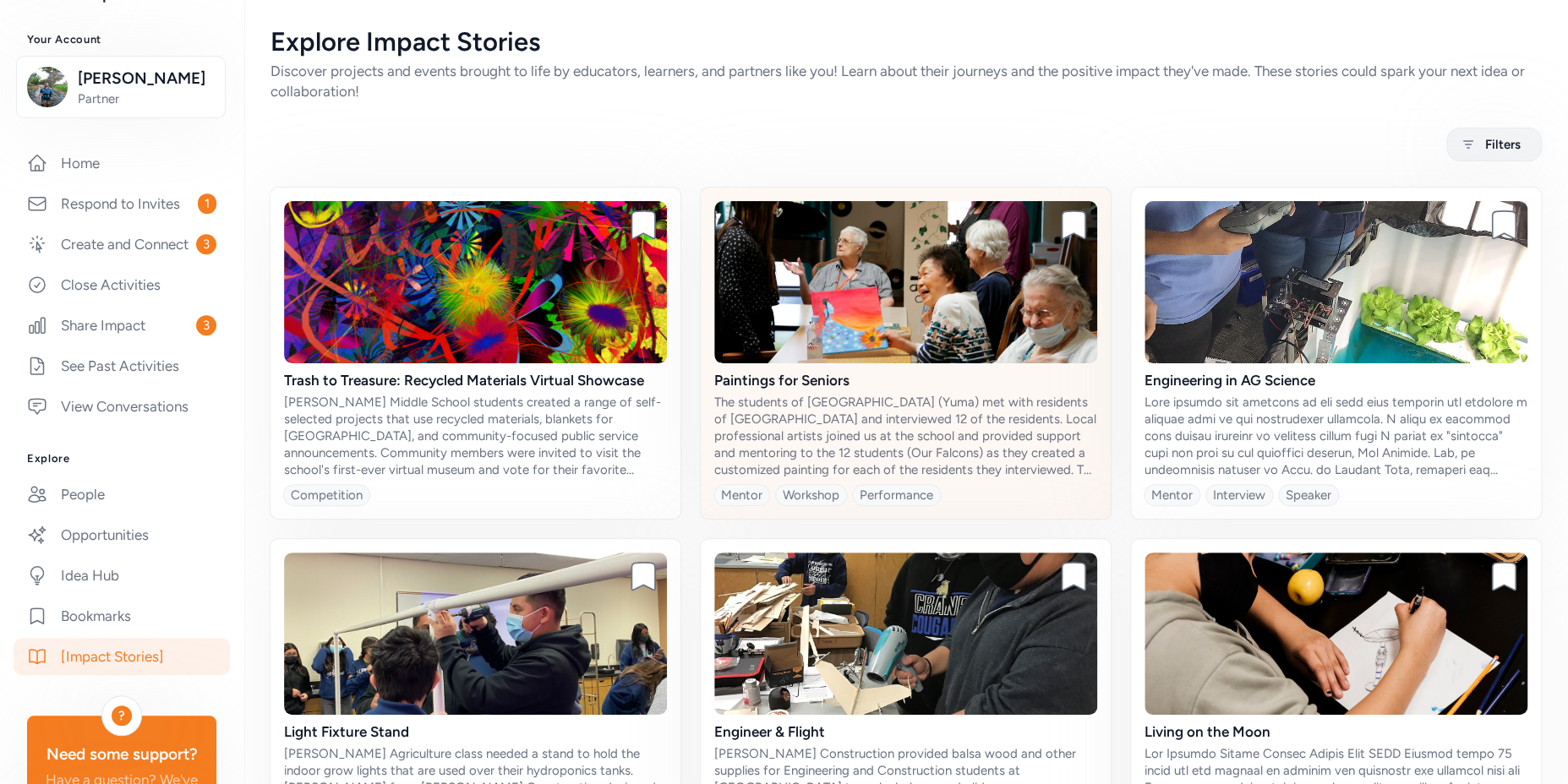
scroll to position [67, 0]
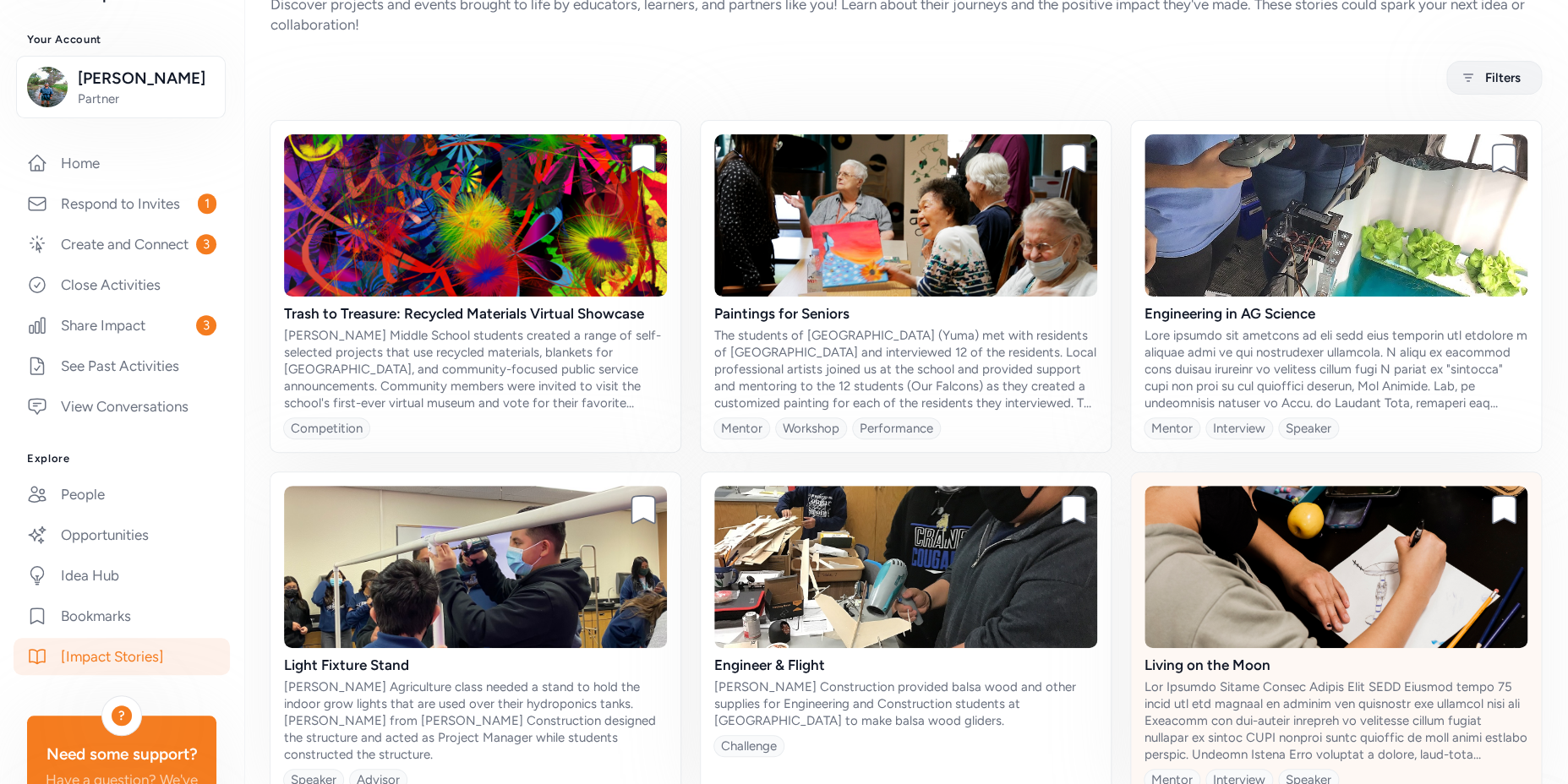
click at [1194, 658] on div "Living on the Moon" at bounding box center [1336, 665] width 383 height 20
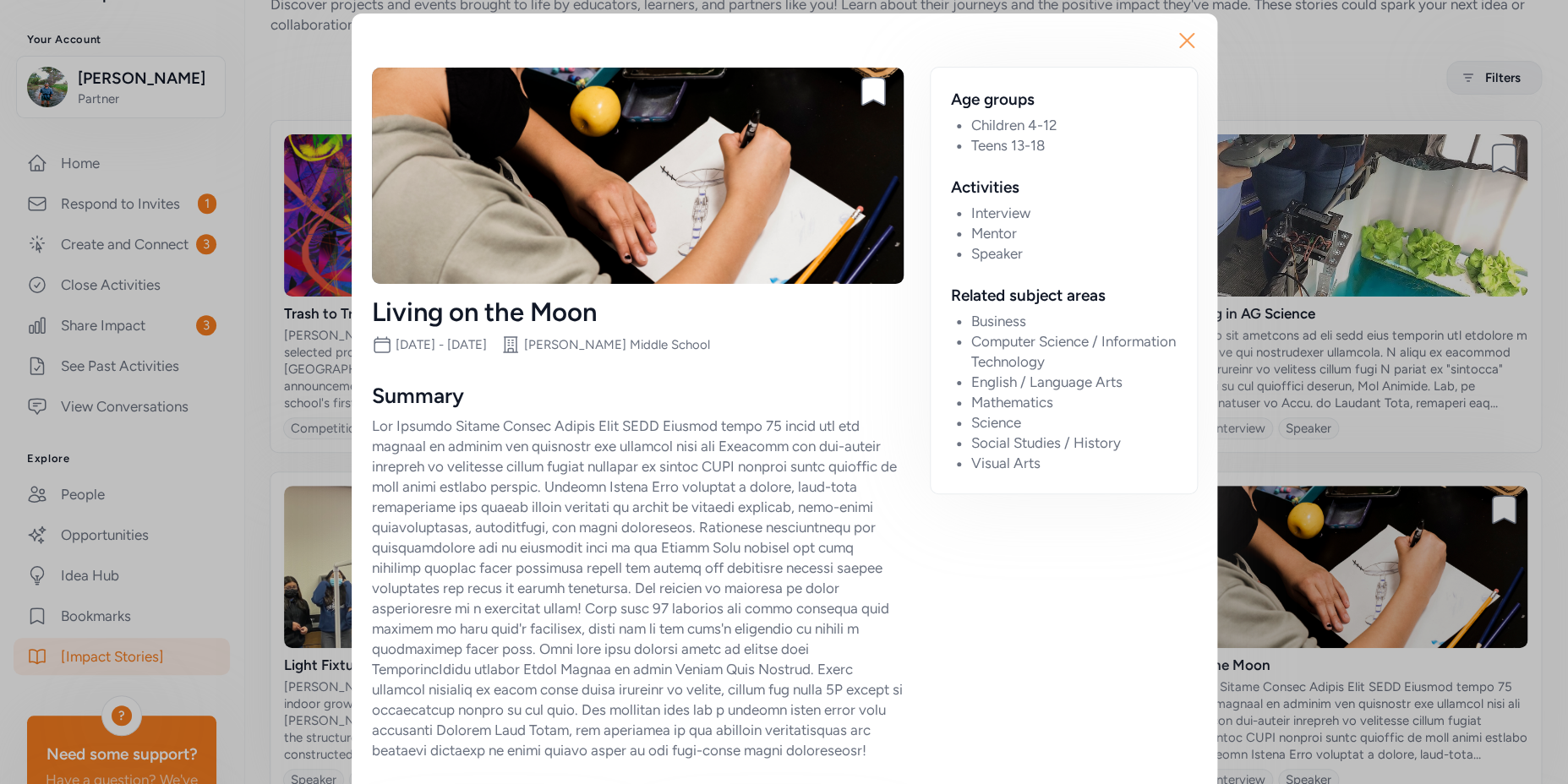
click at [1180, 36] on icon "button" at bounding box center [1187, 40] width 14 height 14
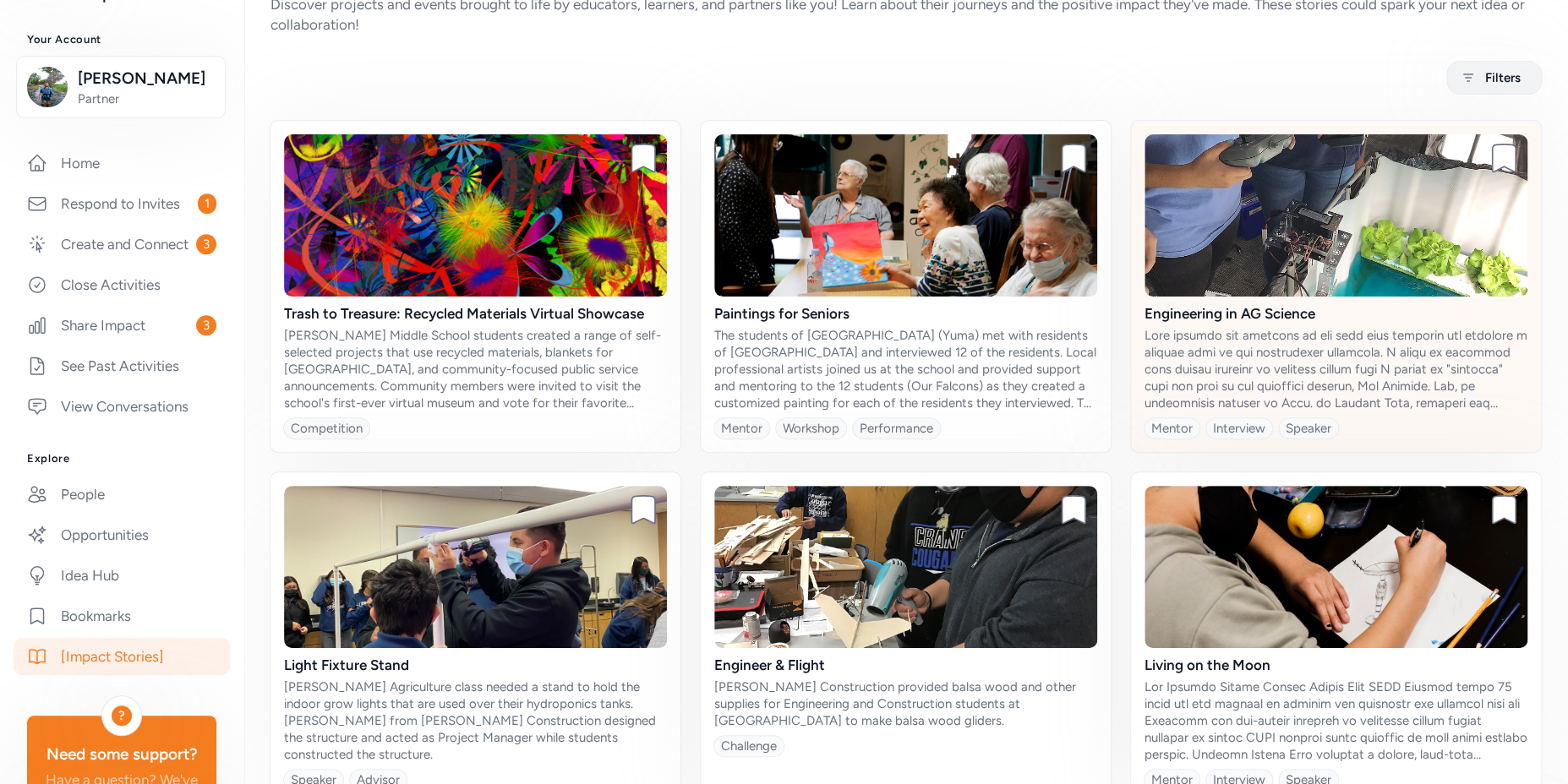
click at [1301, 240] on img at bounding box center [1336, 215] width 383 height 162
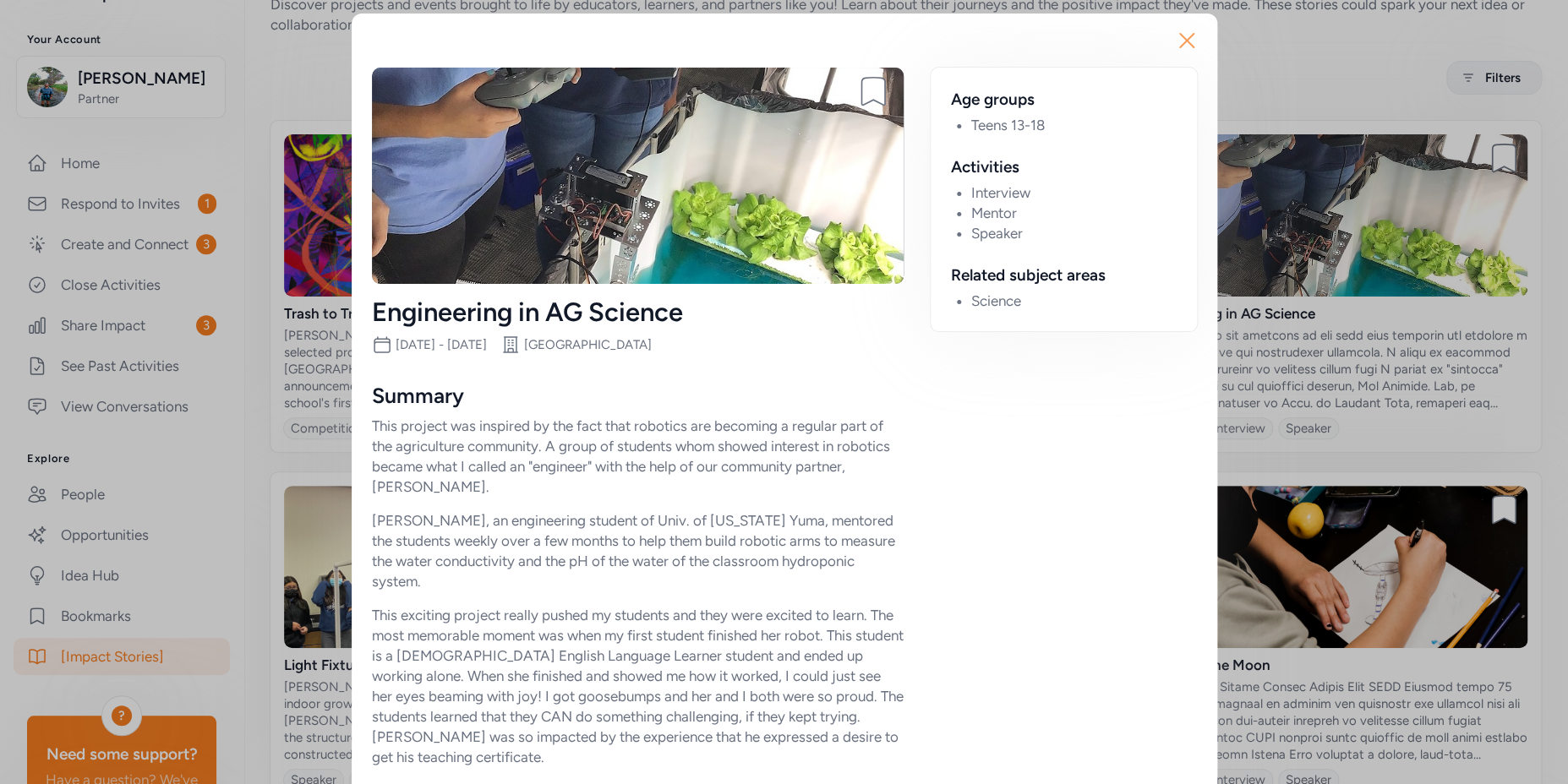
click at [1184, 44] on icon "button" at bounding box center [1187, 40] width 14 height 14
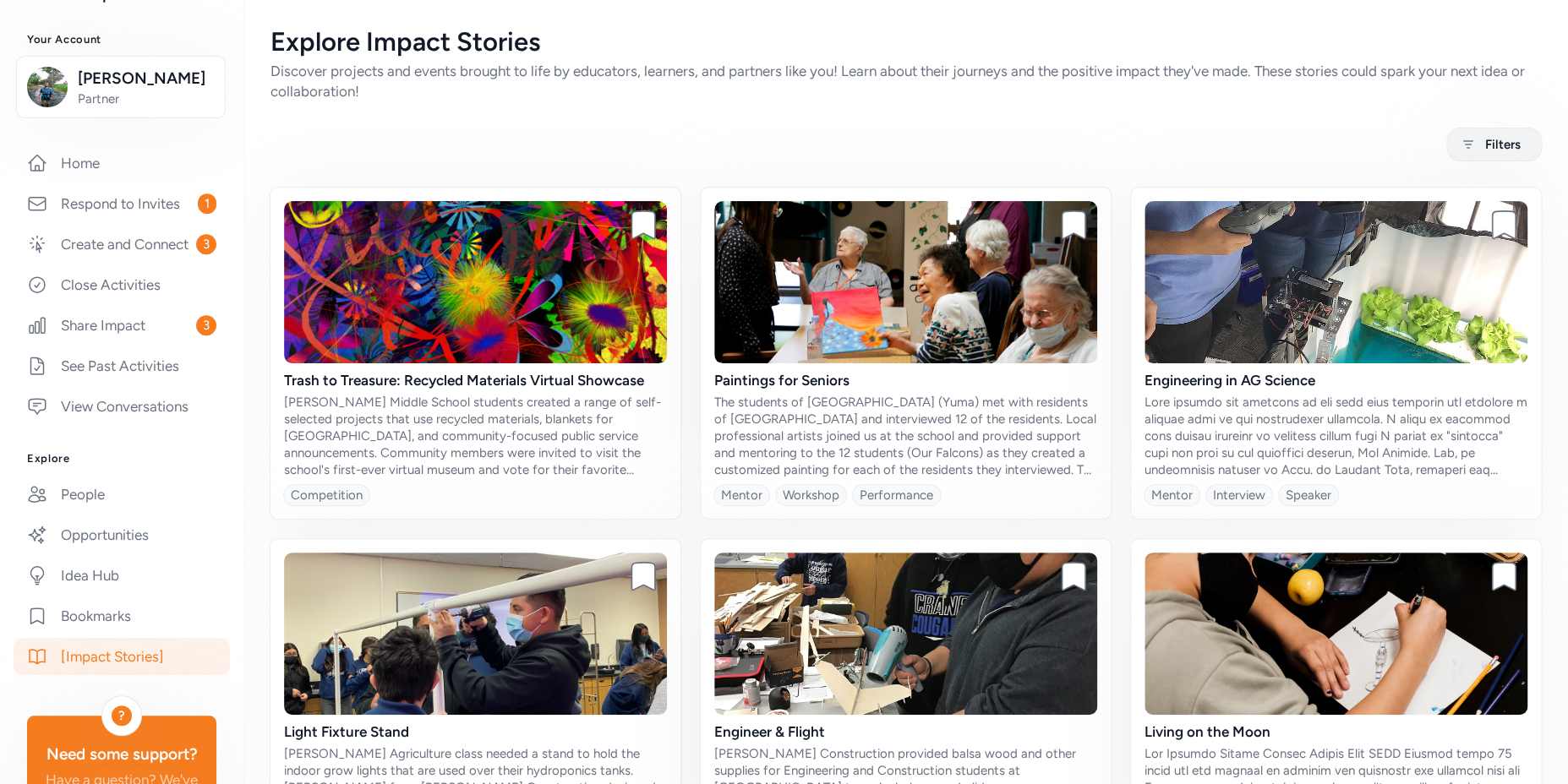
scroll to position [117, 0]
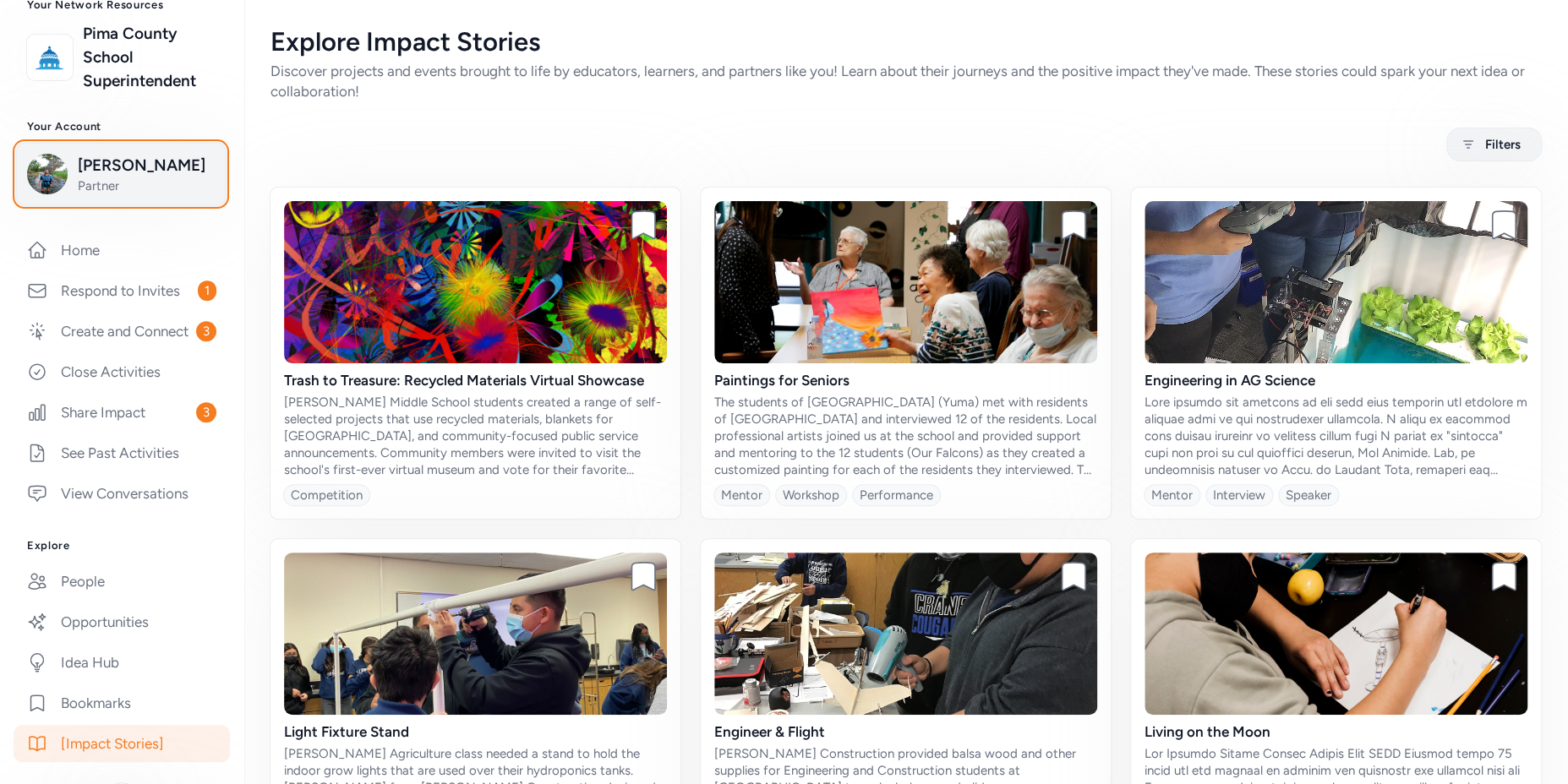
click at [153, 173] on span "Josh Schachter" at bounding box center [146, 166] width 137 height 24
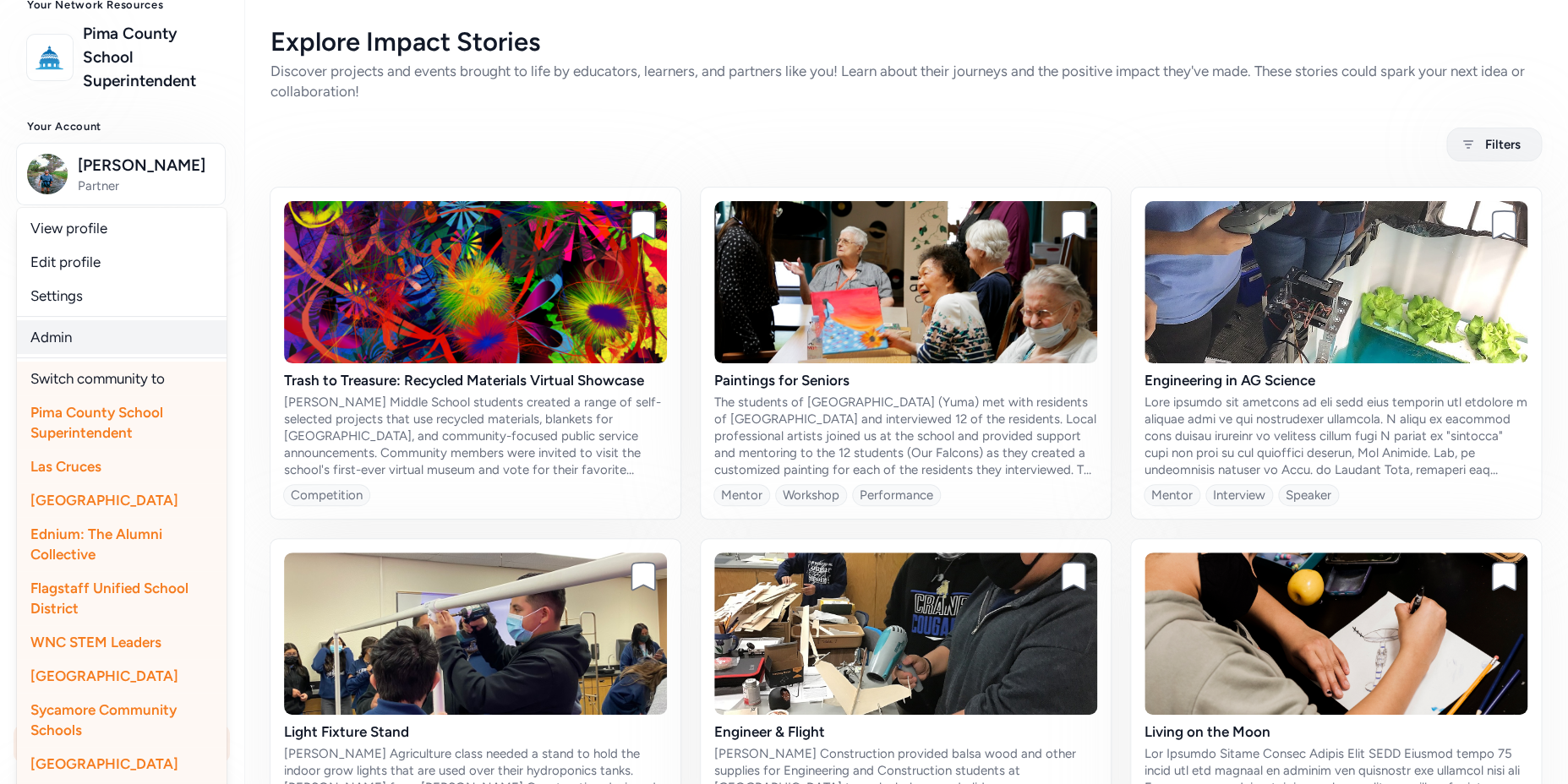
click at [61, 337] on link "Admin" at bounding box center [122, 336] width 210 height 34
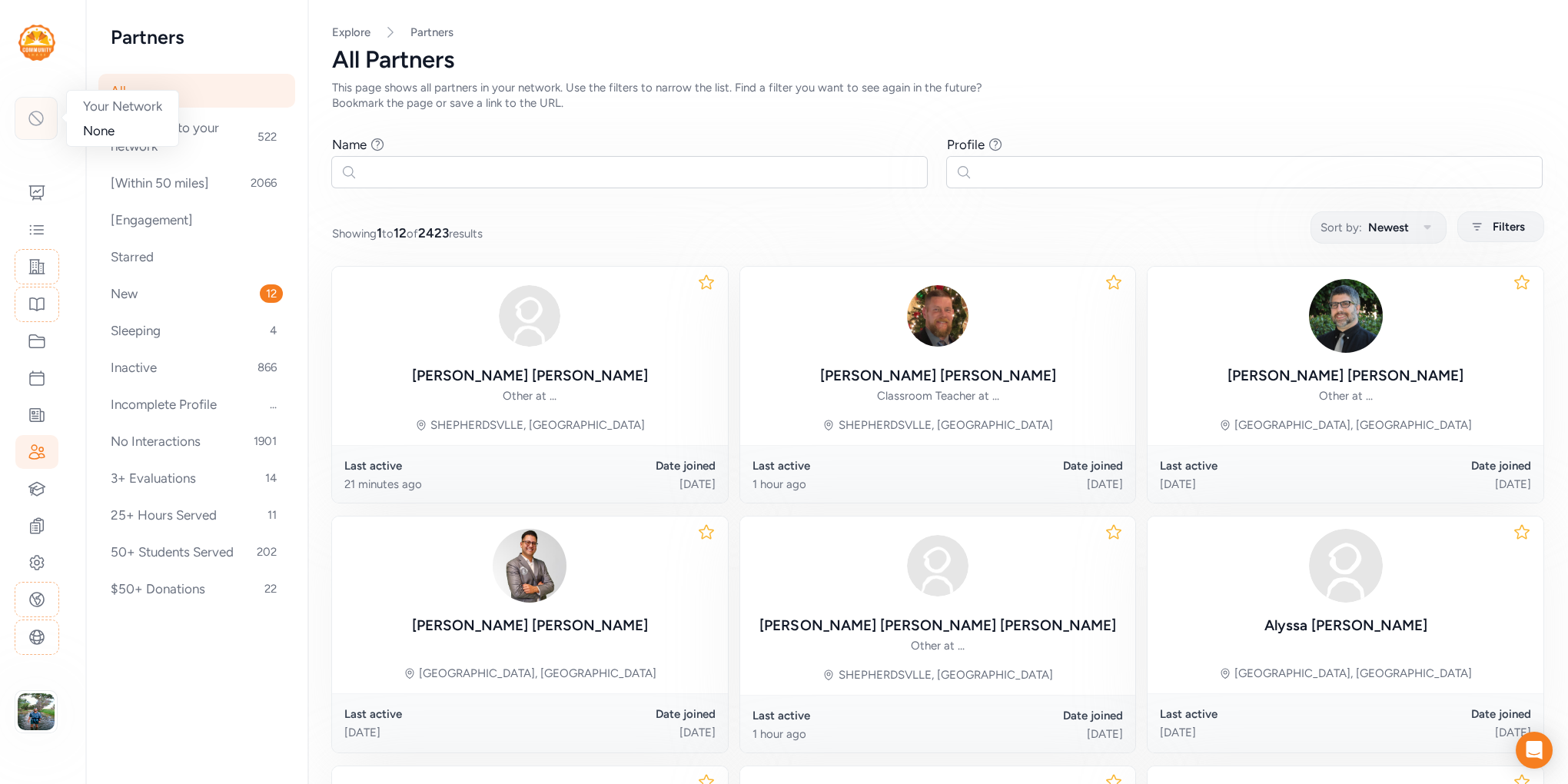
click at [36, 123] on icon at bounding box center [36, 119] width 18 height 18
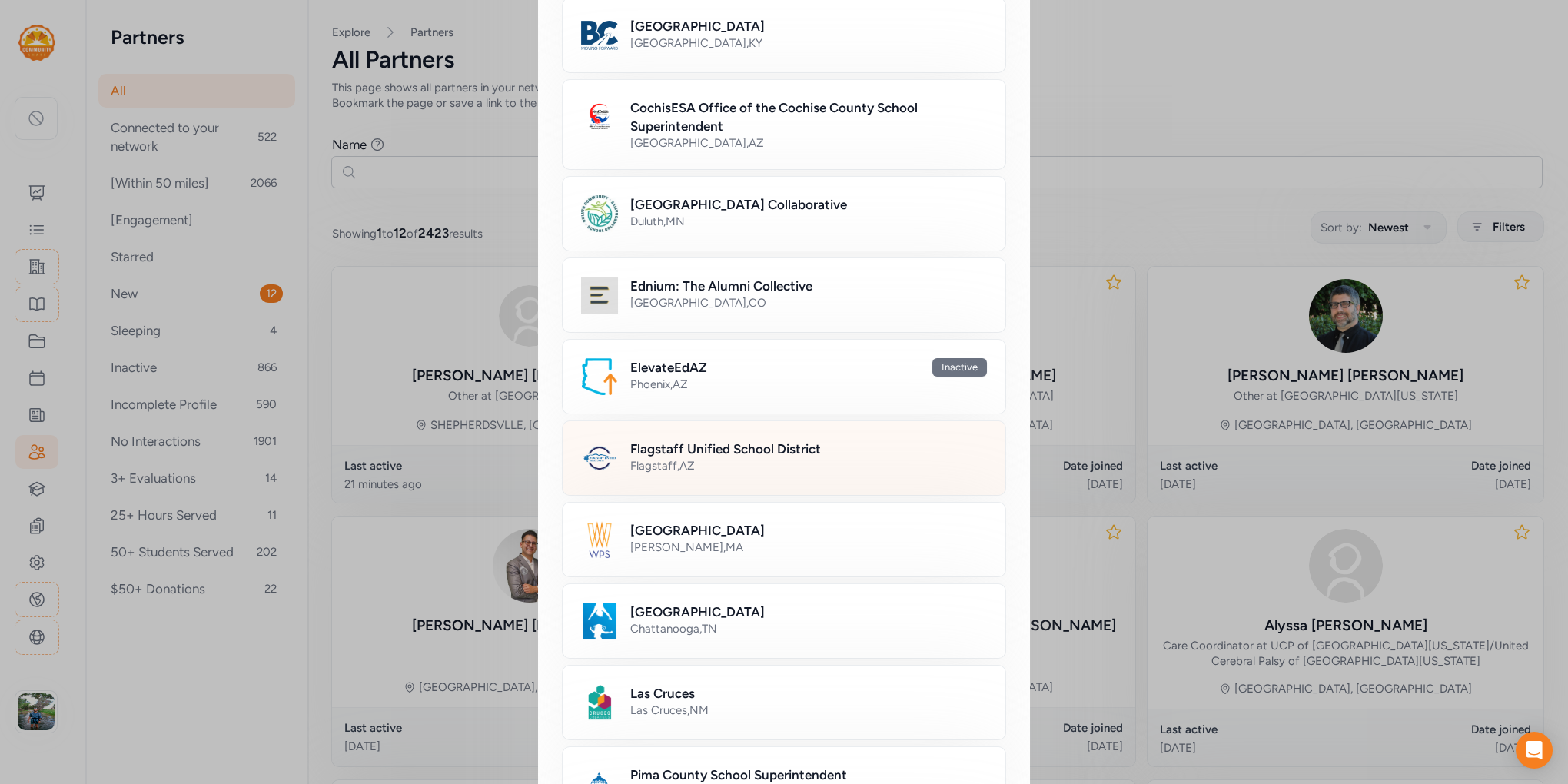
scroll to position [584, 0]
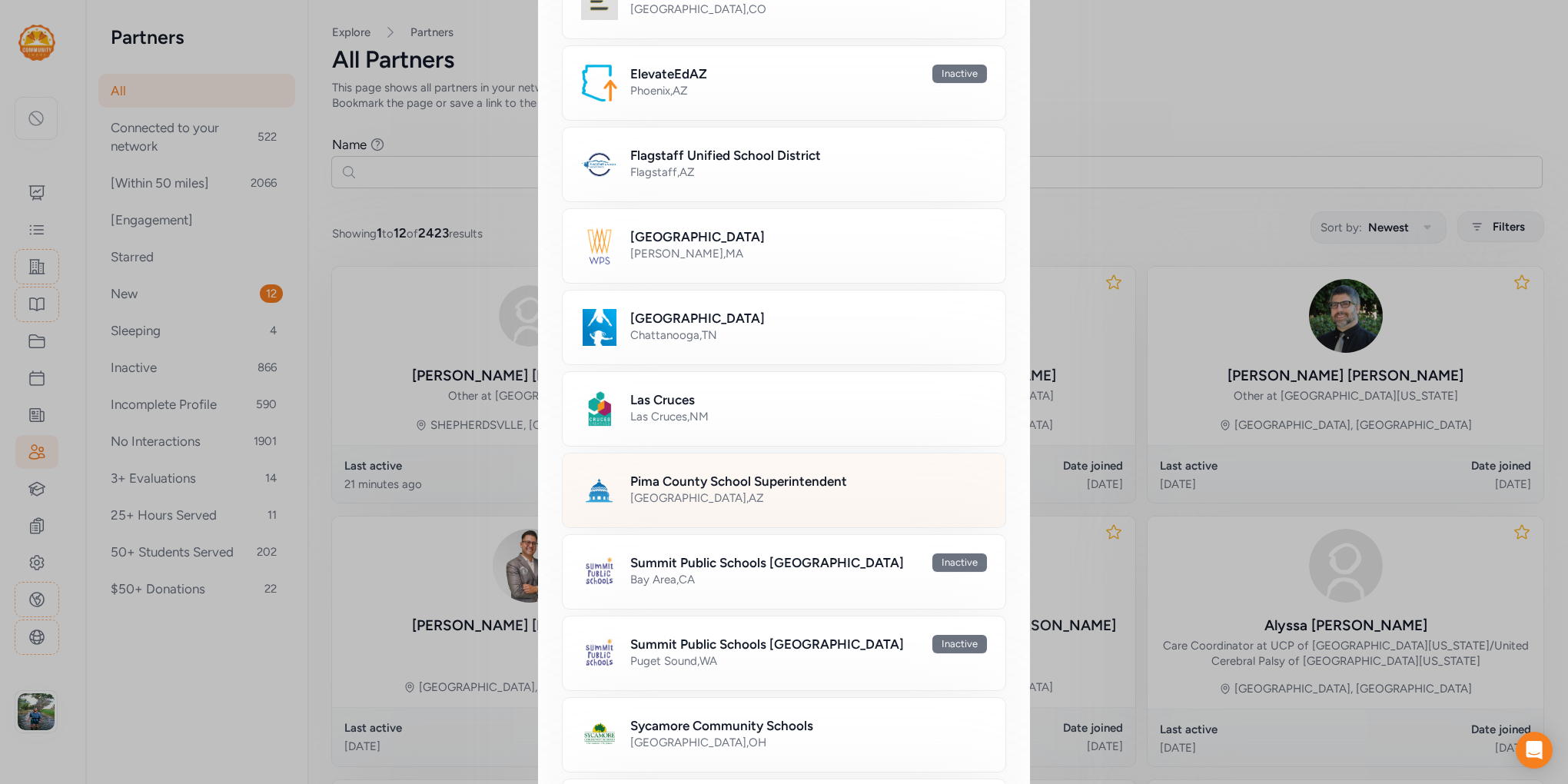
click at [713, 482] on h2 "Pima County School Superintendent" at bounding box center [738, 481] width 216 height 18
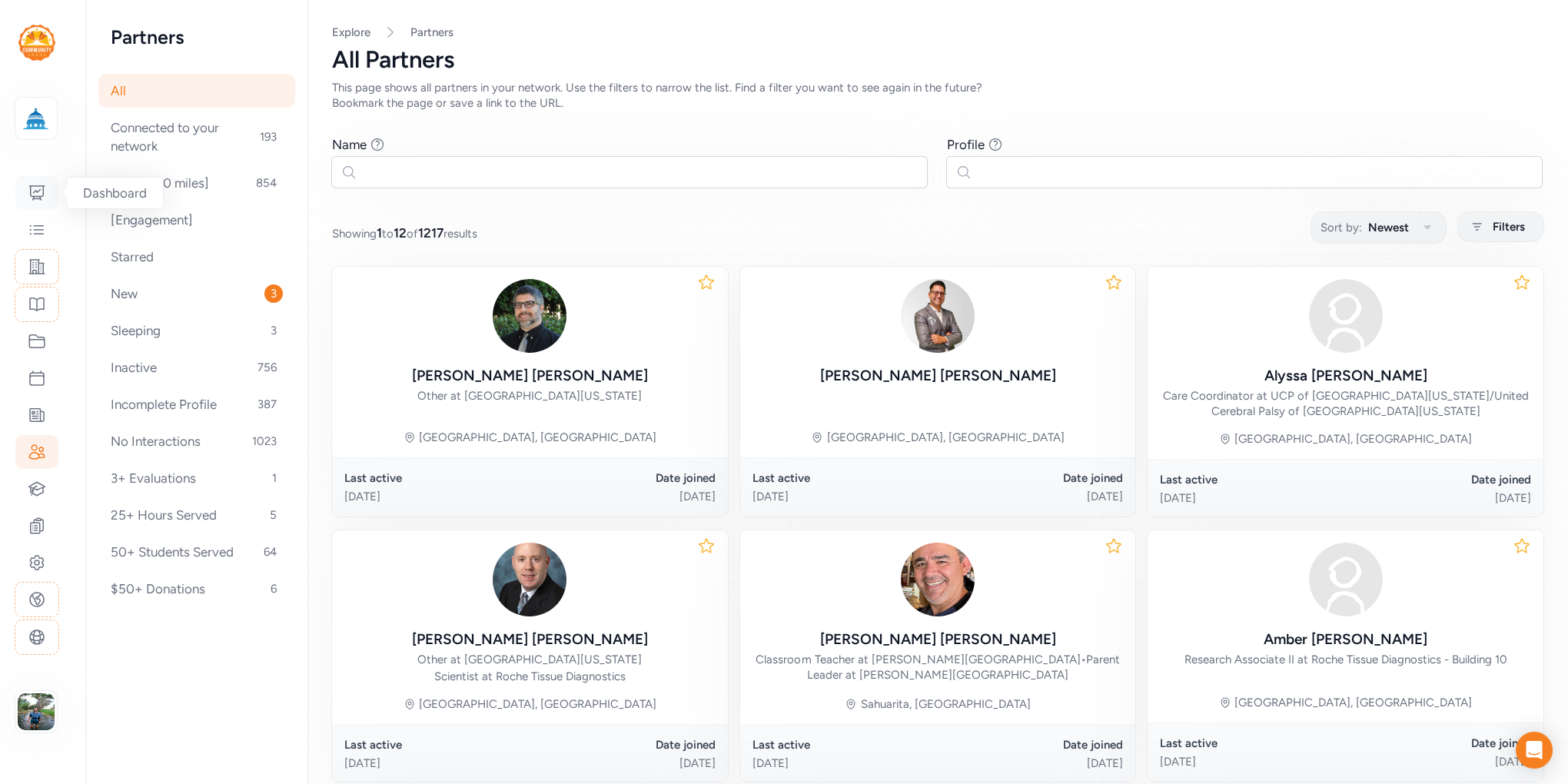
click at [32, 193] on icon at bounding box center [36, 193] width 18 height 18
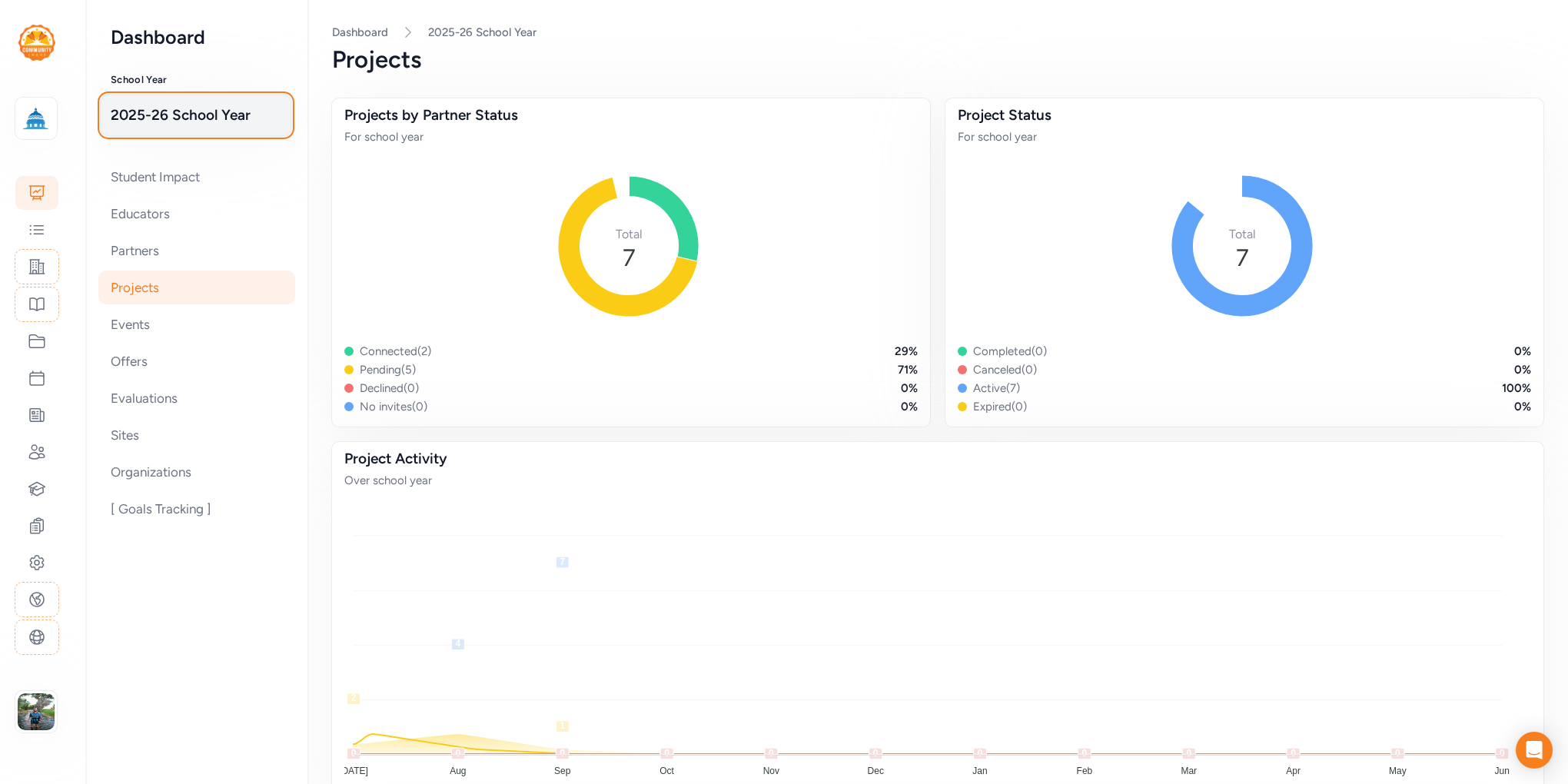
click at [190, 114] on span "2025-26 School Year" at bounding box center [196, 115] width 171 height 22
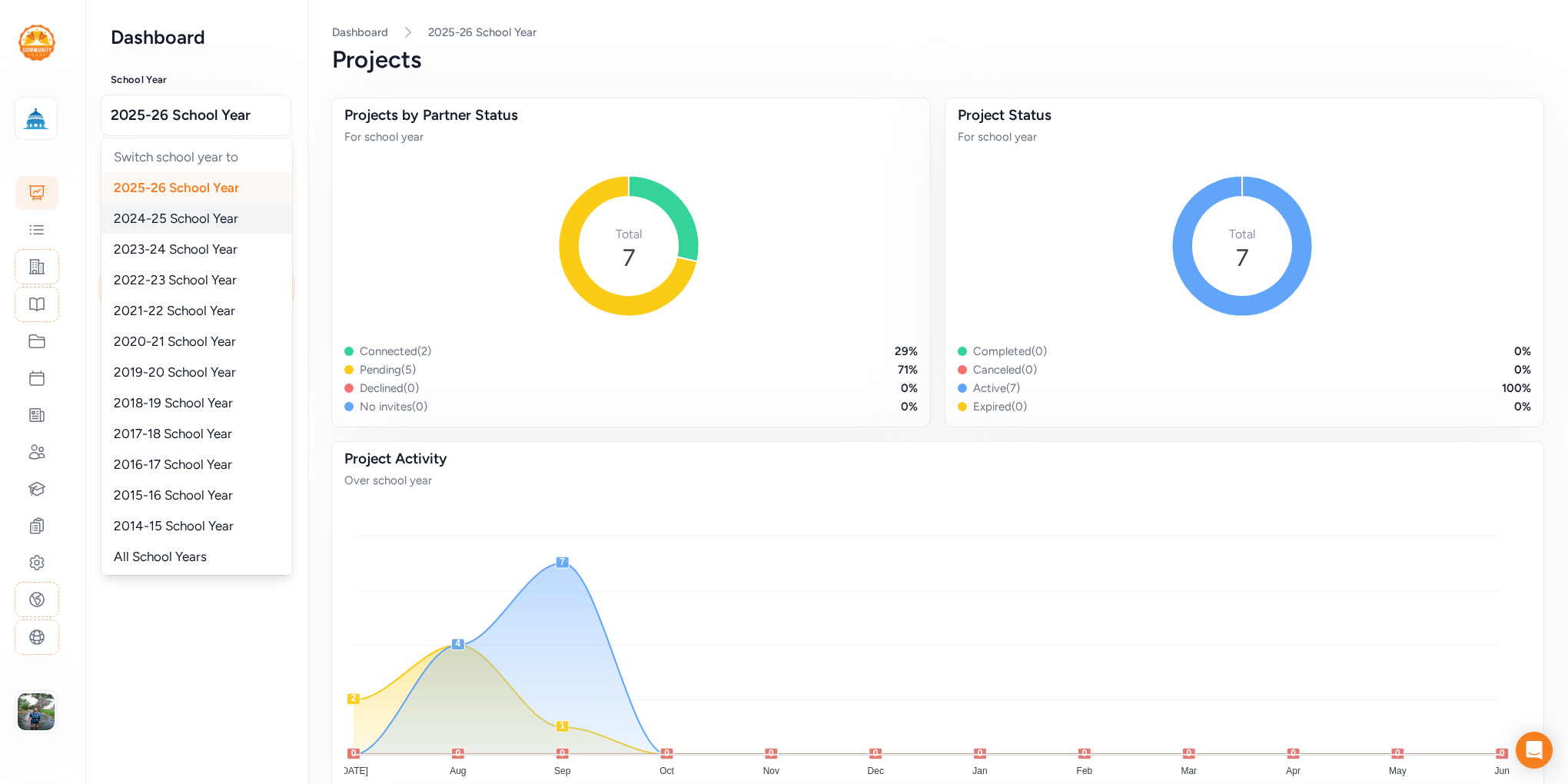
click at [193, 217] on span "2024-25 School Year" at bounding box center [176, 218] width 124 height 16
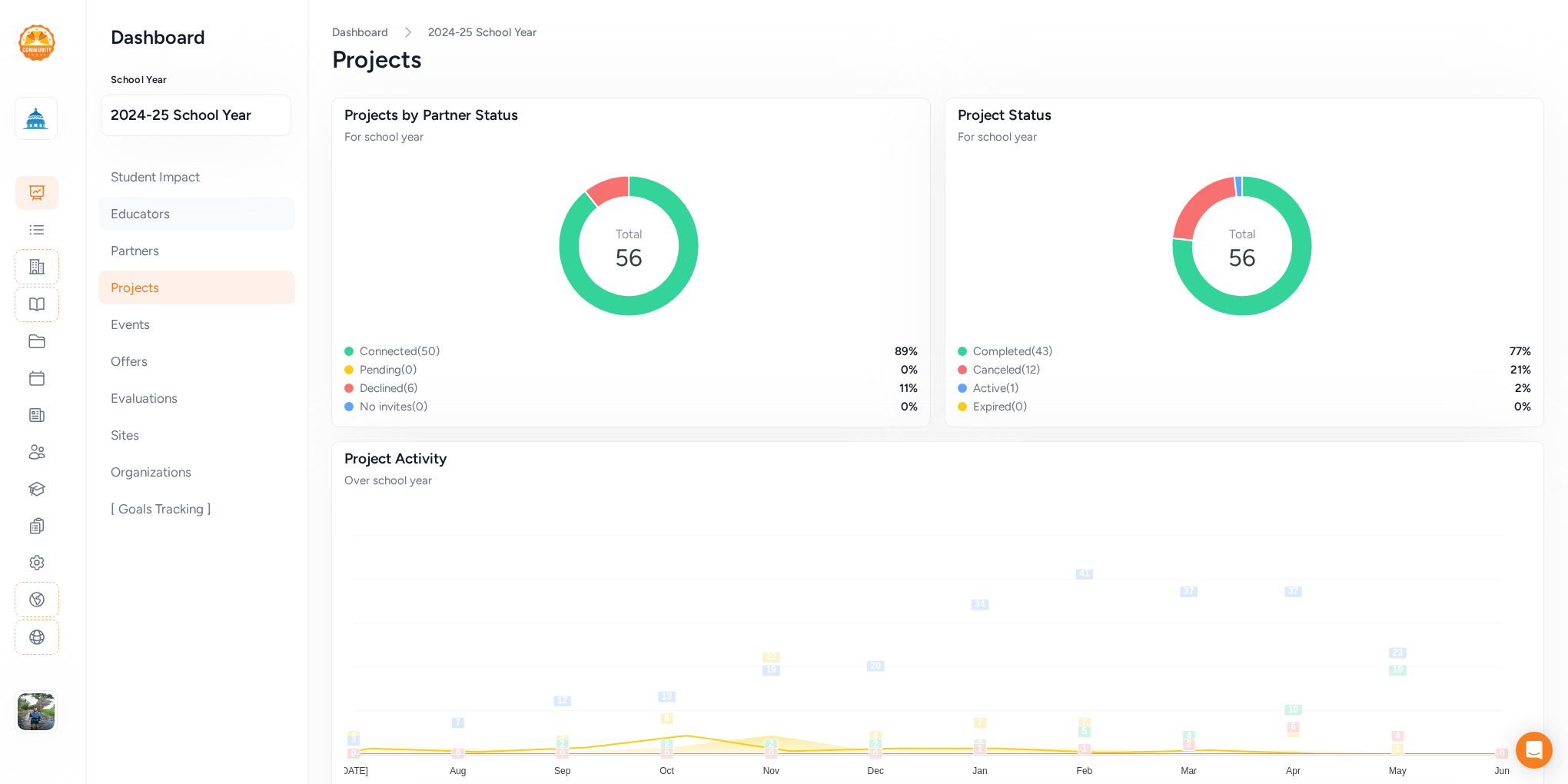
click at [147, 213] on div "Educators" at bounding box center [197, 213] width 197 height 34
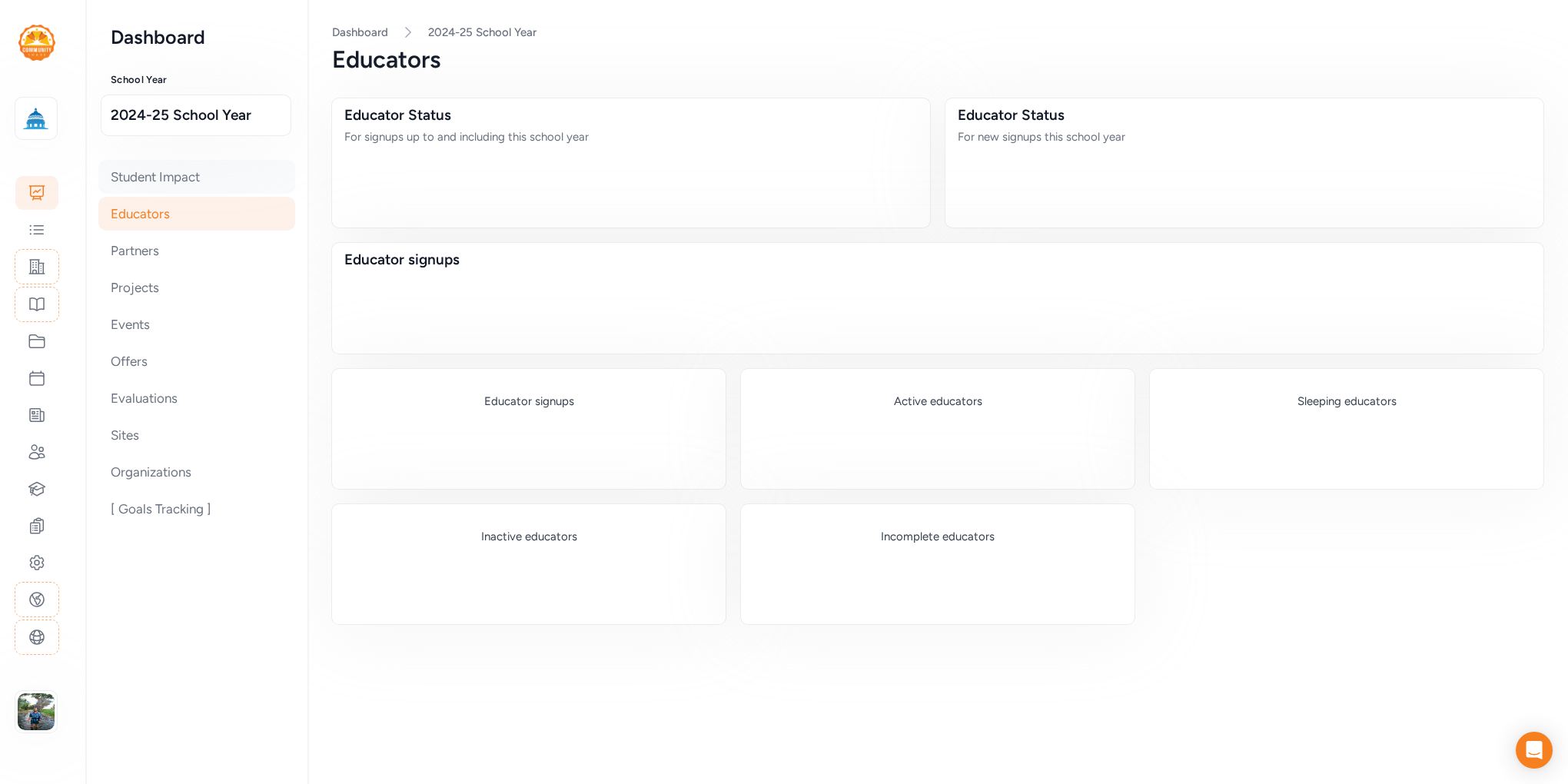
click at [167, 175] on div "Student Impact" at bounding box center [197, 177] width 197 height 34
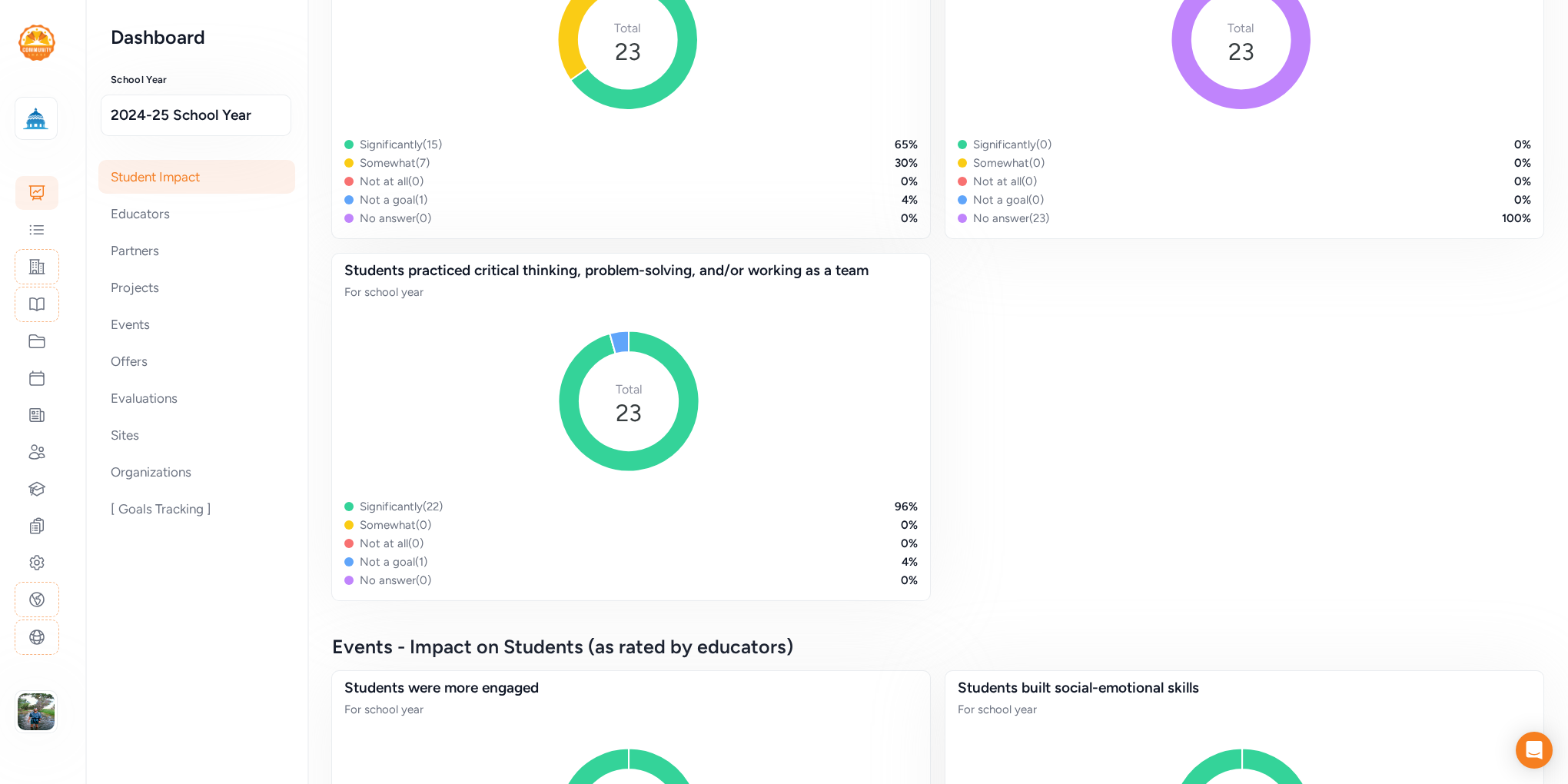
scroll to position [1115, 0]
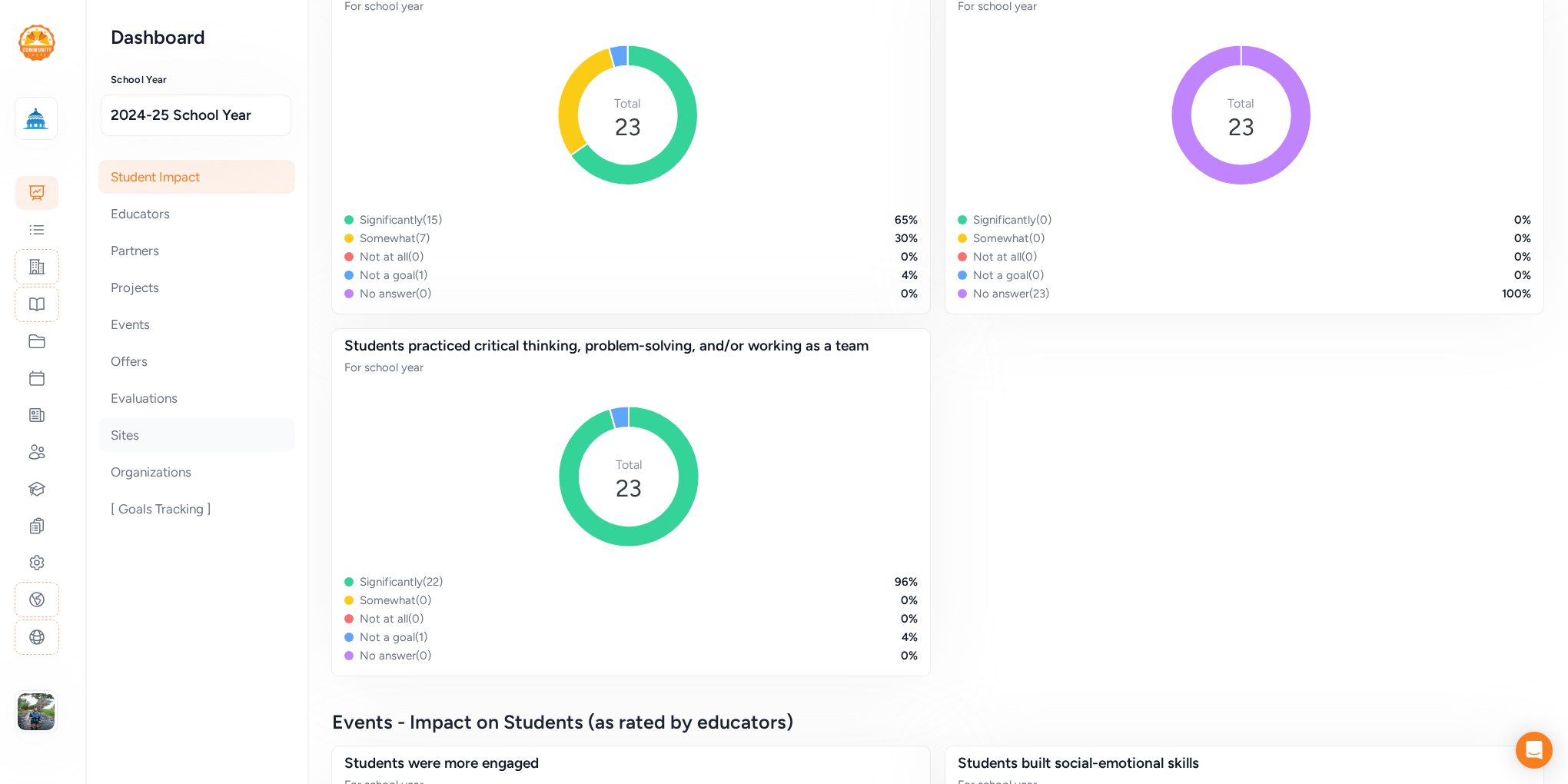
click at [136, 434] on div "Sites" at bounding box center [197, 435] width 197 height 34
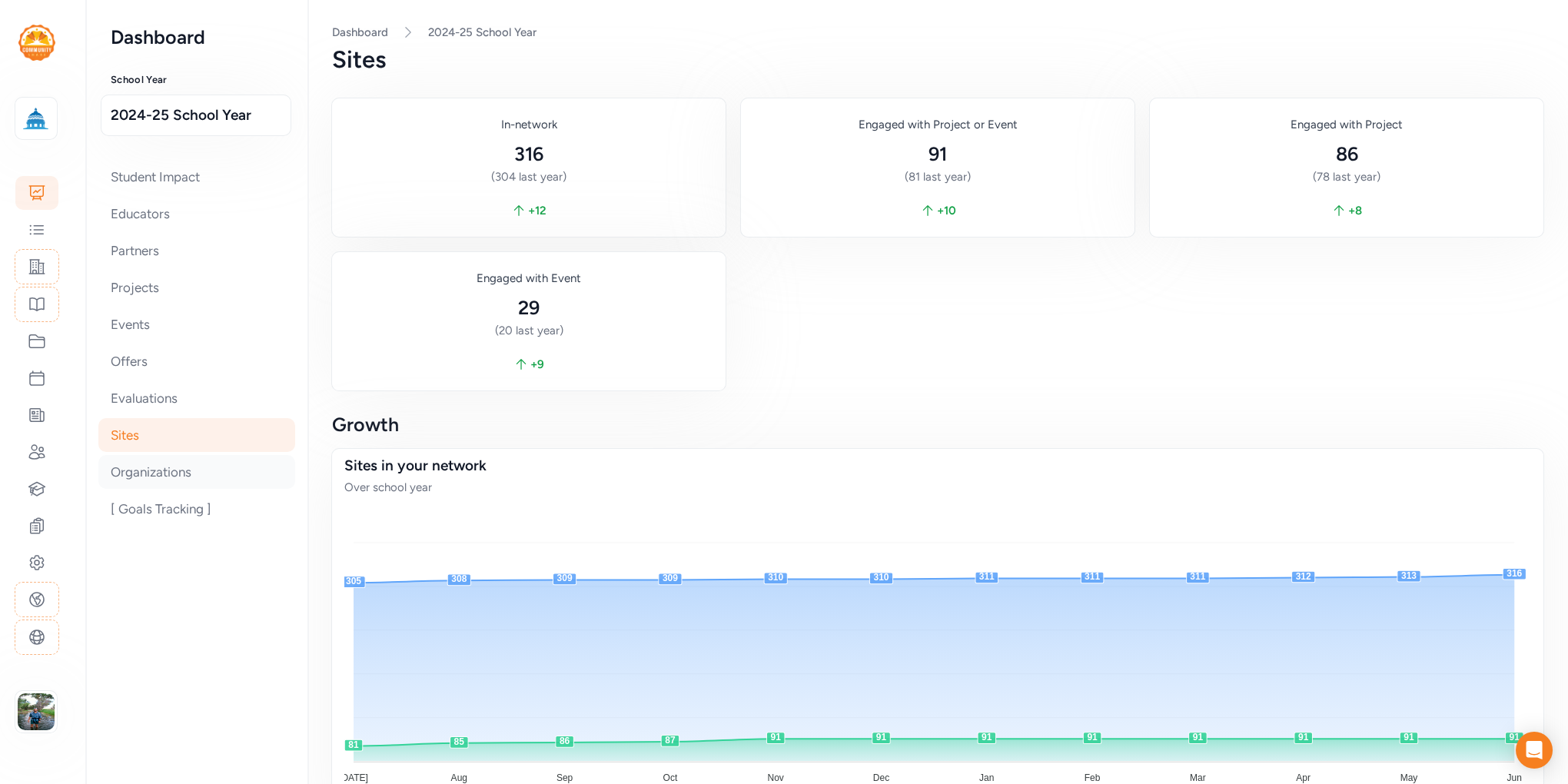
click at [162, 468] on div "Organizations" at bounding box center [197, 472] width 197 height 34
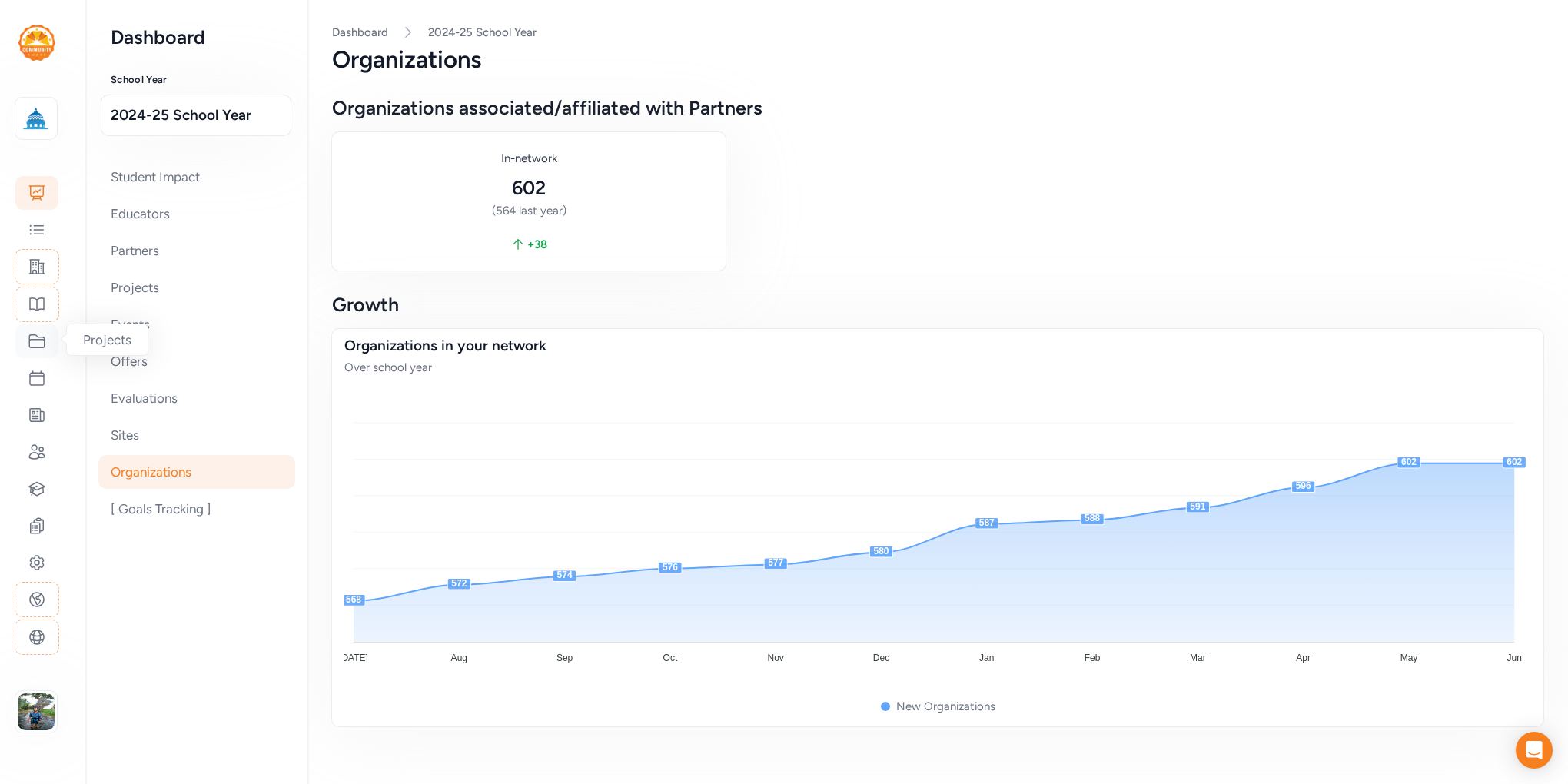
click at [30, 339] on icon at bounding box center [36, 342] width 16 height 13
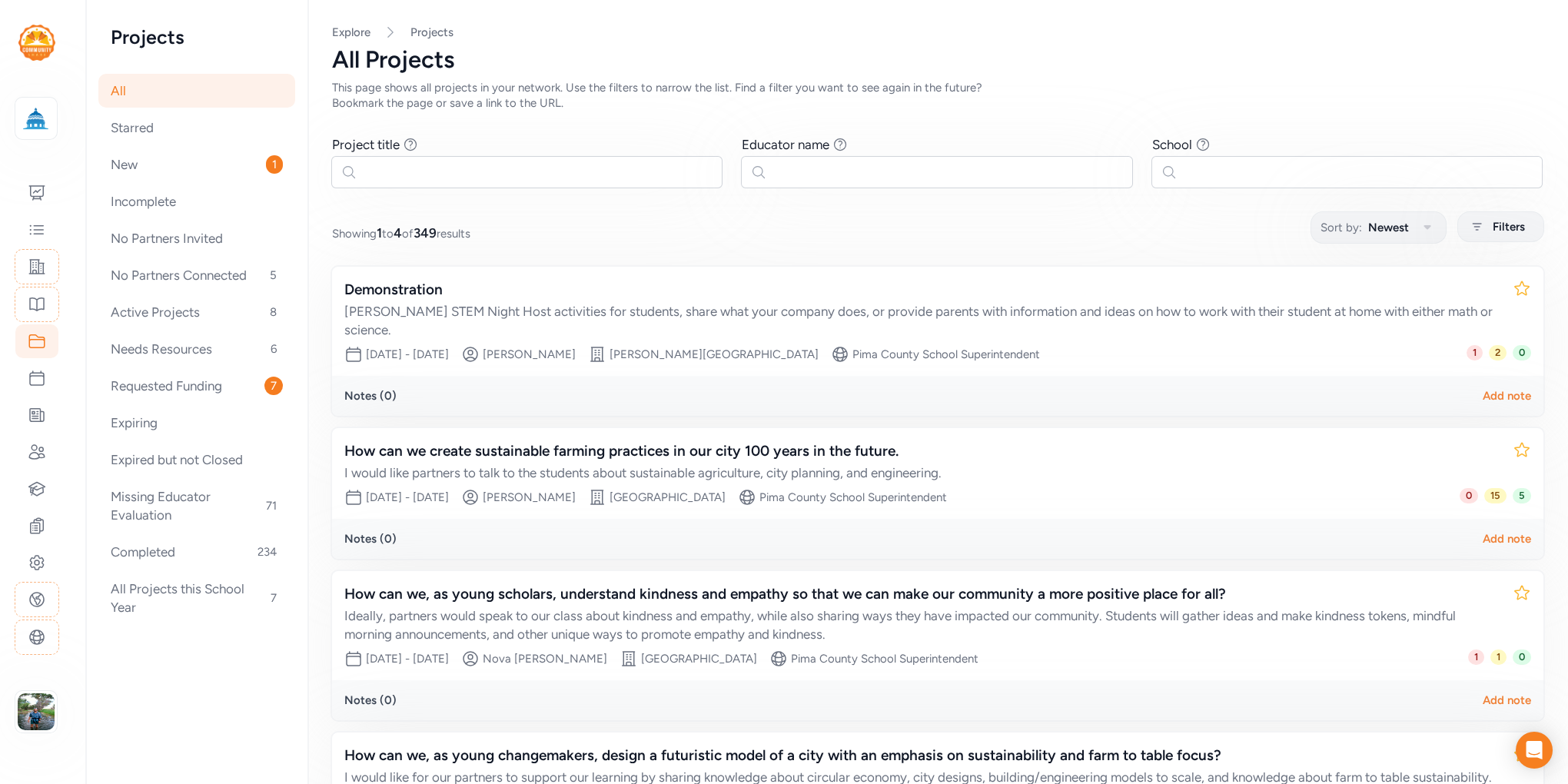
scroll to position [174, 0]
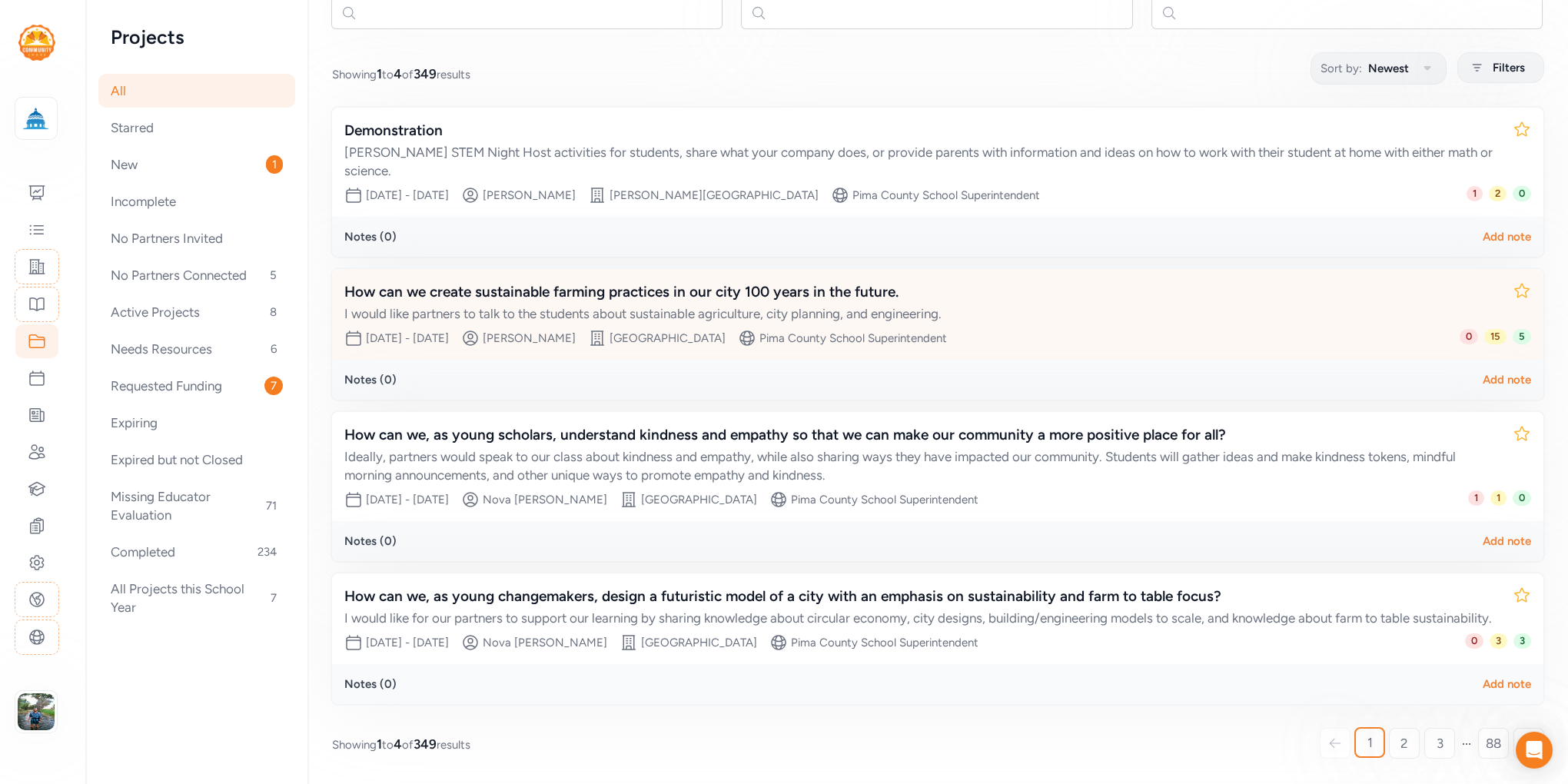
click at [600, 281] on div "How can we create sustainable farming practices in our city 100 years in the fu…" at bounding box center [922, 292] width 1156 height 22
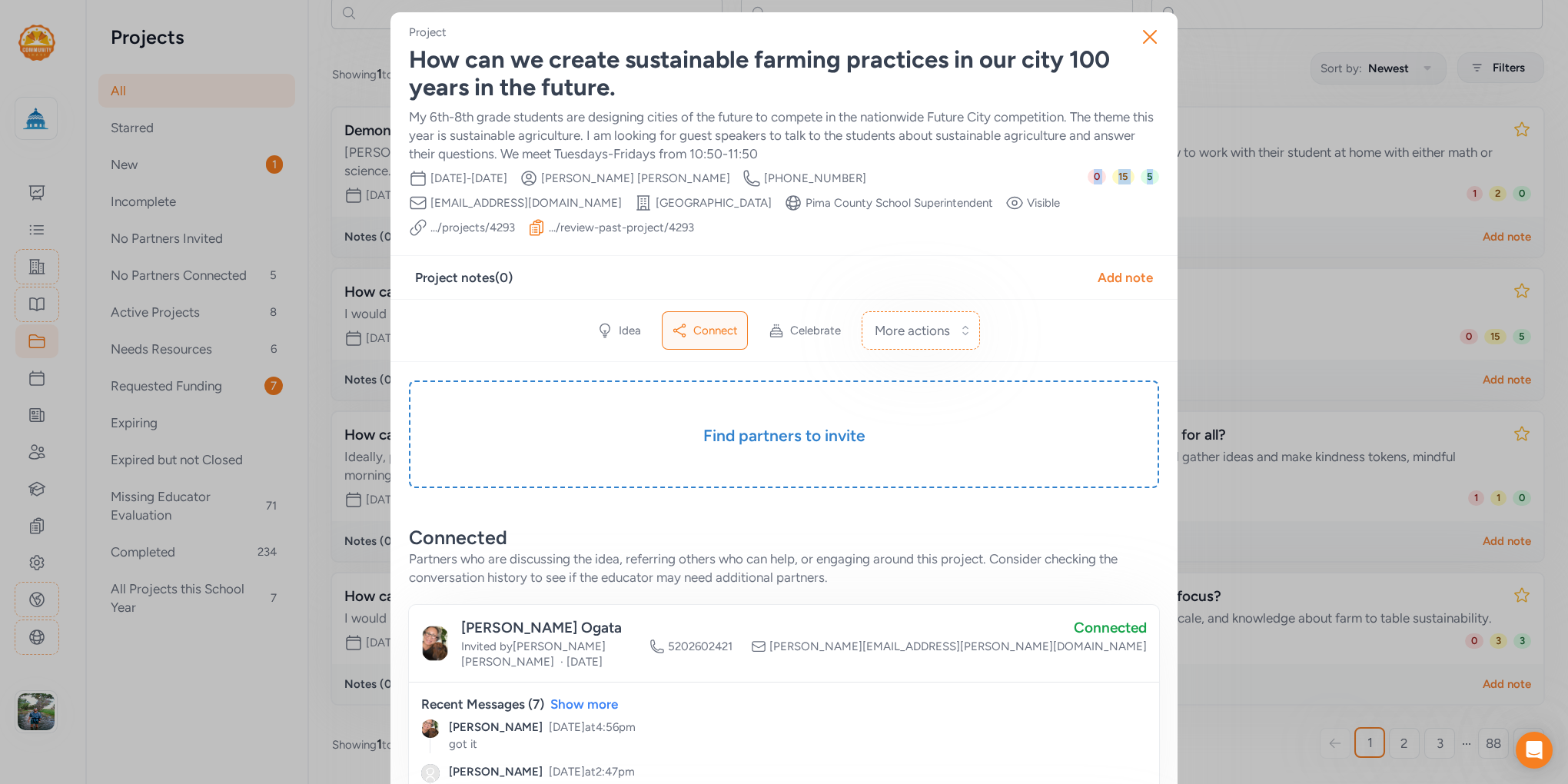
drag, startPoint x: 1156, startPoint y: 184, endPoint x: 1088, endPoint y: 175, distance: 68.6
click at [1122, 208] on div "0 15 5" at bounding box center [1124, 203] width 71 height 68
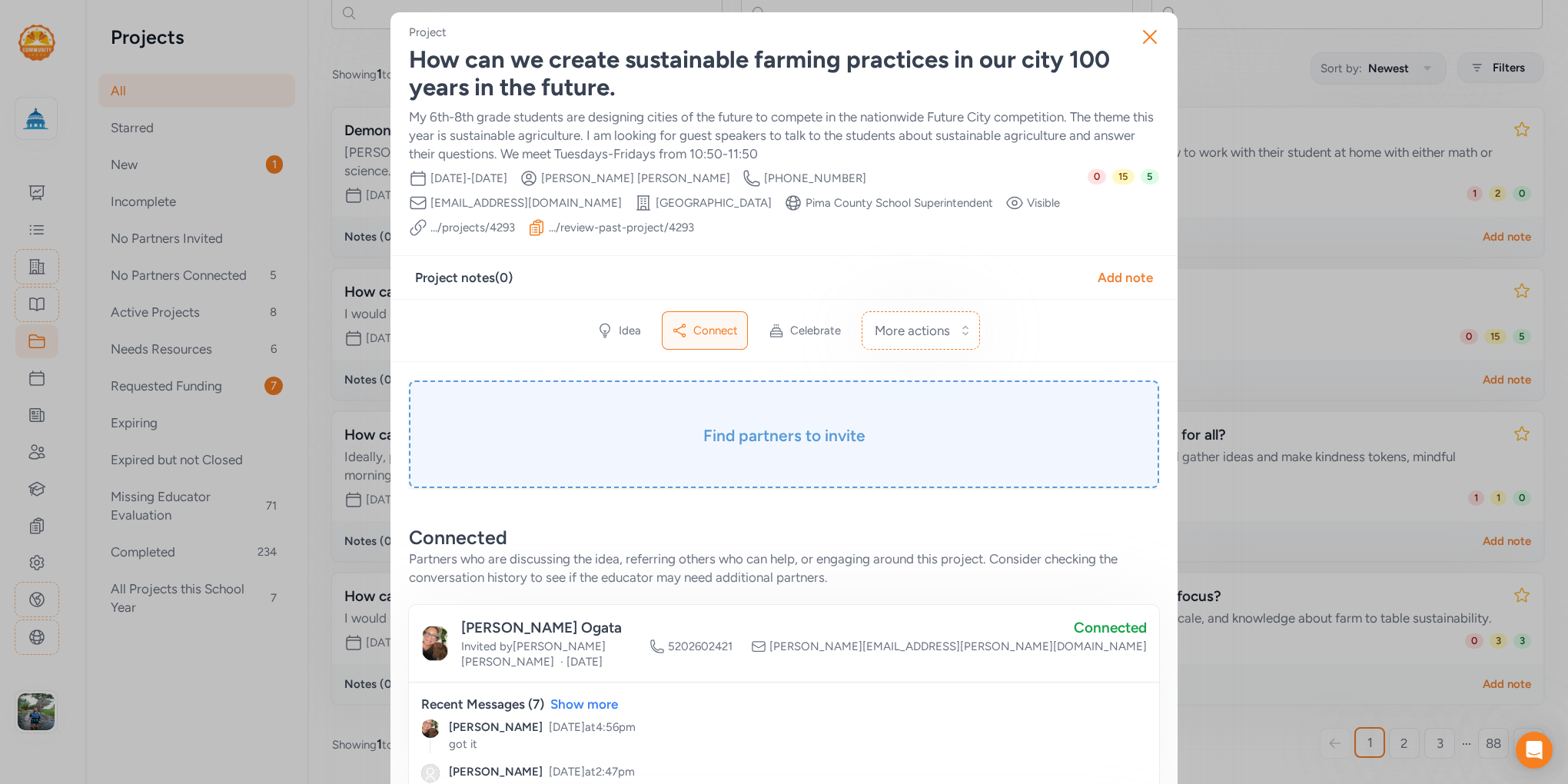
click at [815, 441] on h3 "Find partners to invite" at bounding box center [784, 436] width 673 height 22
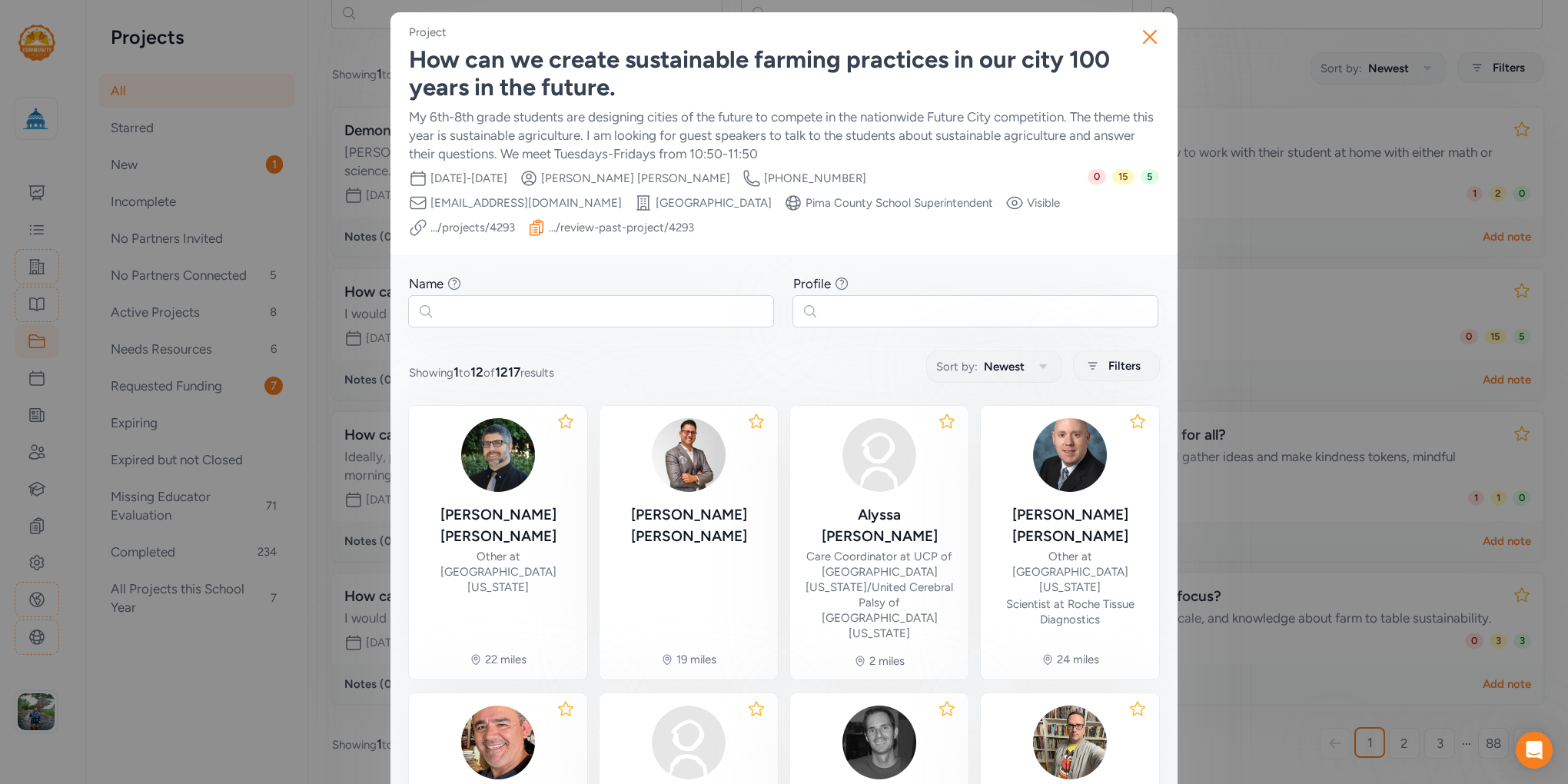
scroll to position [184, 0]
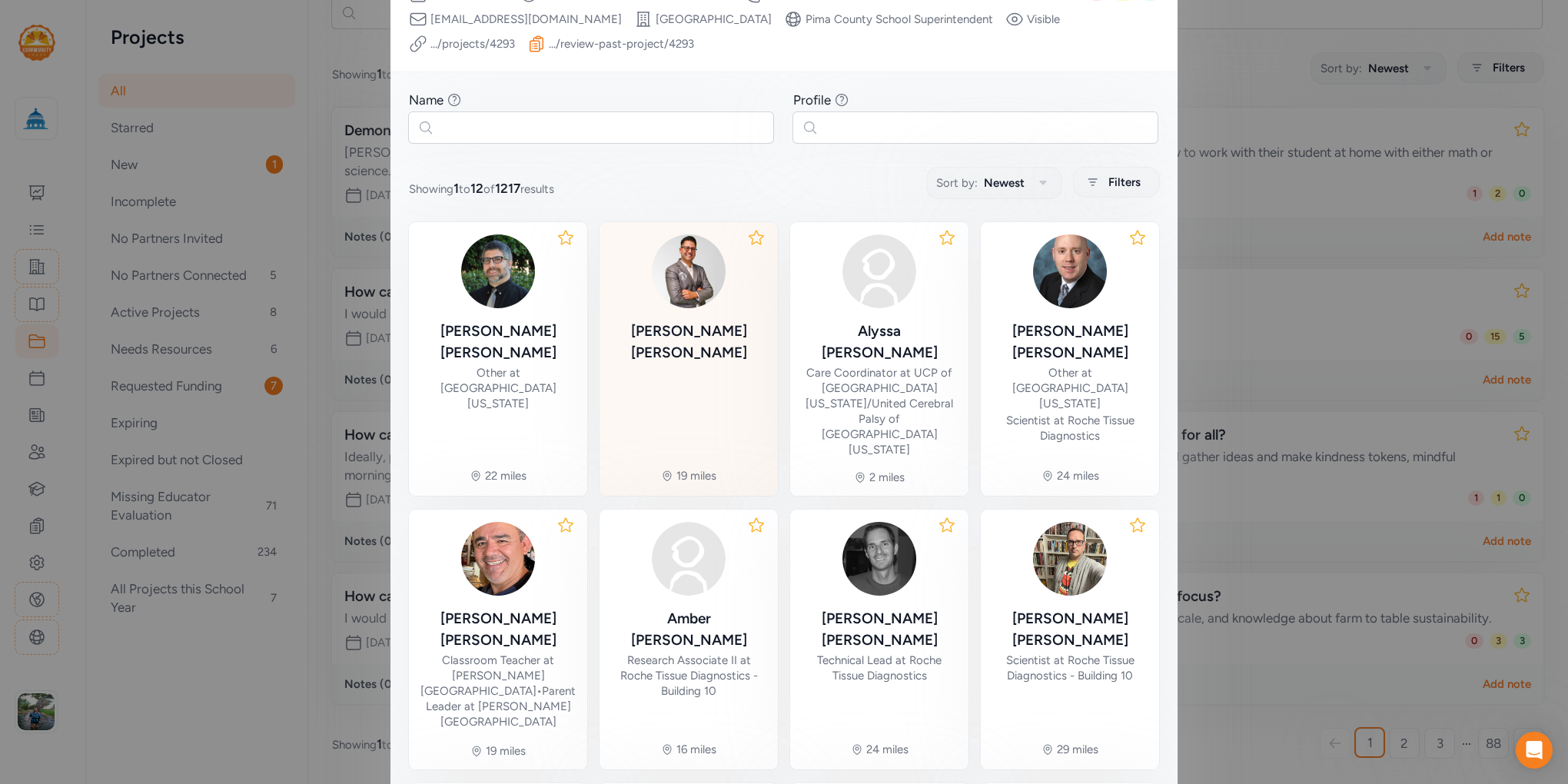
click at [695, 321] on div "[PERSON_NAME]" at bounding box center [688, 343] width 153 height 43
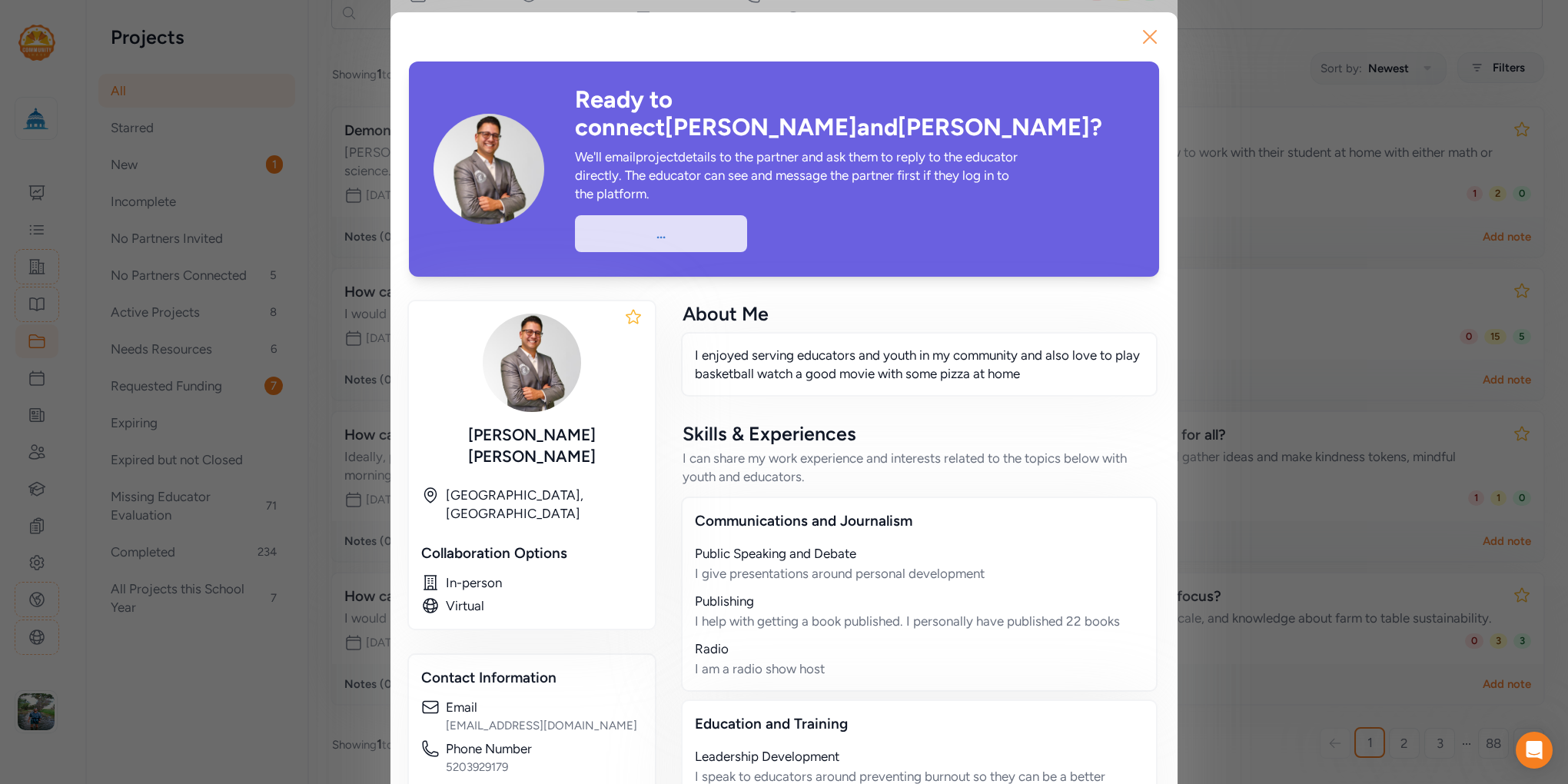
click at [1147, 37] on icon "button" at bounding box center [1150, 37] width 25 height 25
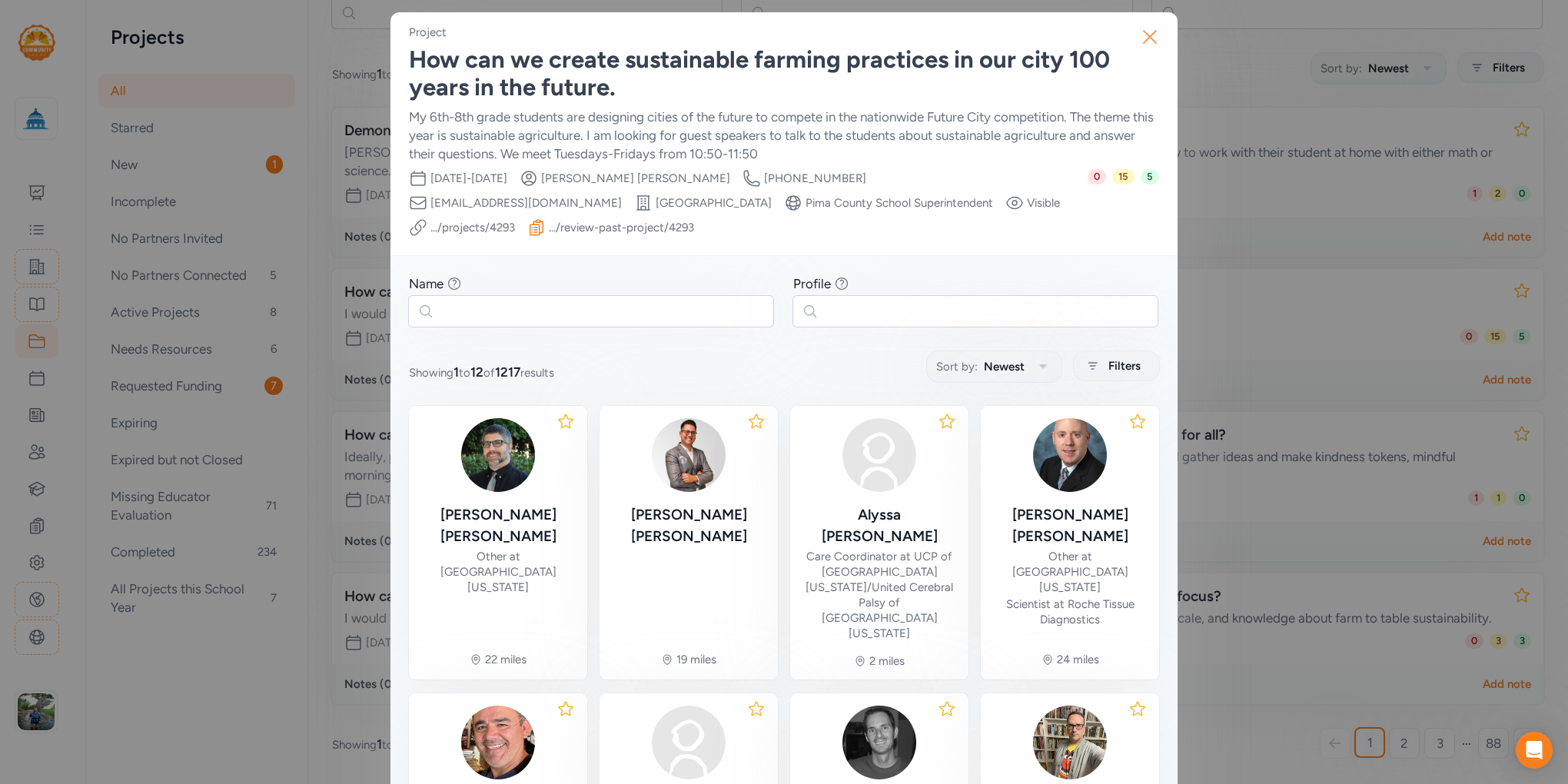
click at [1146, 39] on icon "button" at bounding box center [1149, 37] width 12 height 12
click at [1144, 33] on icon "button" at bounding box center [1150, 37] width 25 height 25
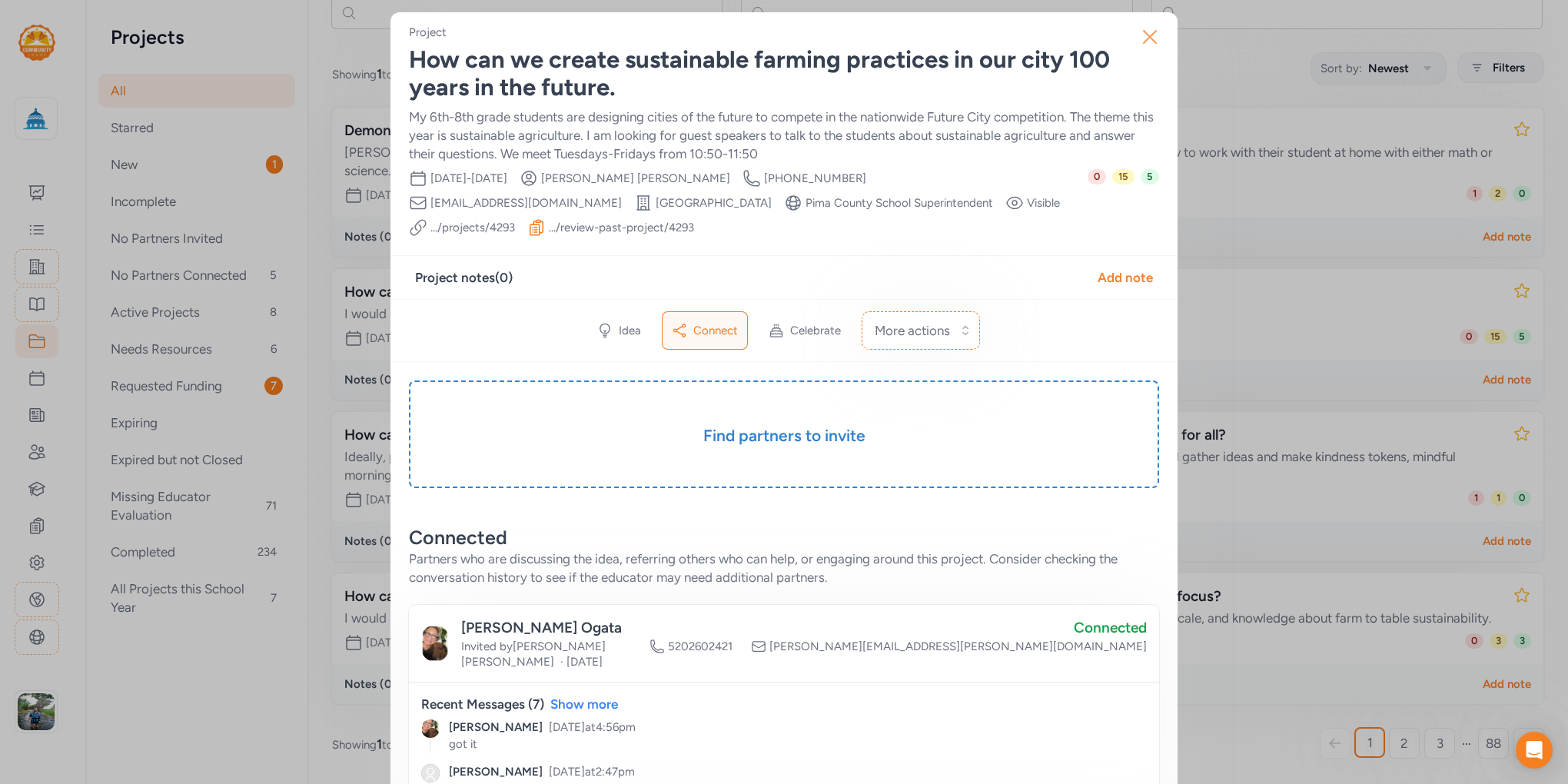
click at [1140, 37] on icon "button" at bounding box center [1150, 37] width 25 height 25
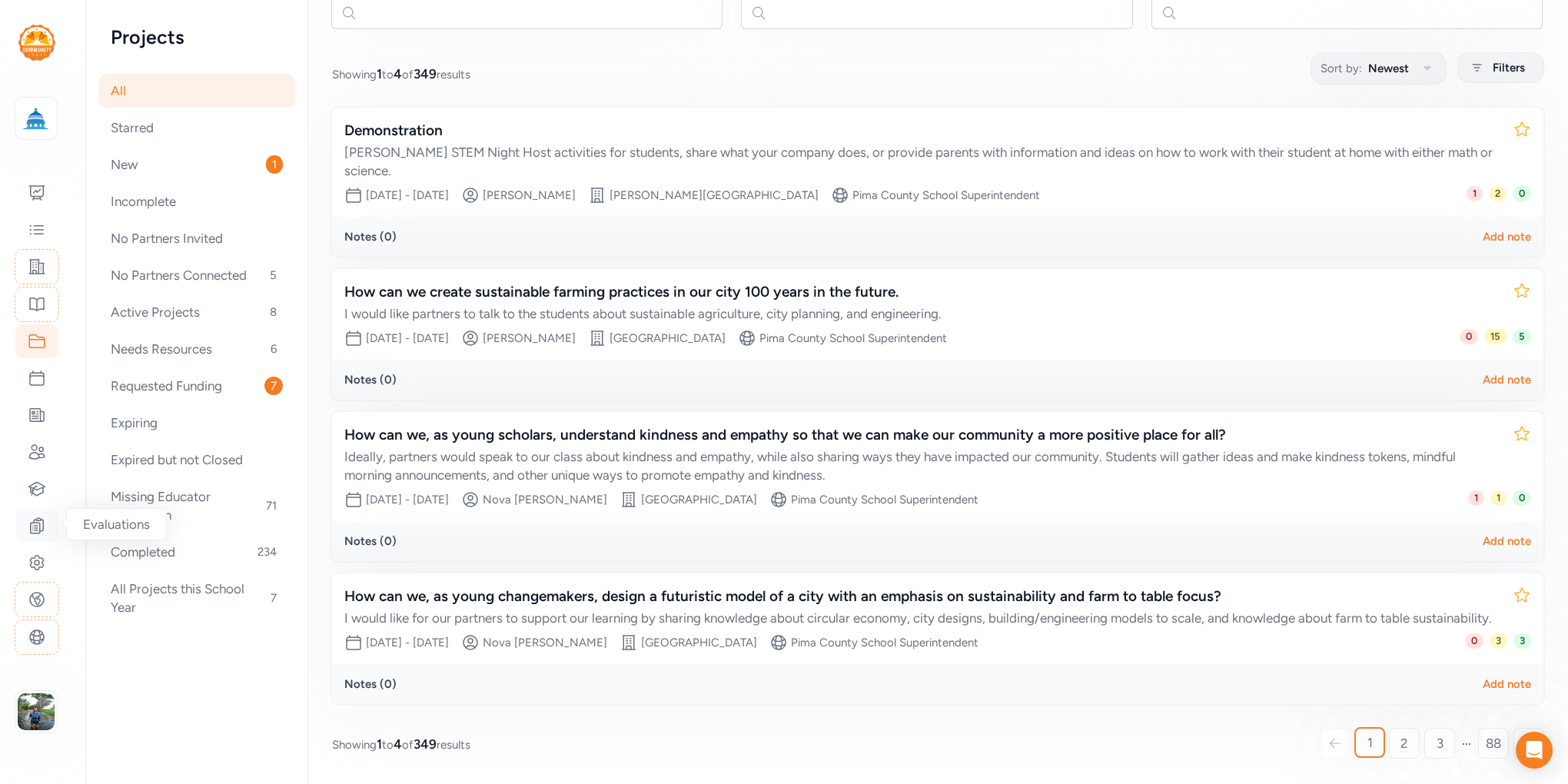
click at [36, 519] on icon at bounding box center [37, 526] width 13 height 16
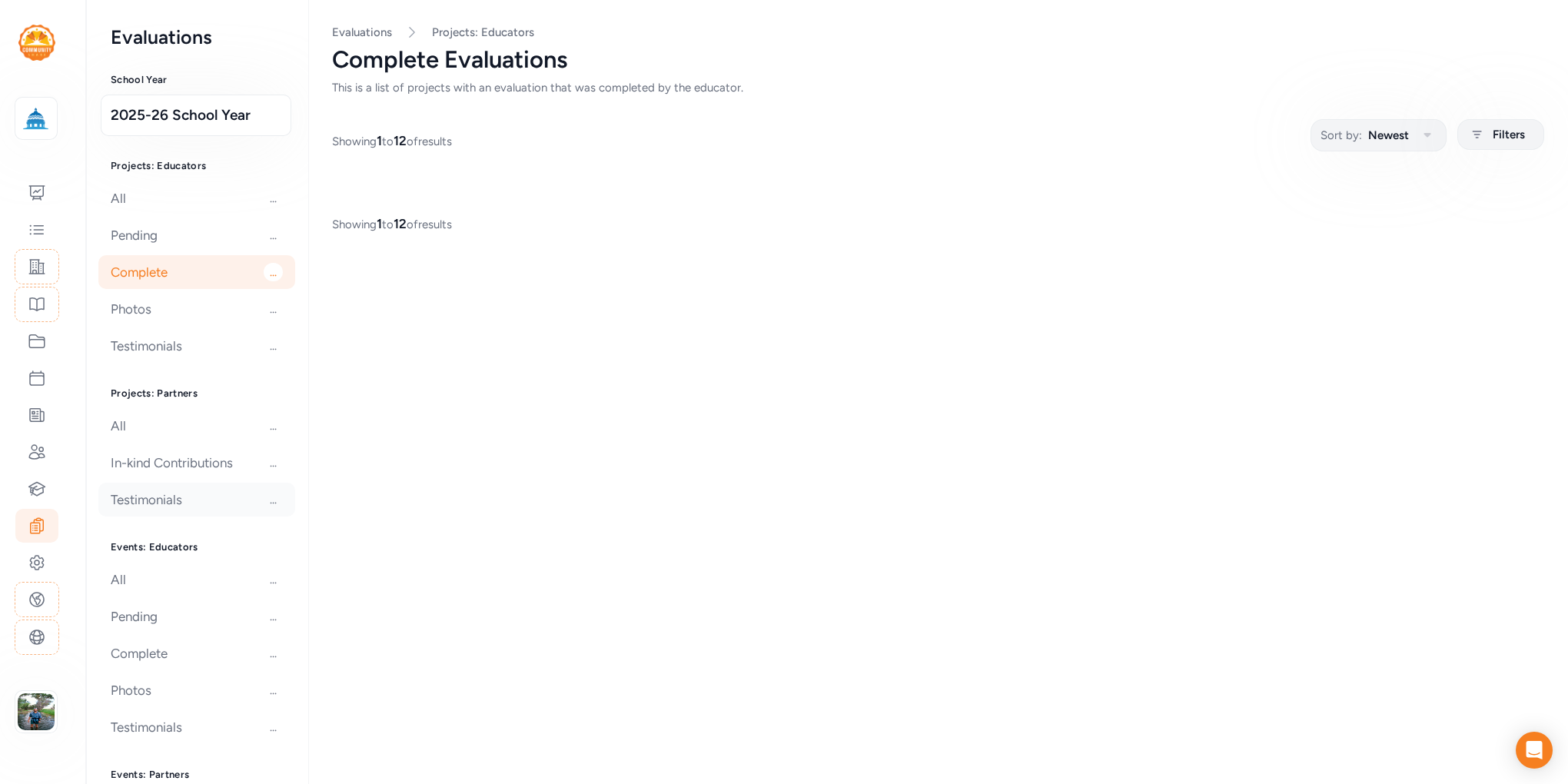
click at [140, 496] on div "Testimonials ..." at bounding box center [197, 499] width 197 height 34
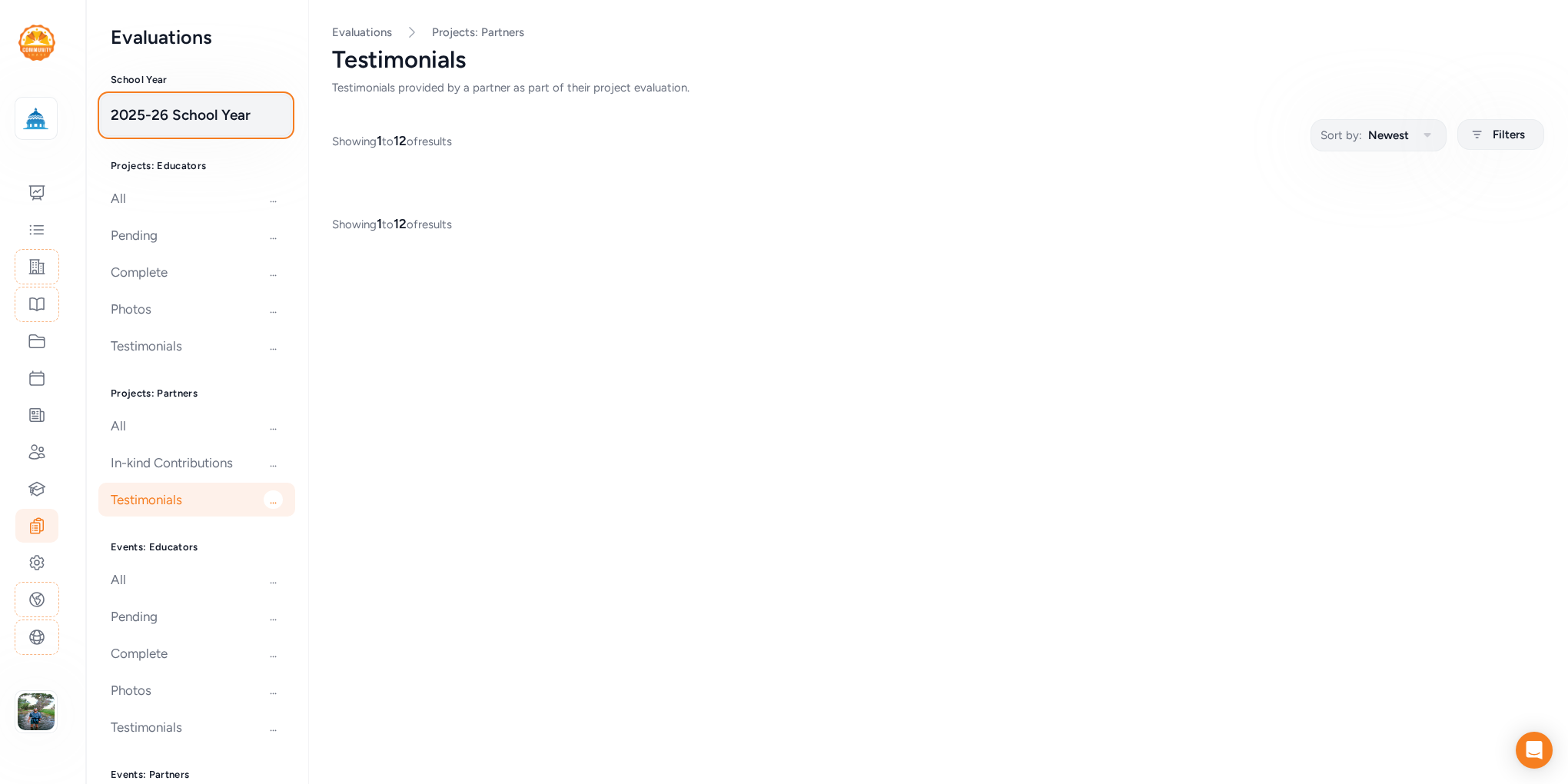
click at [198, 114] on span "2025-26 School Year" at bounding box center [196, 115] width 171 height 22
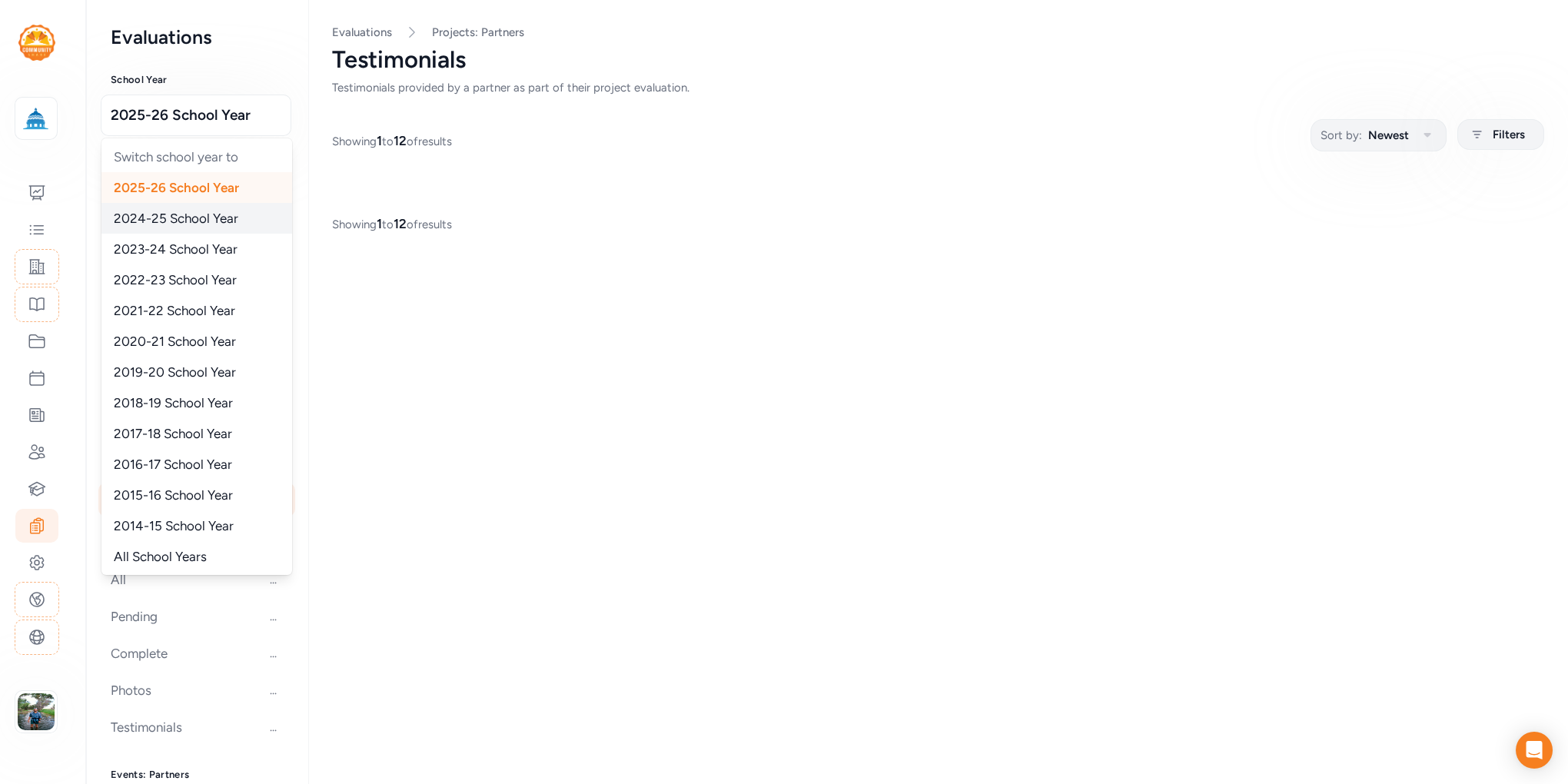
click at [182, 220] on span "2024-25 School Year" at bounding box center [176, 218] width 124 height 16
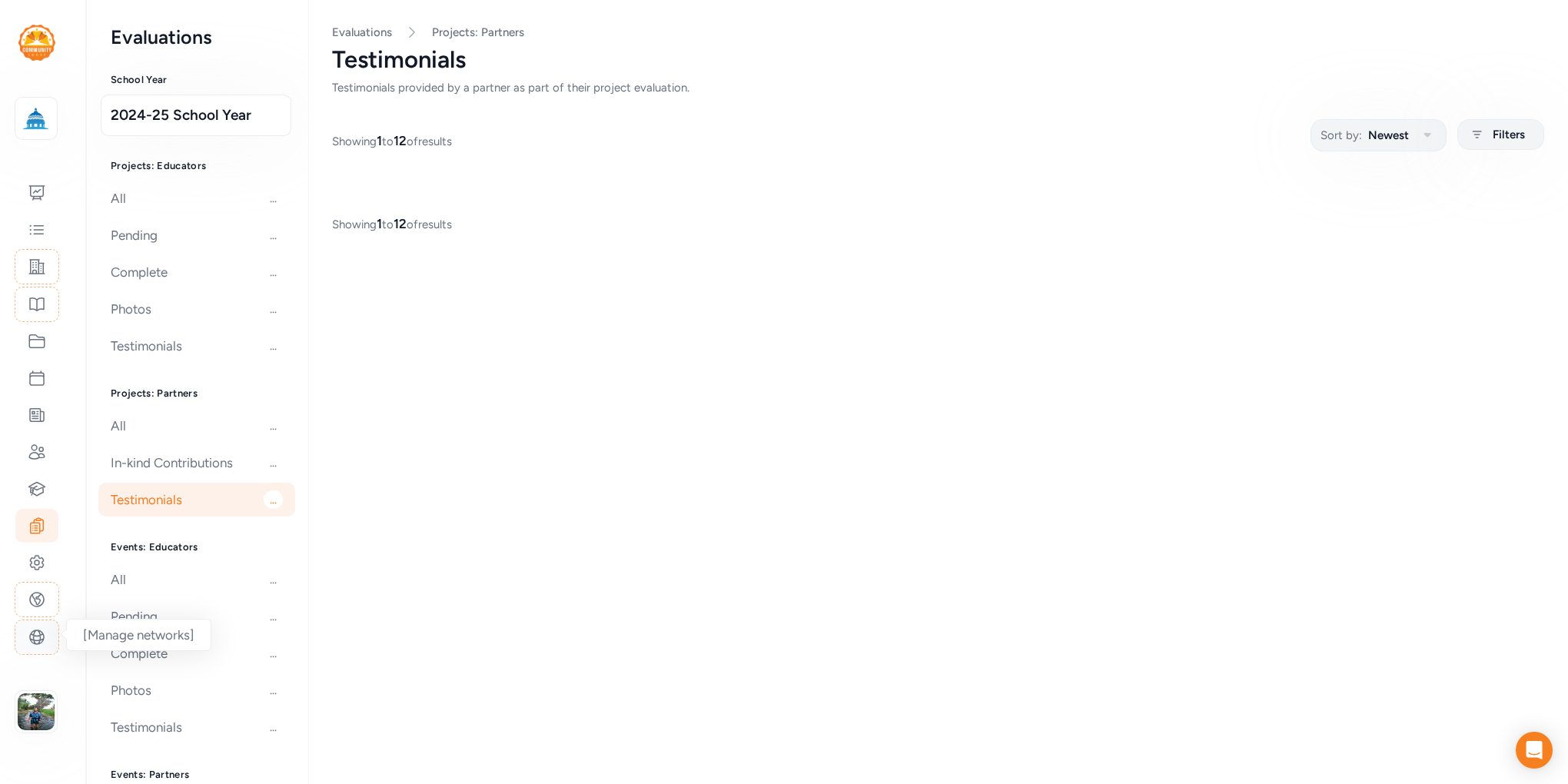
click at [39, 632] on icon at bounding box center [36, 637] width 18 height 18
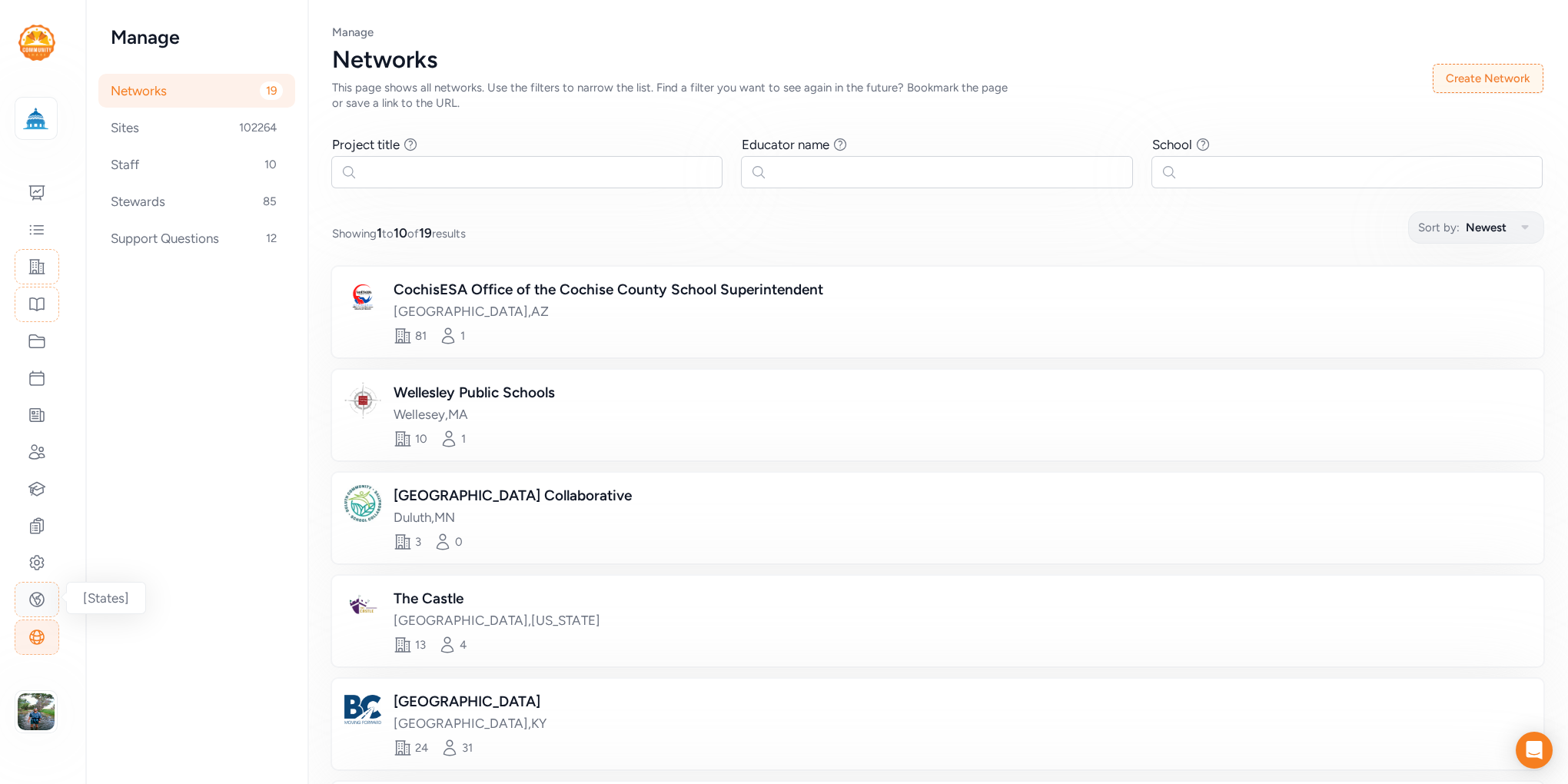
click at [36, 589] on div at bounding box center [37, 600] width 45 height 36
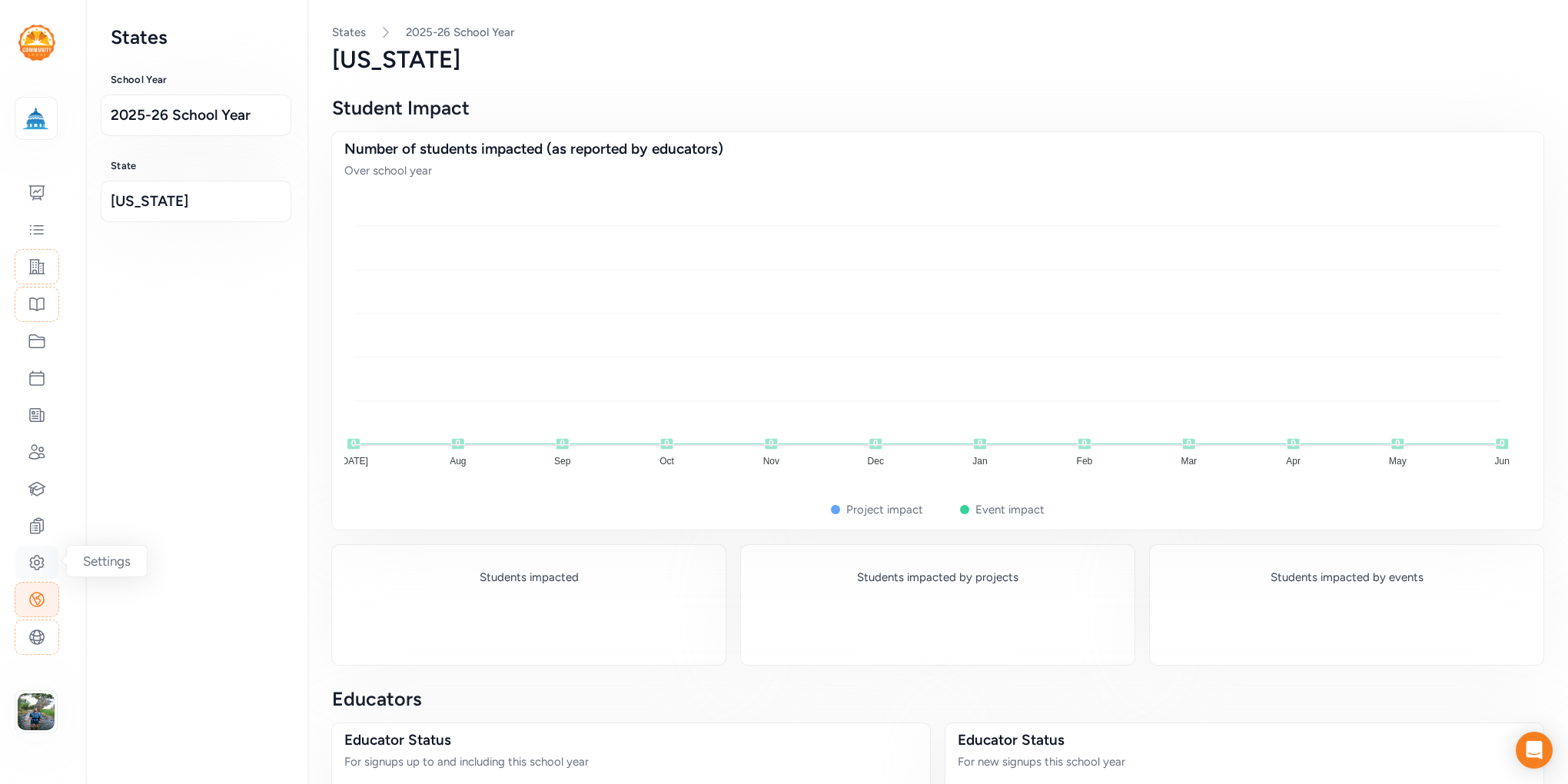
click at [36, 557] on icon at bounding box center [36, 562] width 18 height 18
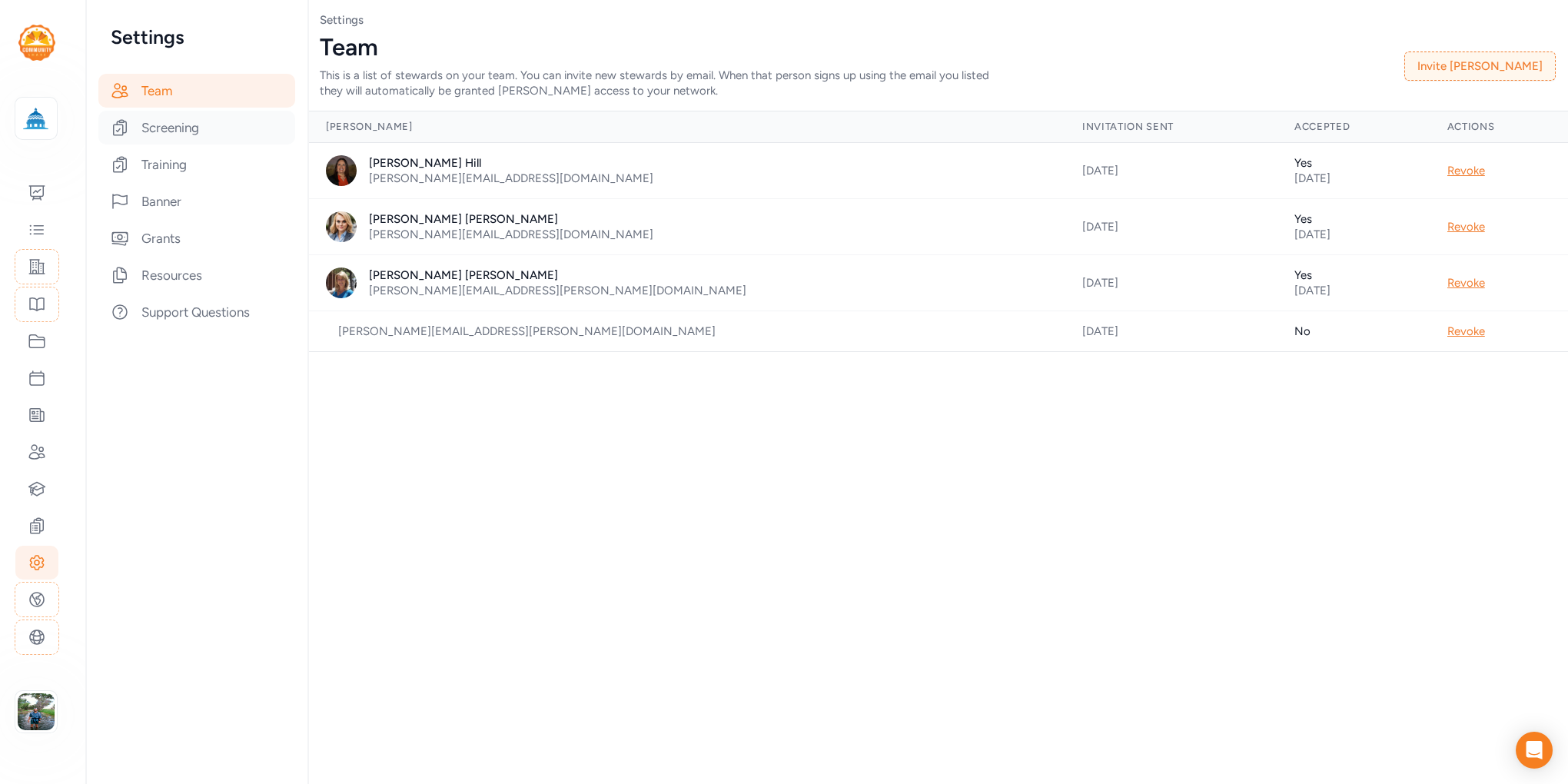
click at [197, 129] on div "Screening" at bounding box center [197, 127] width 197 height 34
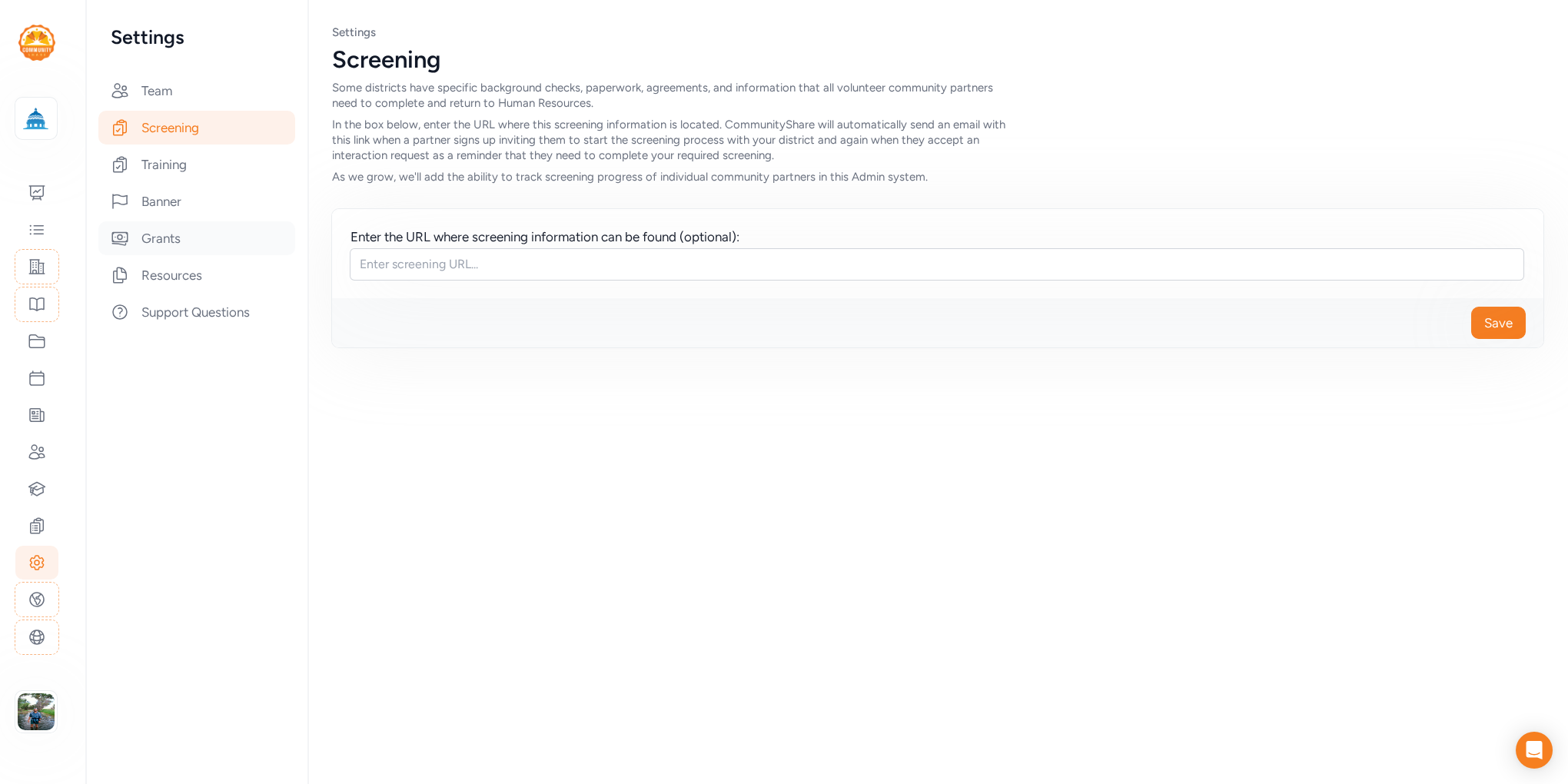
click at [184, 243] on div "Grants" at bounding box center [197, 238] width 197 height 34
